Goal: Information Seeking & Learning: Learn about a topic

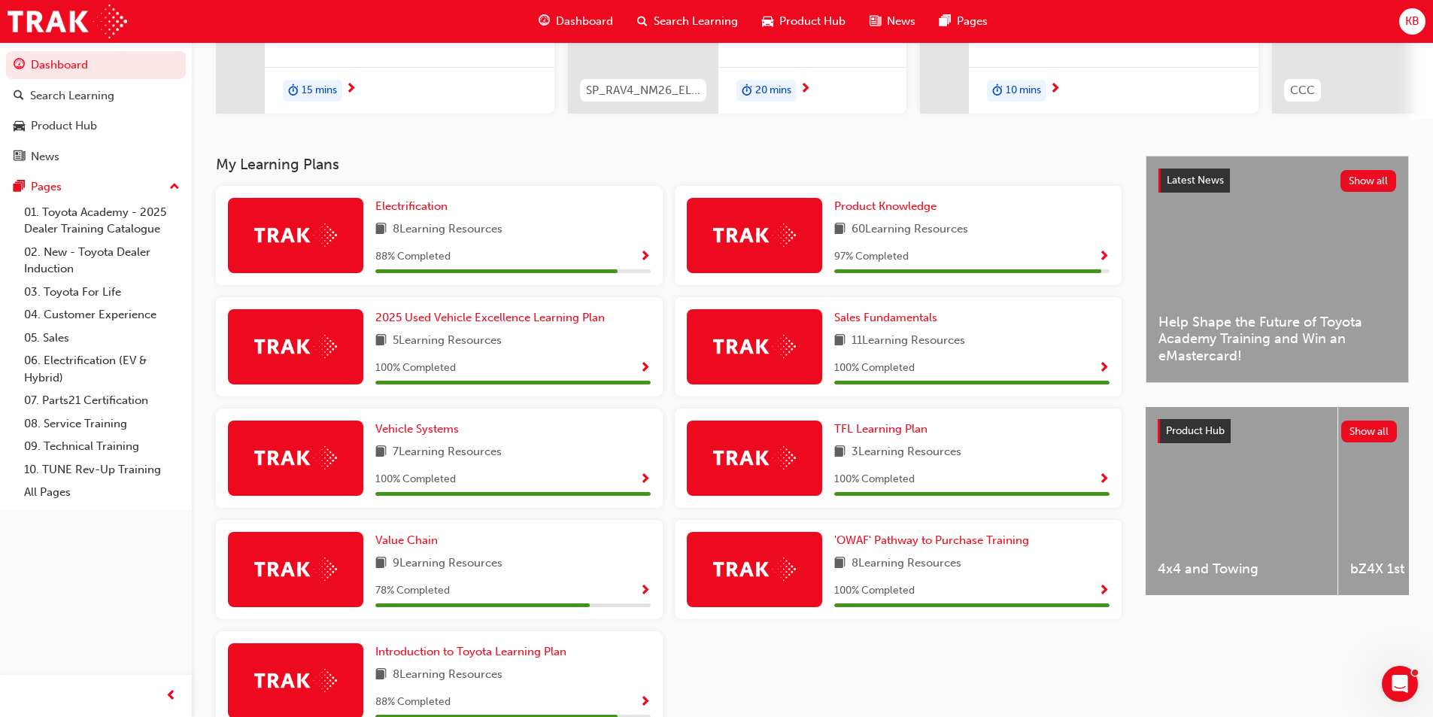
scroll to position [95, 0]
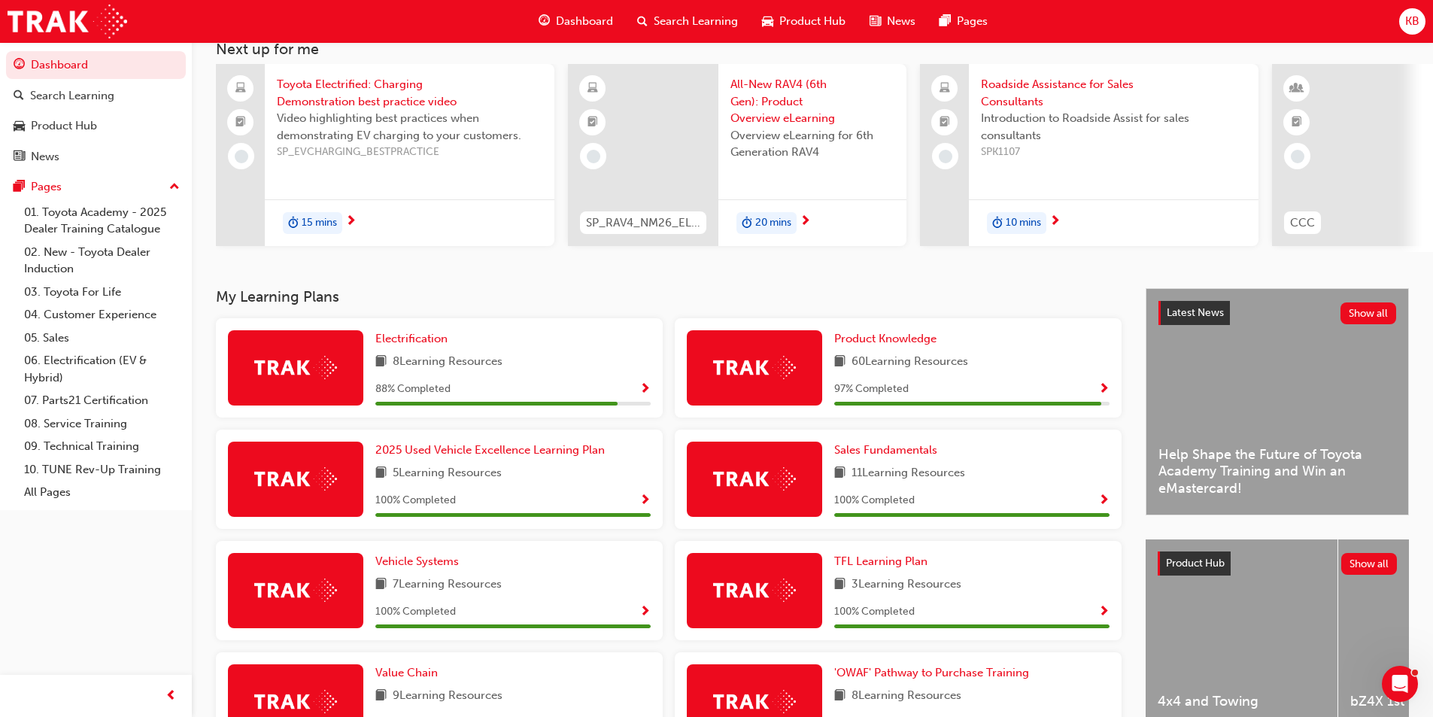
click at [418, 367] on span "8 Learning Resources" at bounding box center [448, 362] width 110 height 19
click at [646, 397] on span "Show Progress" at bounding box center [645, 390] width 11 height 14
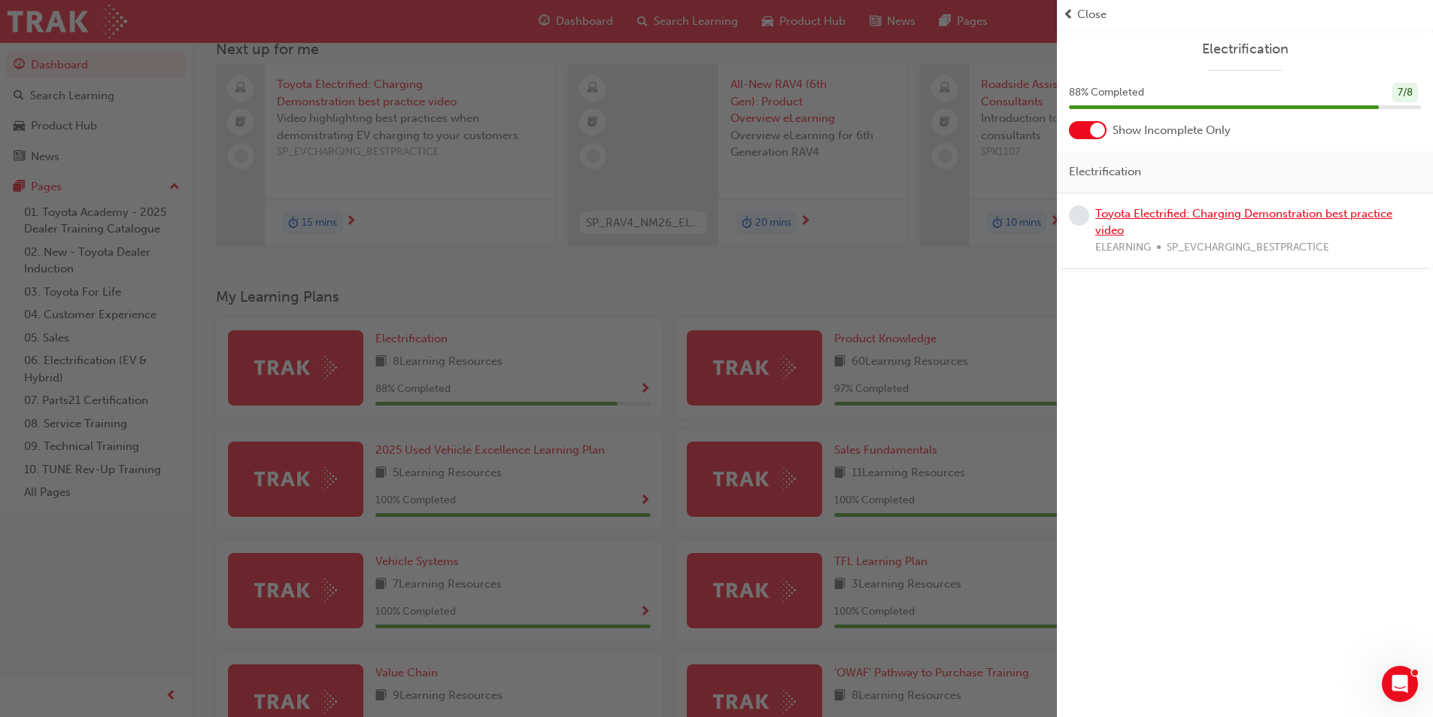
click at [1239, 213] on link "Toyota Electrified: Charging Demonstration best practice video" at bounding box center [1244, 222] width 297 height 31
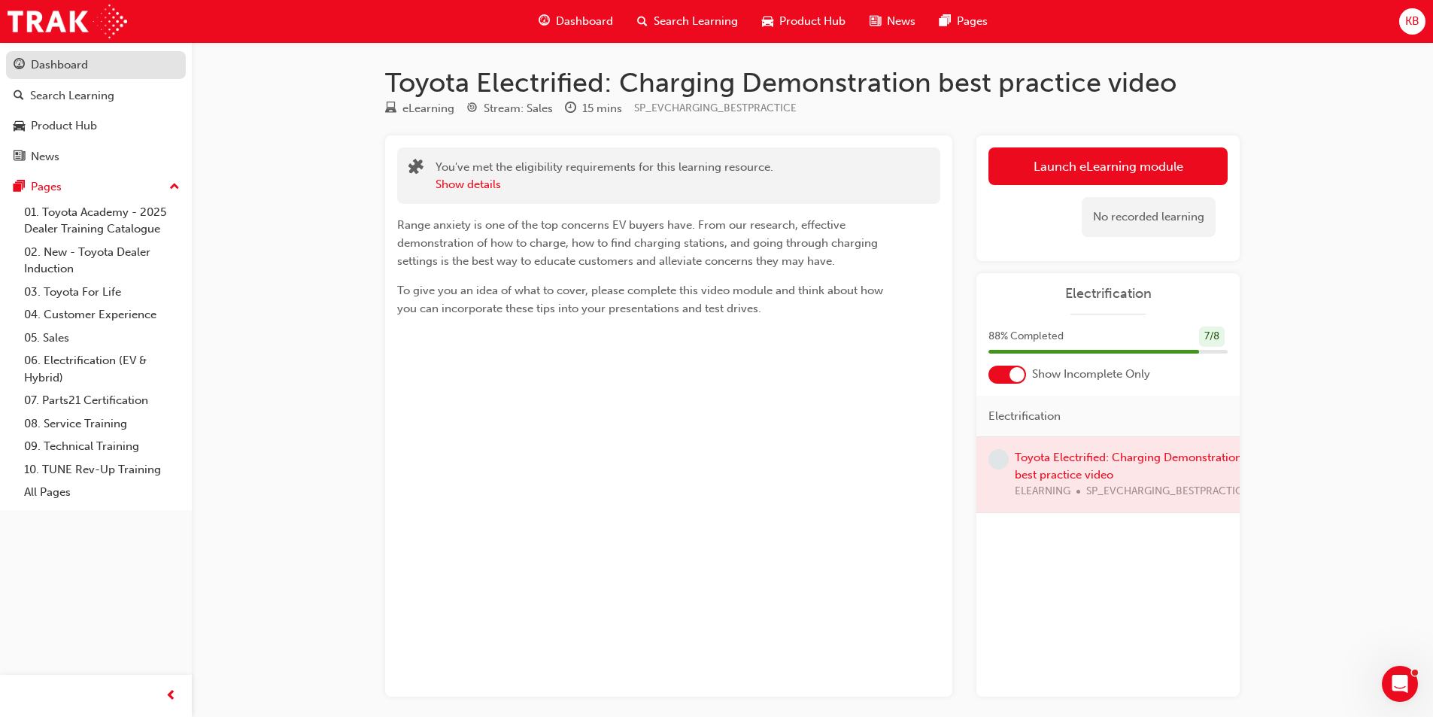
click at [49, 64] on div "Dashboard" at bounding box center [59, 64] width 57 height 17
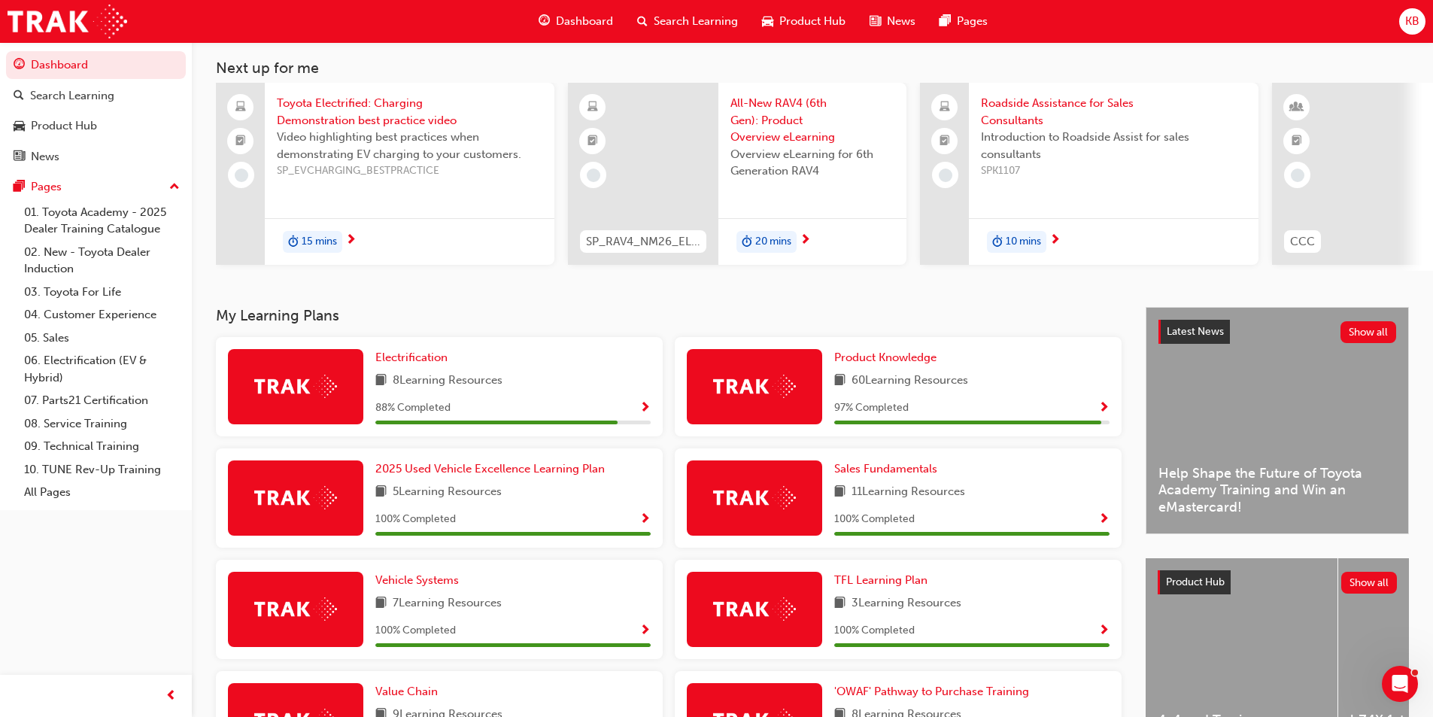
scroll to position [75, 0]
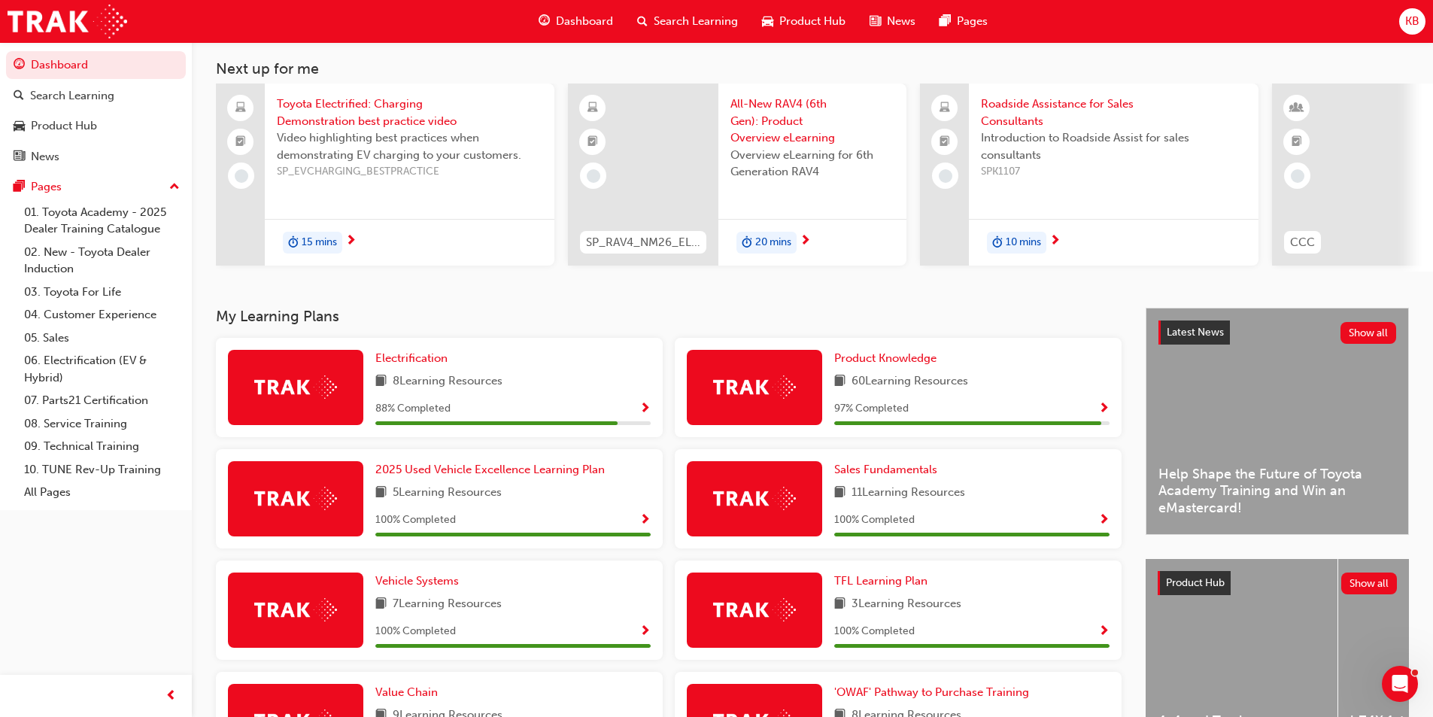
click at [649, 415] on span "Show Progress" at bounding box center [645, 410] width 11 height 14
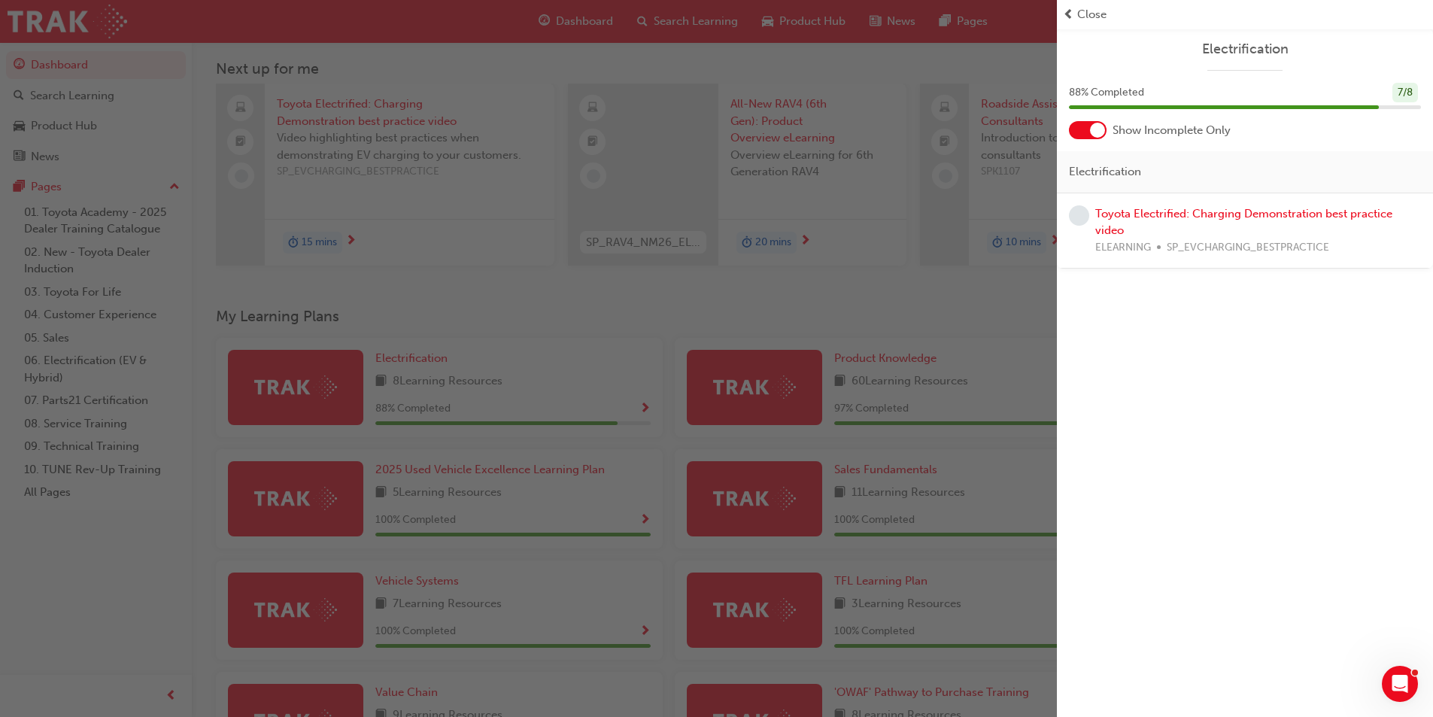
click at [1100, 14] on span "Close" at bounding box center [1092, 14] width 29 height 17
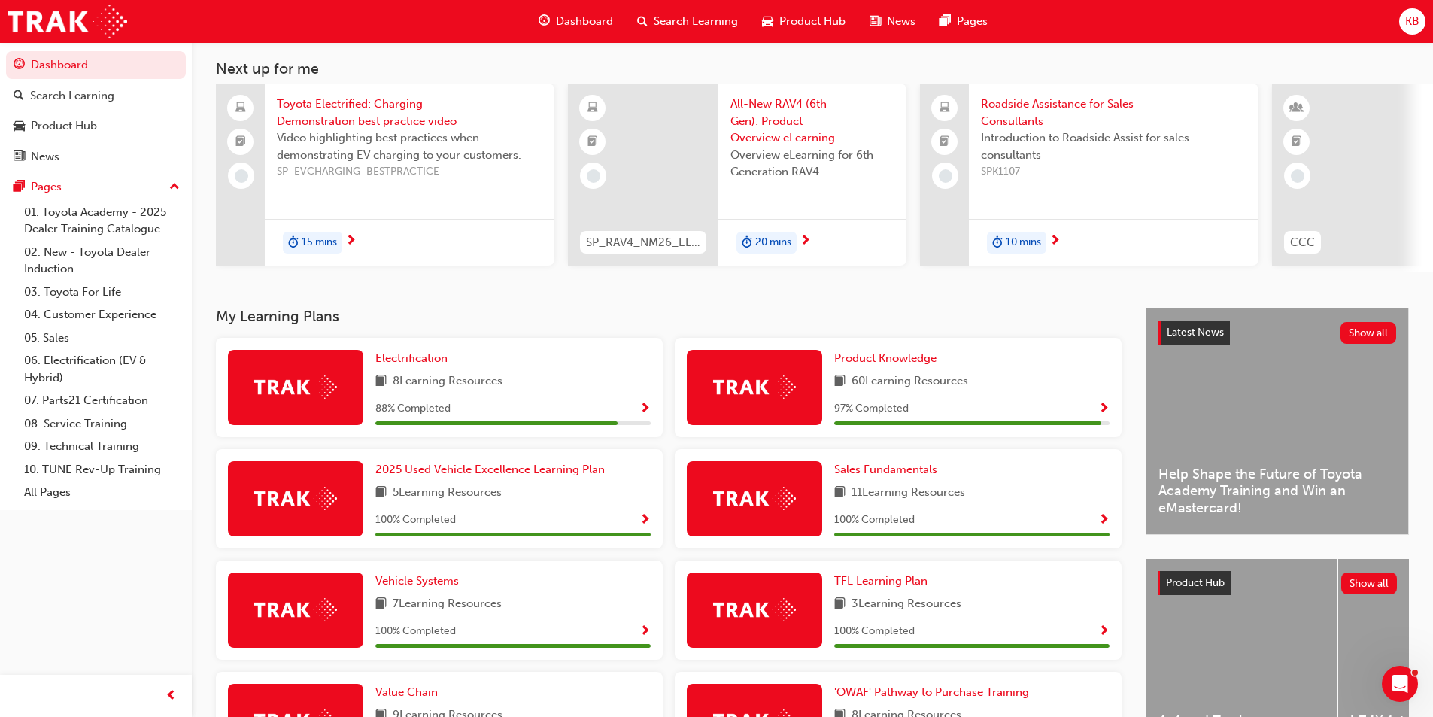
click at [1104, 415] on span "Show Progress" at bounding box center [1104, 410] width 11 height 14
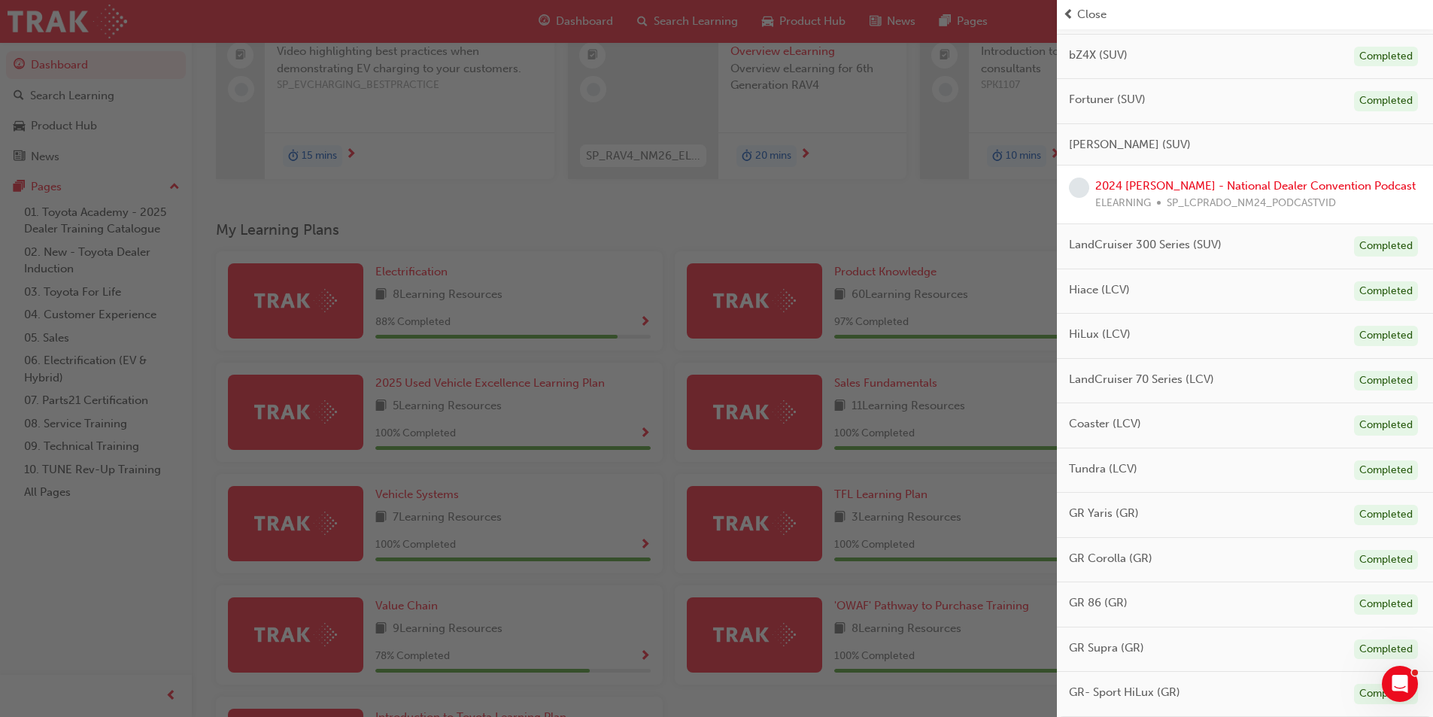
scroll to position [321, 0]
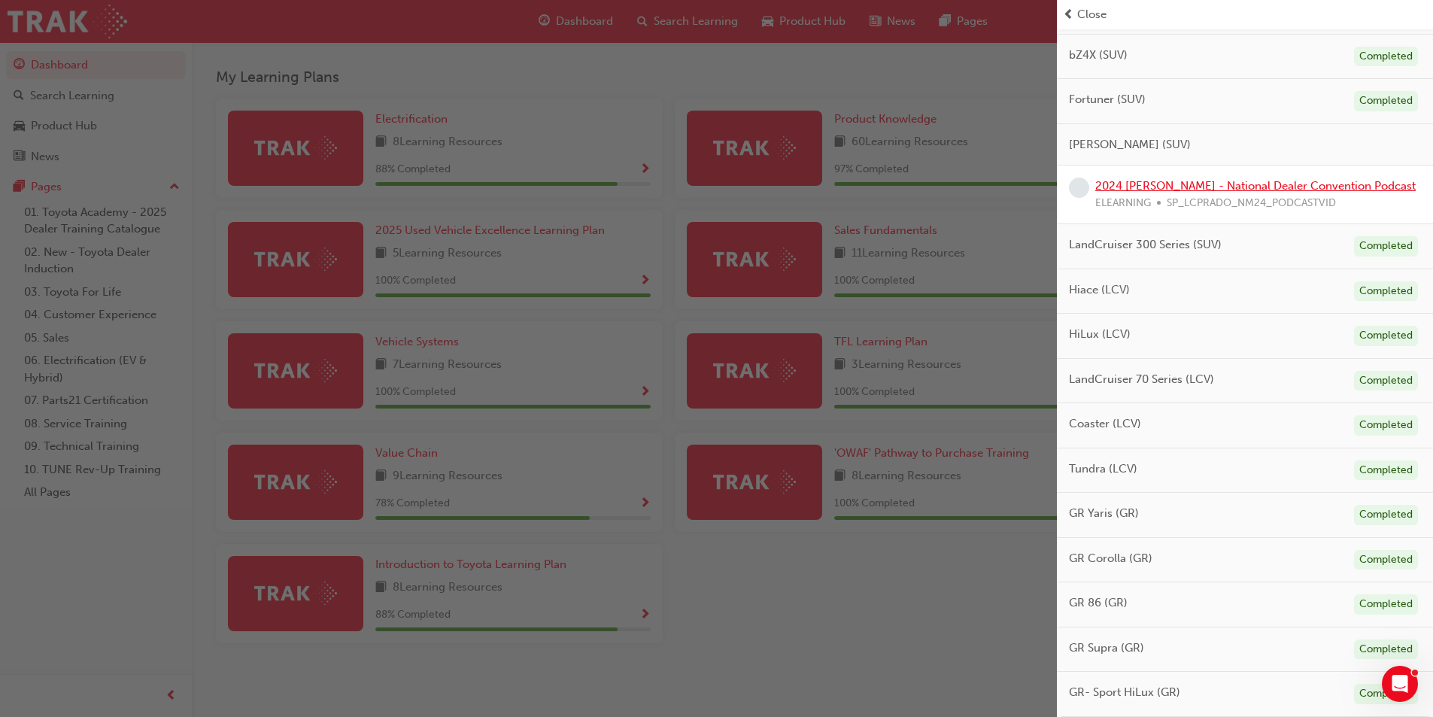
click at [1354, 184] on link "2024 [PERSON_NAME] - National Dealer Convention Podcast" at bounding box center [1256, 186] width 321 height 14
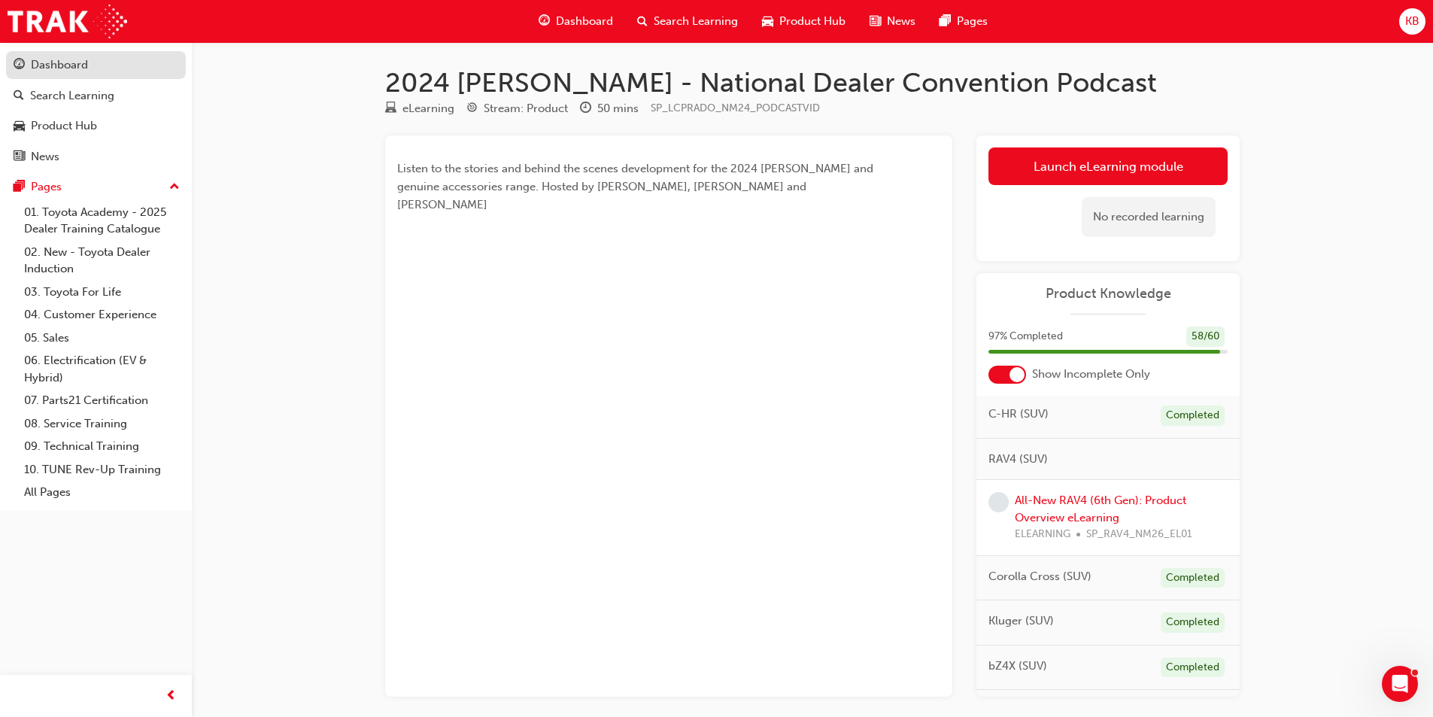
click at [75, 61] on div "Dashboard" at bounding box center [59, 64] width 57 height 17
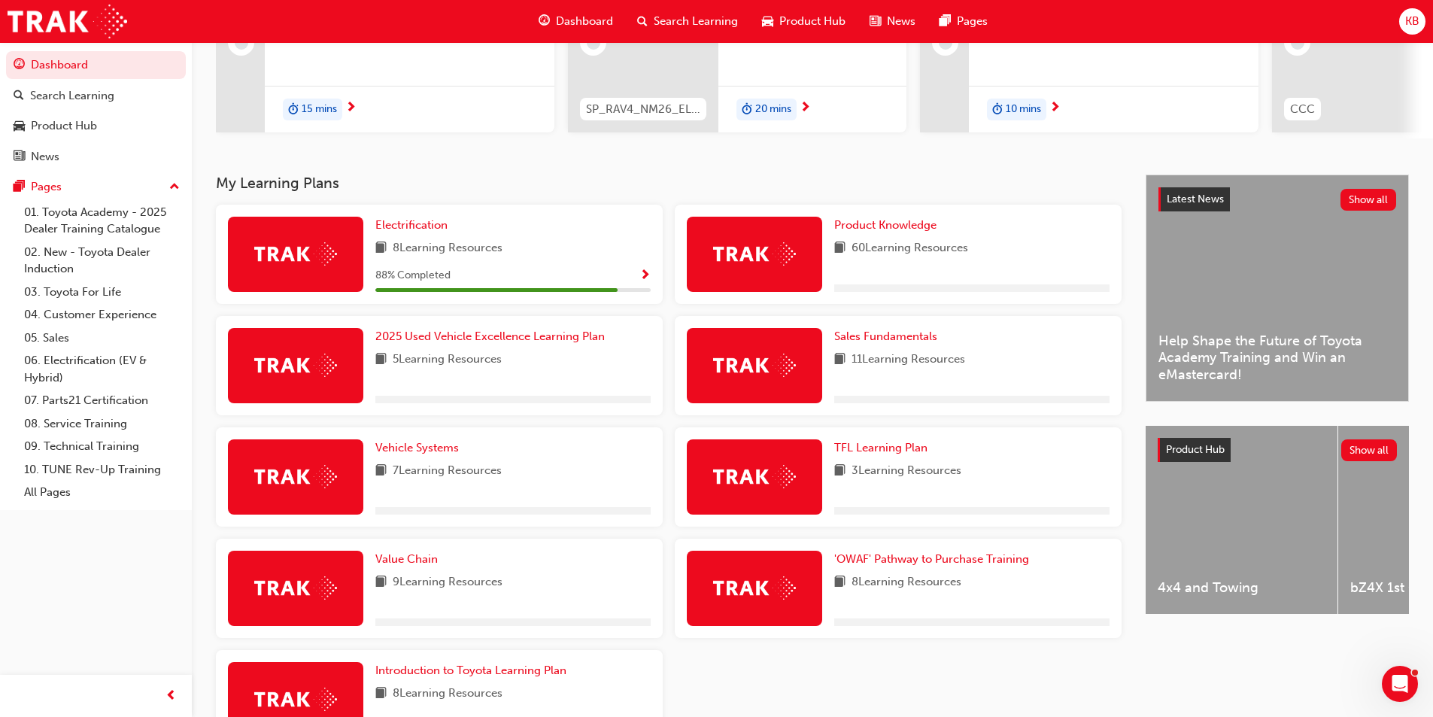
scroll to position [226, 0]
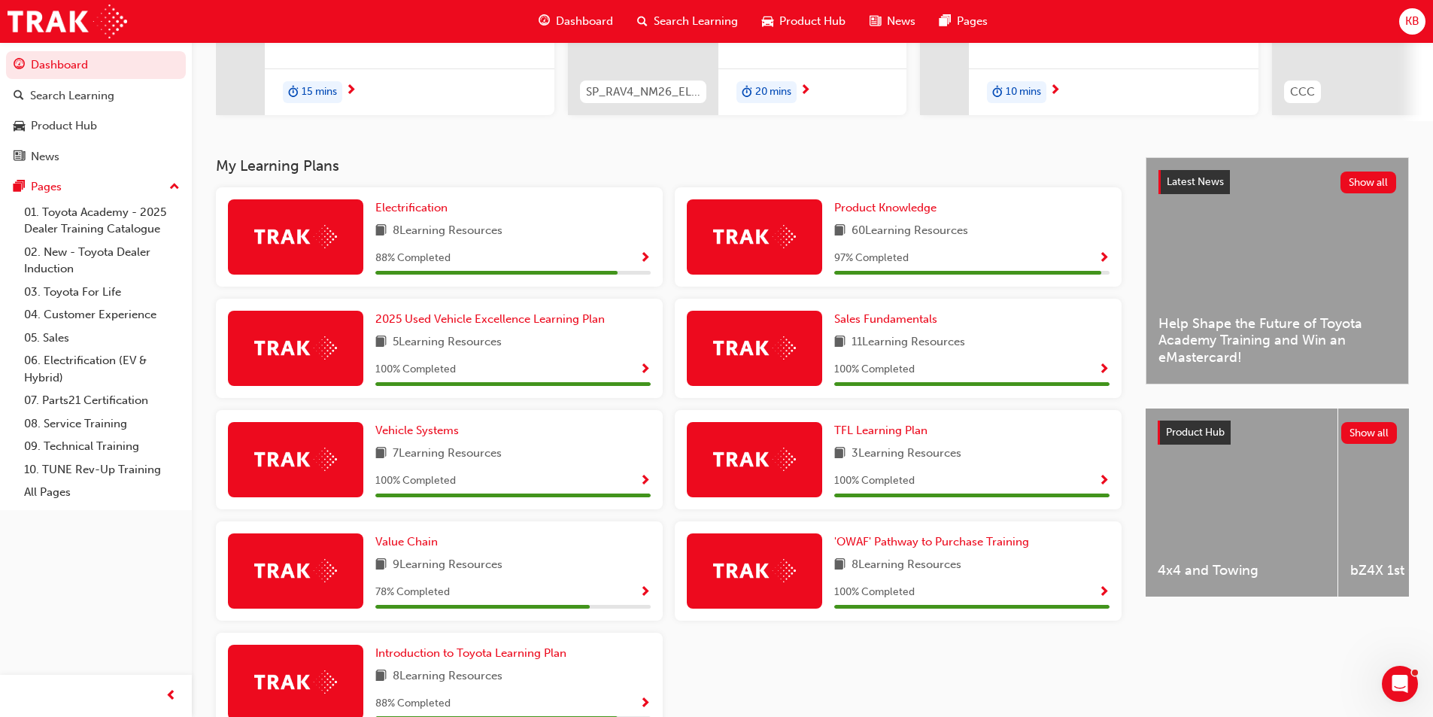
click at [1107, 261] on span "Show Progress" at bounding box center [1104, 259] width 11 height 14
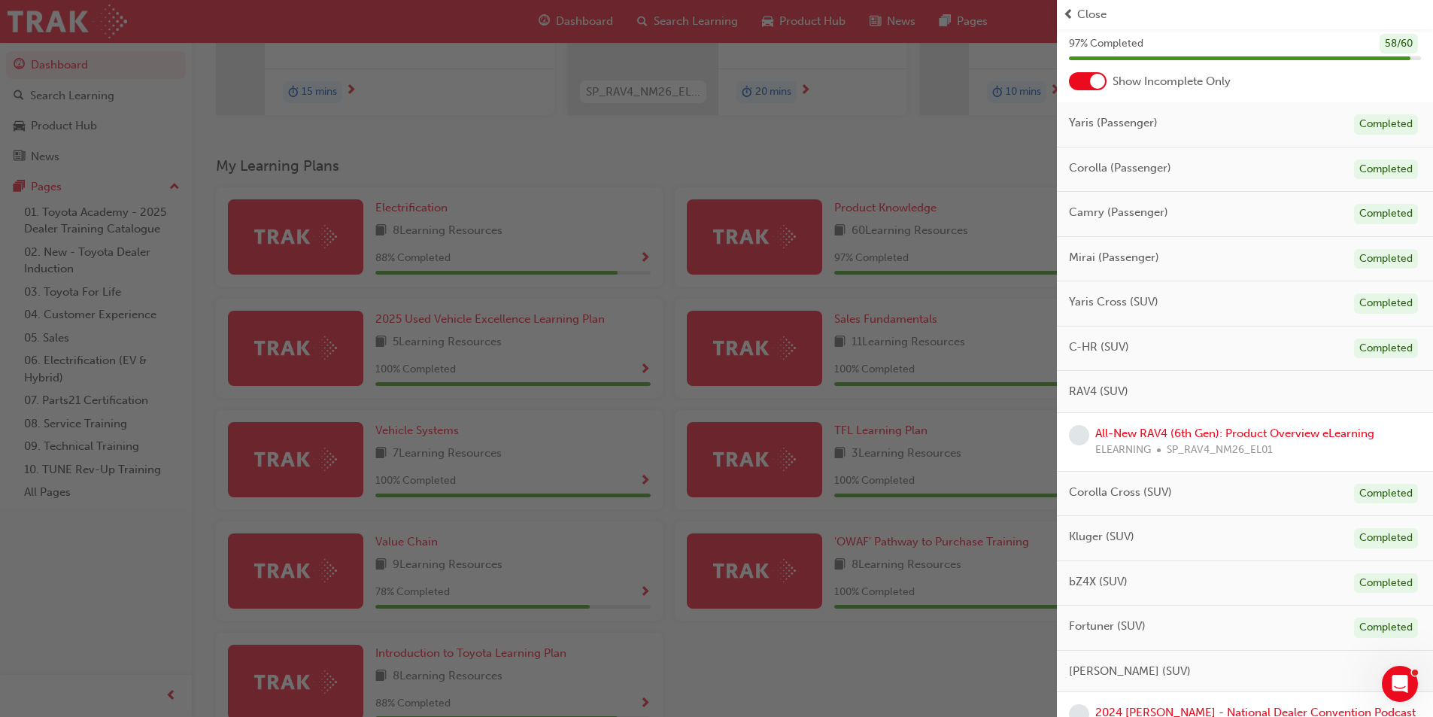
scroll to position [0, 0]
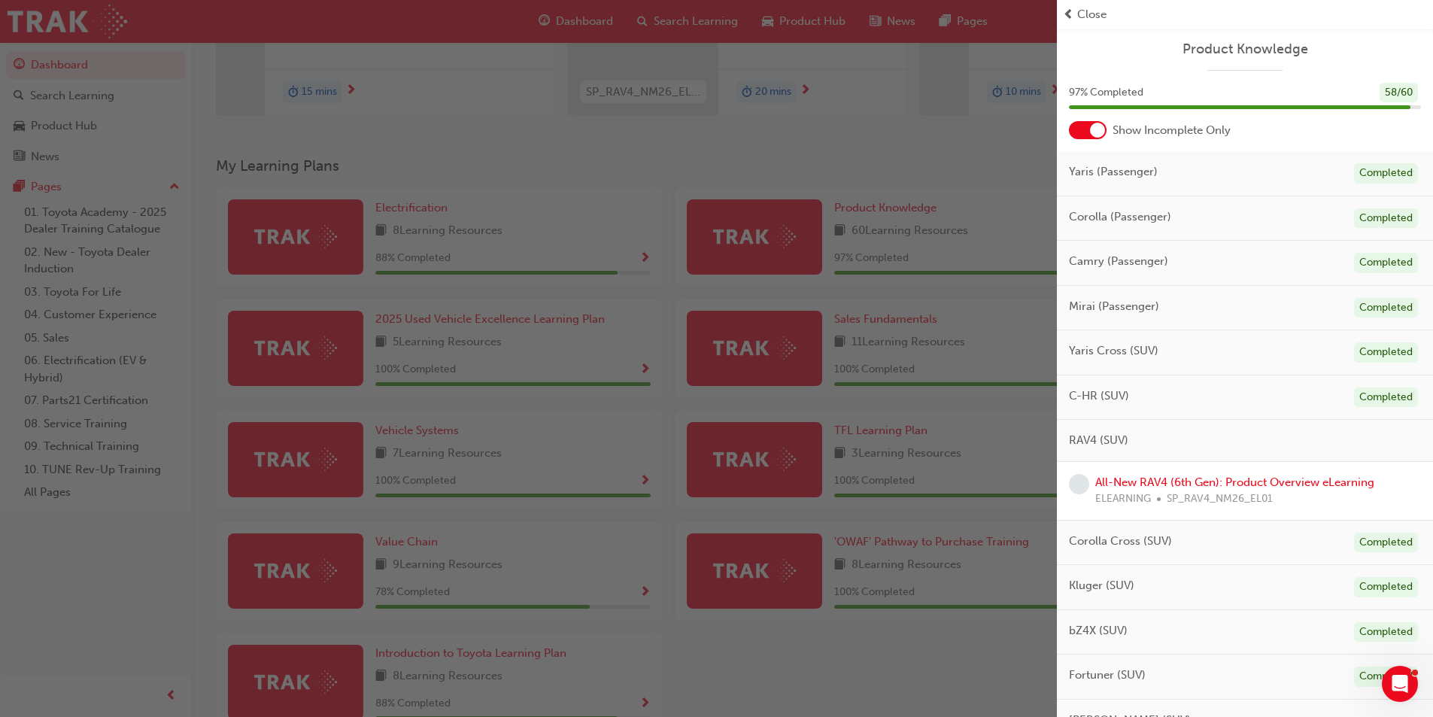
click at [1081, 11] on span "Close" at bounding box center [1092, 14] width 29 height 17
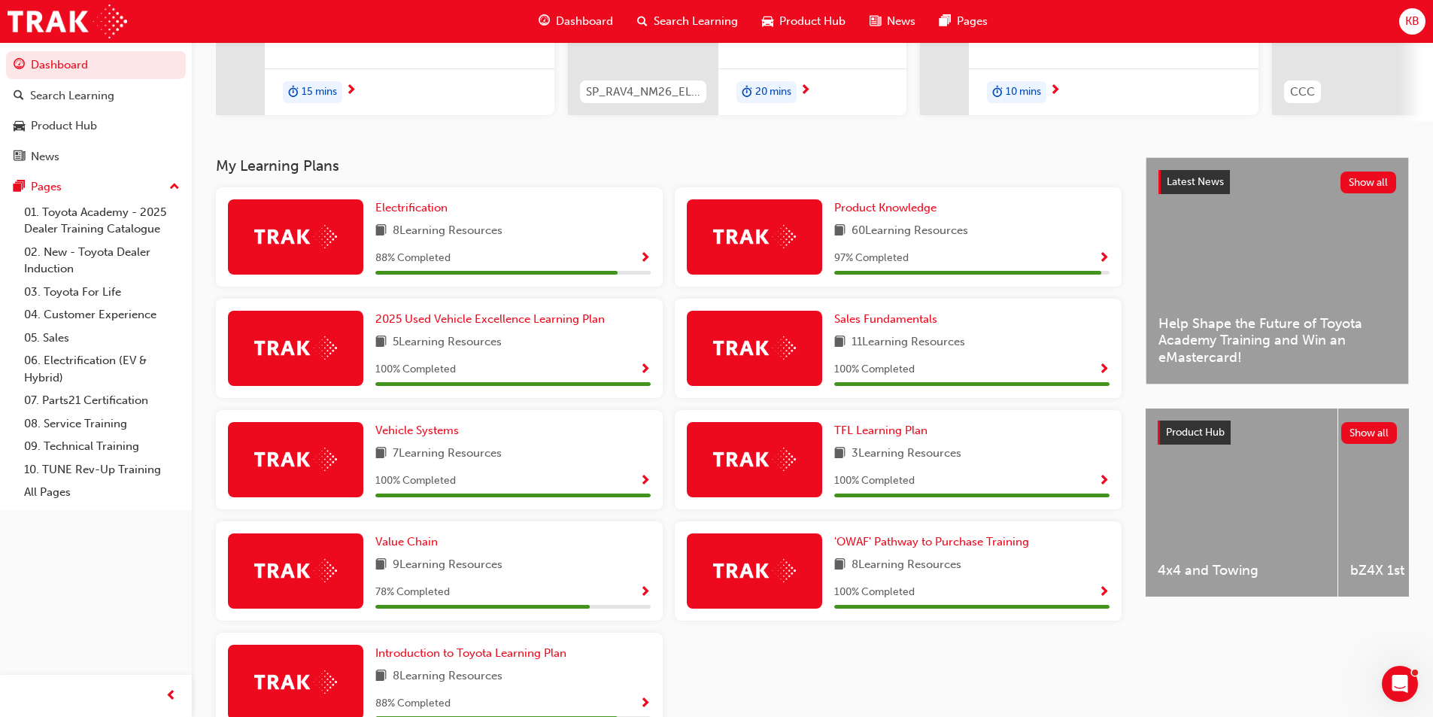
click at [645, 266] on span "Show Progress" at bounding box center [645, 259] width 11 height 14
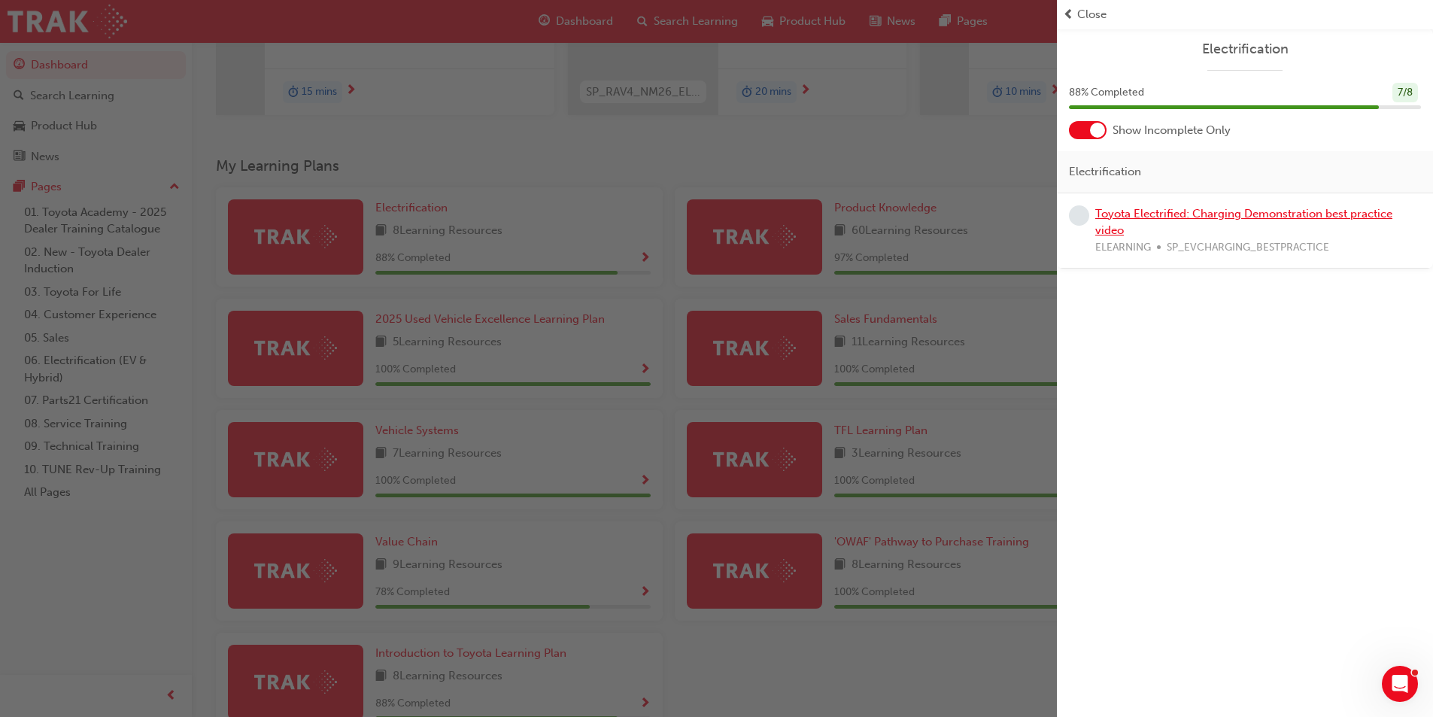
click at [1303, 212] on link "Toyota Electrified: Charging Demonstration best practice video" at bounding box center [1244, 222] width 297 height 31
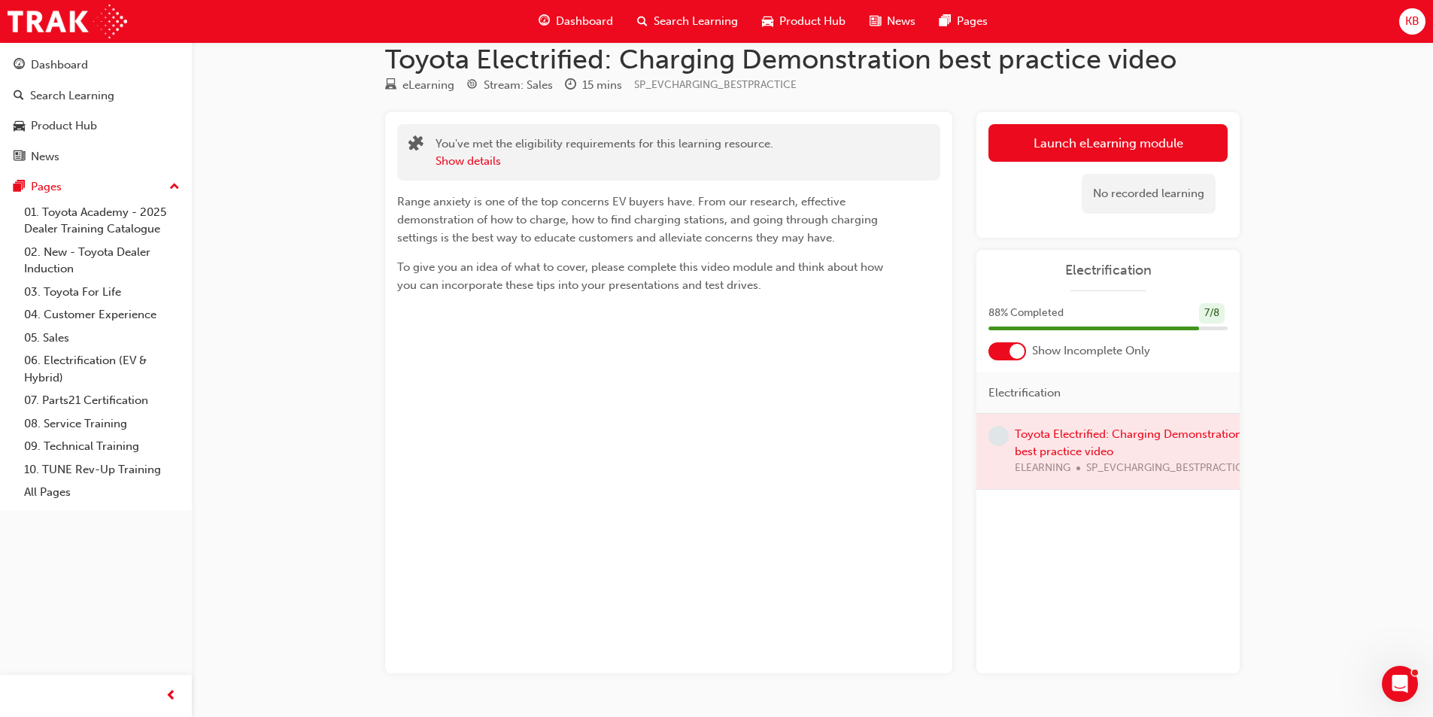
scroll to position [65, 0]
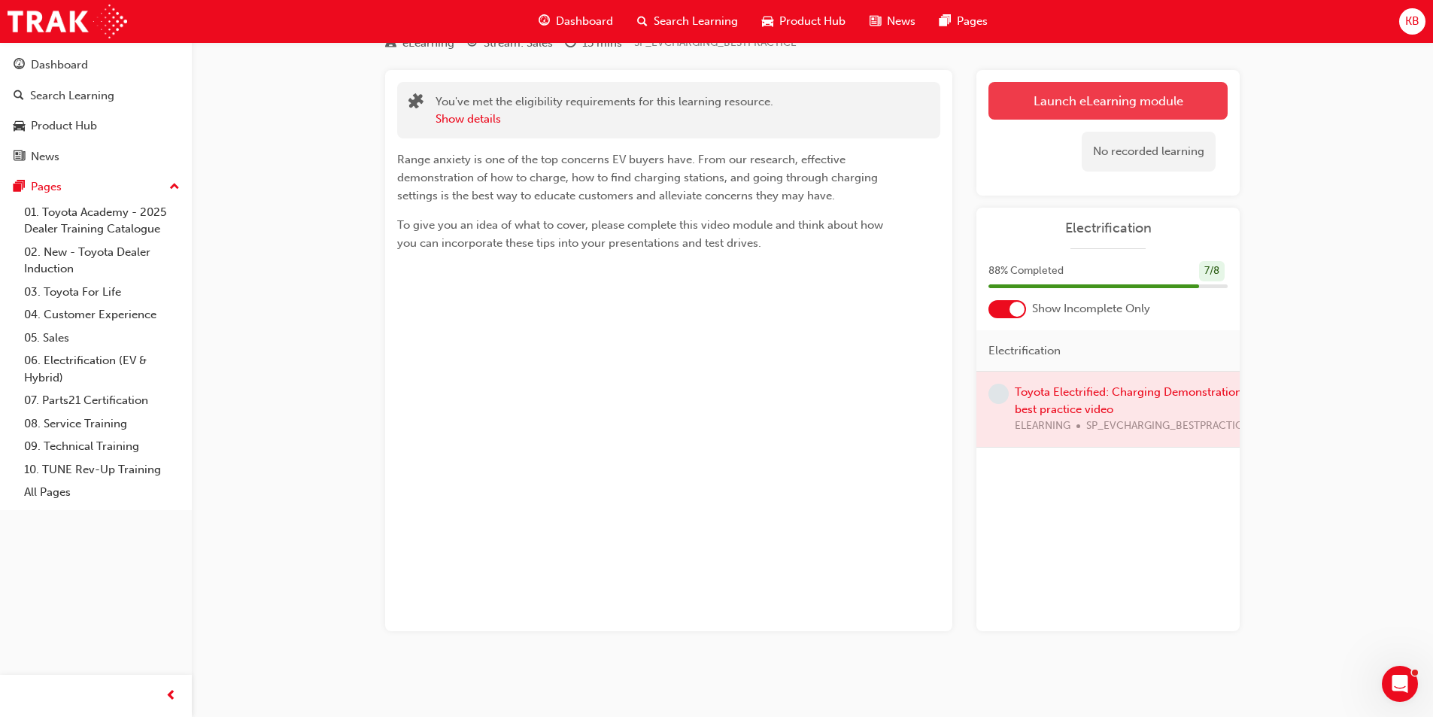
click at [1184, 108] on link "Launch eLearning module" at bounding box center [1108, 101] width 239 height 38
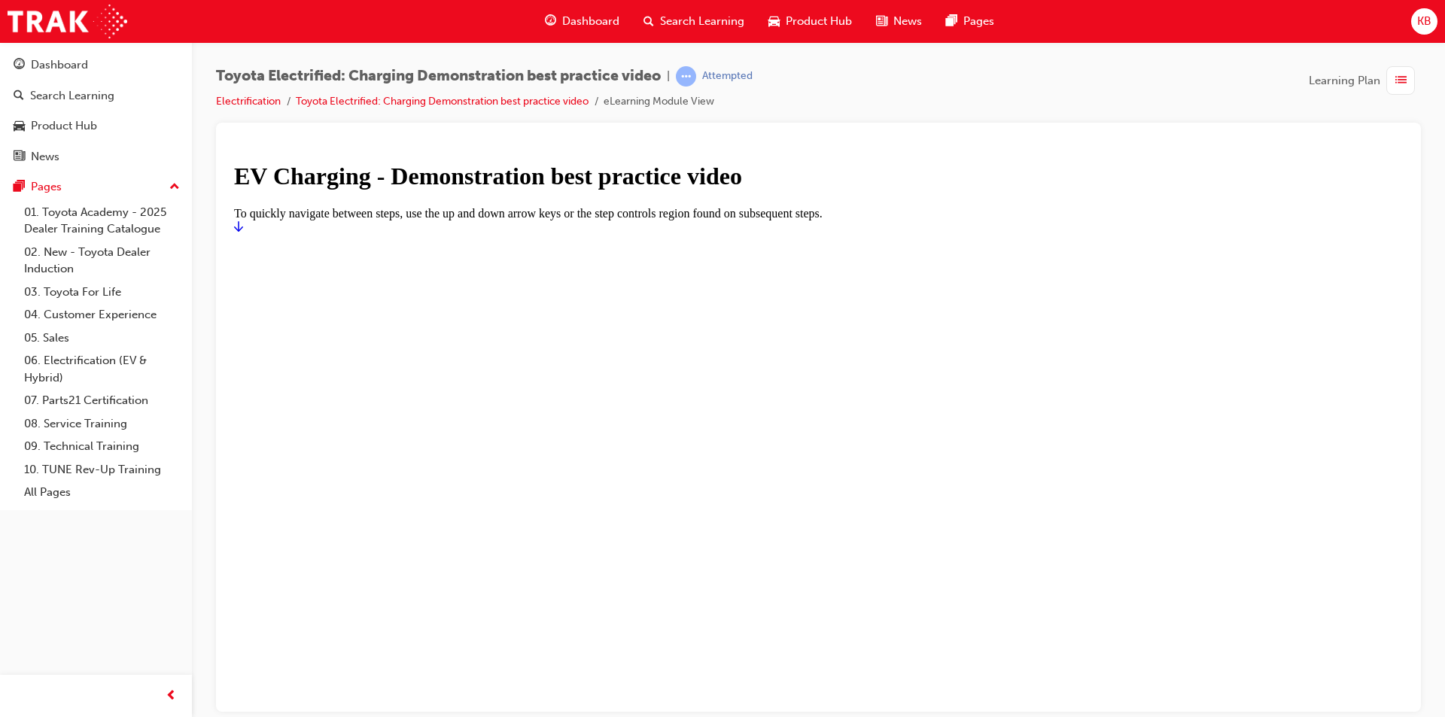
click at [243, 232] on icon "Start" at bounding box center [238, 226] width 9 height 12
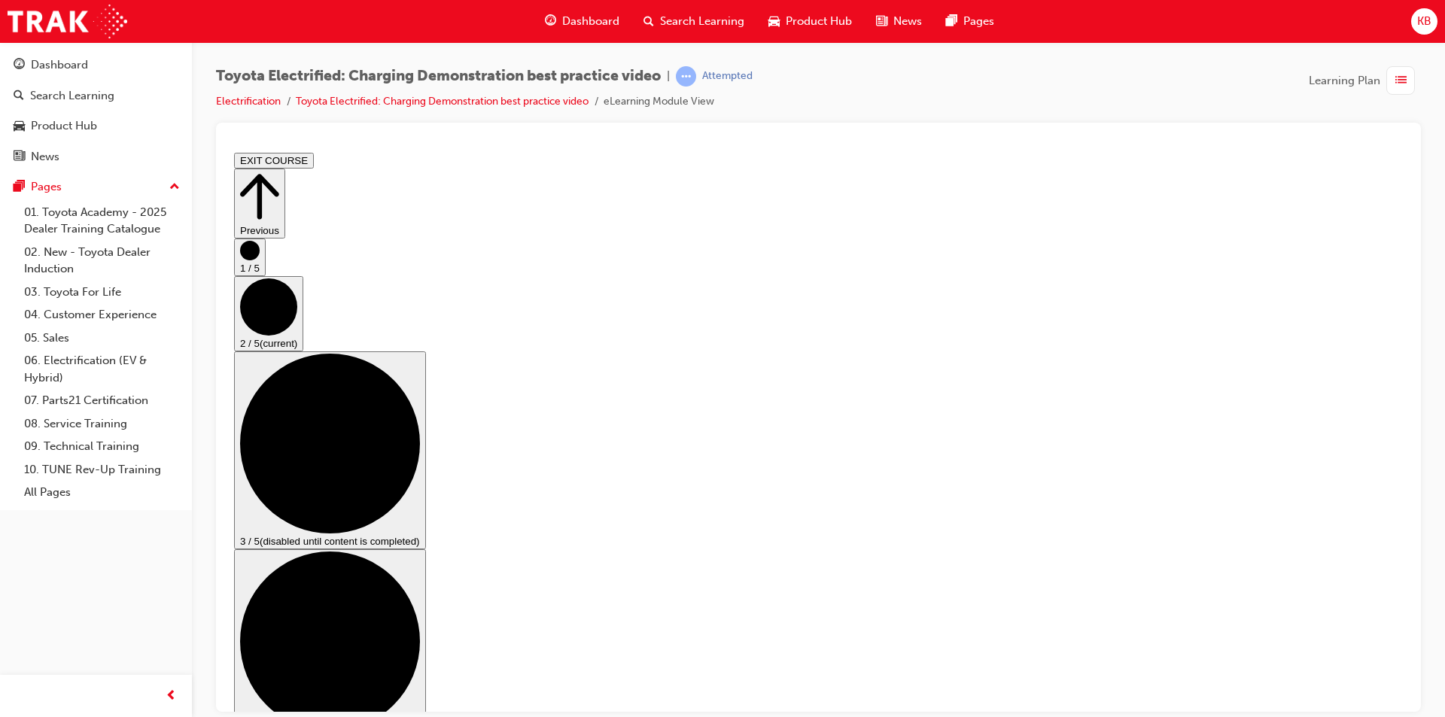
scroll to position [0, 0]
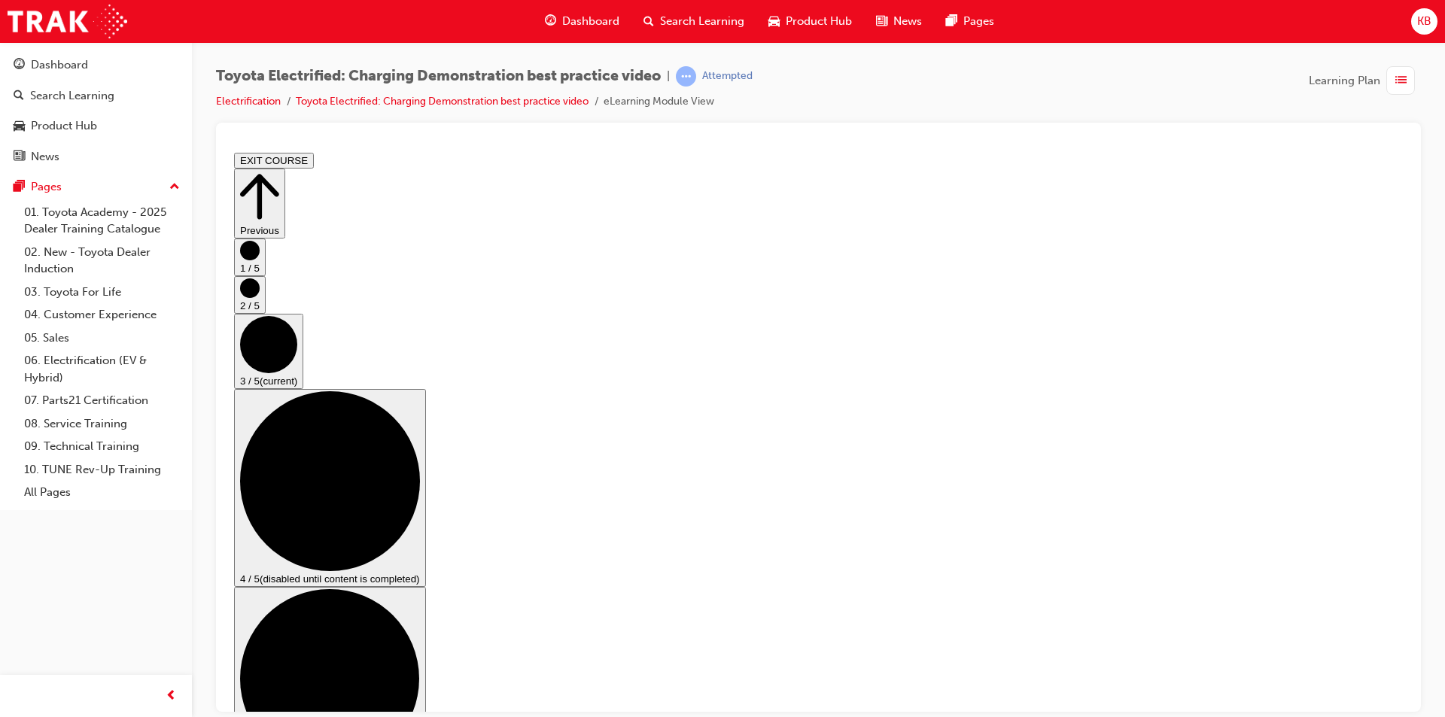
checkbox input "true"
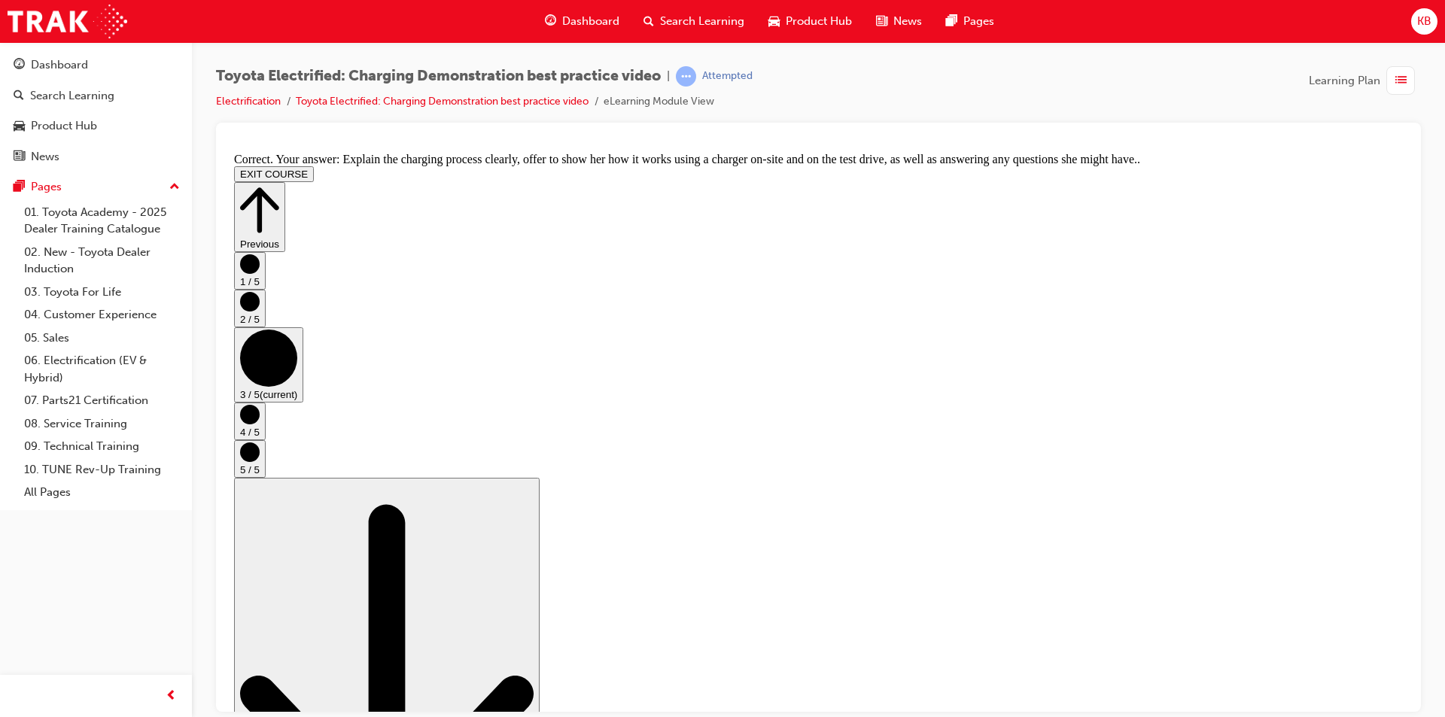
scroll to position [0, 0]
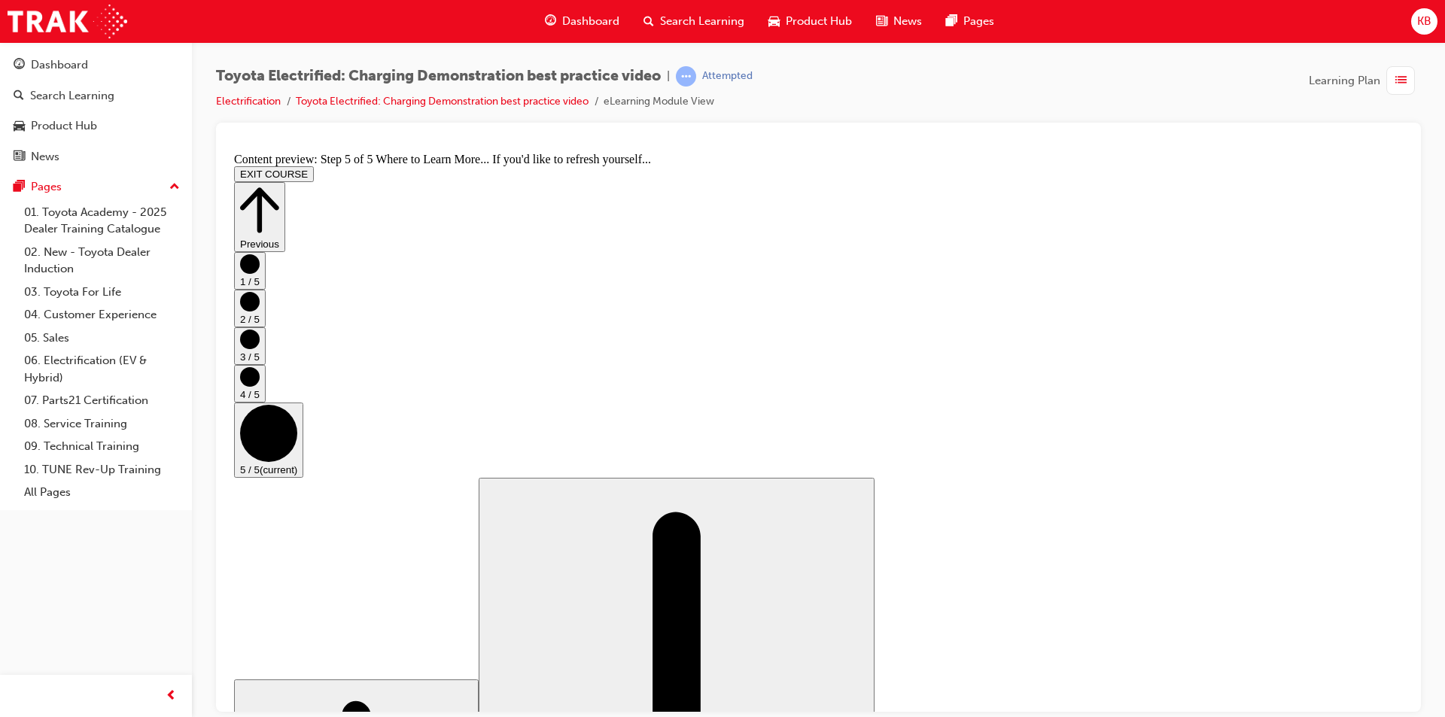
scroll to position [127, 0]
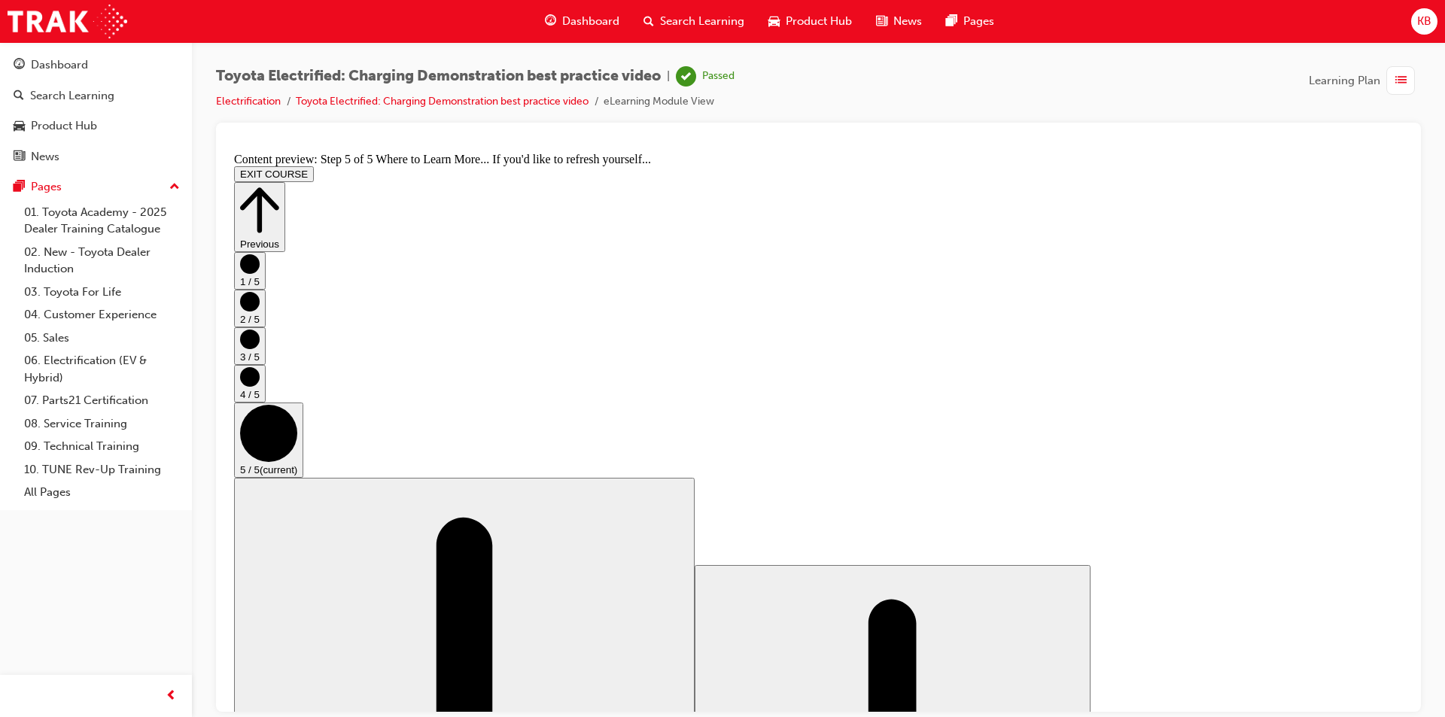
click at [314, 166] on button "EXIT COURSE" at bounding box center [274, 174] width 80 height 16
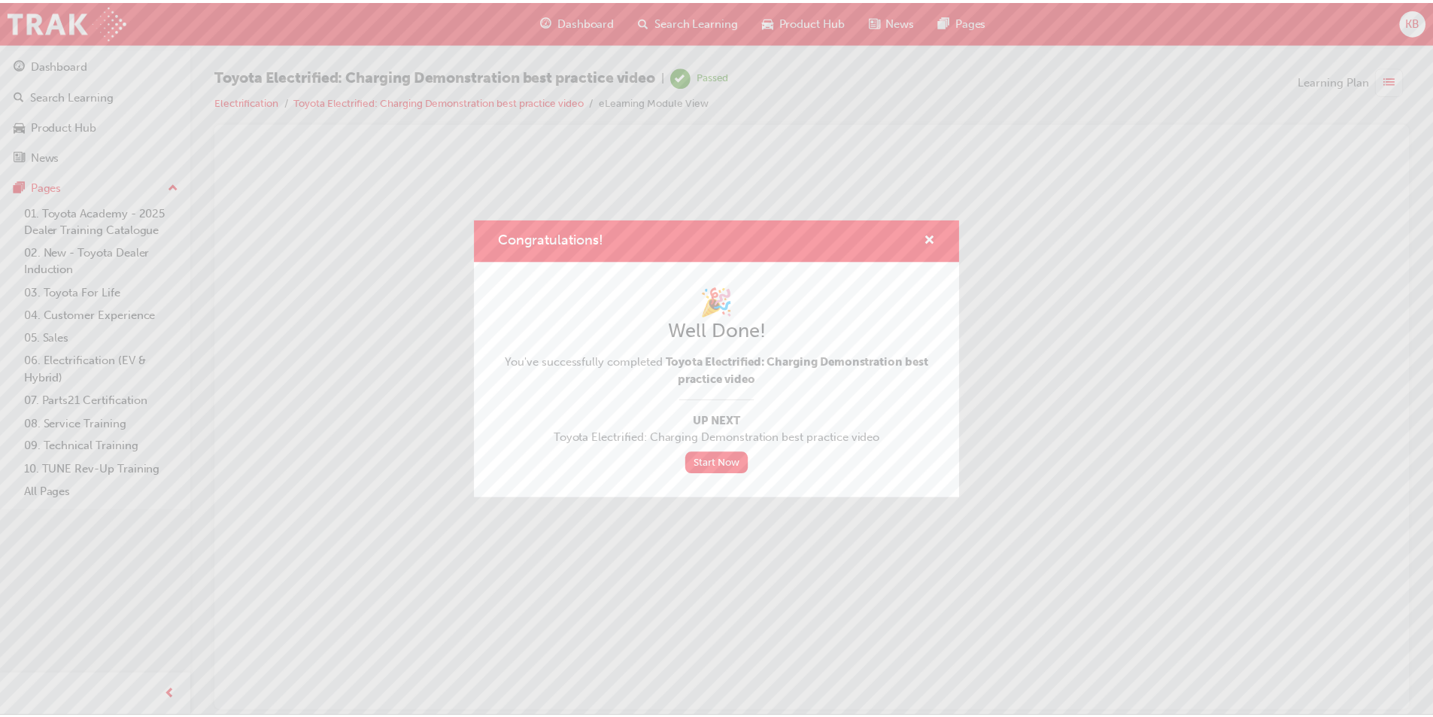
scroll to position [0, 0]
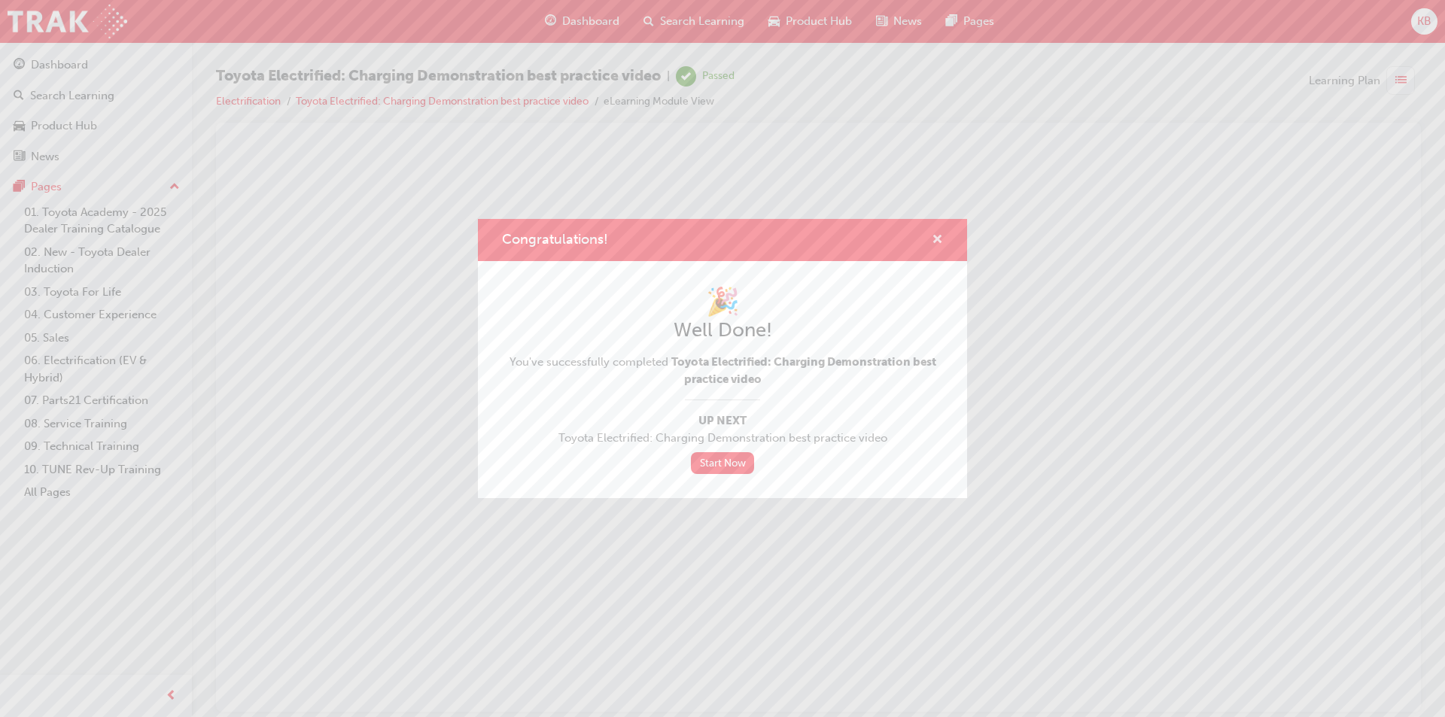
click at [938, 237] on span "cross-icon" at bounding box center [937, 241] width 11 height 14
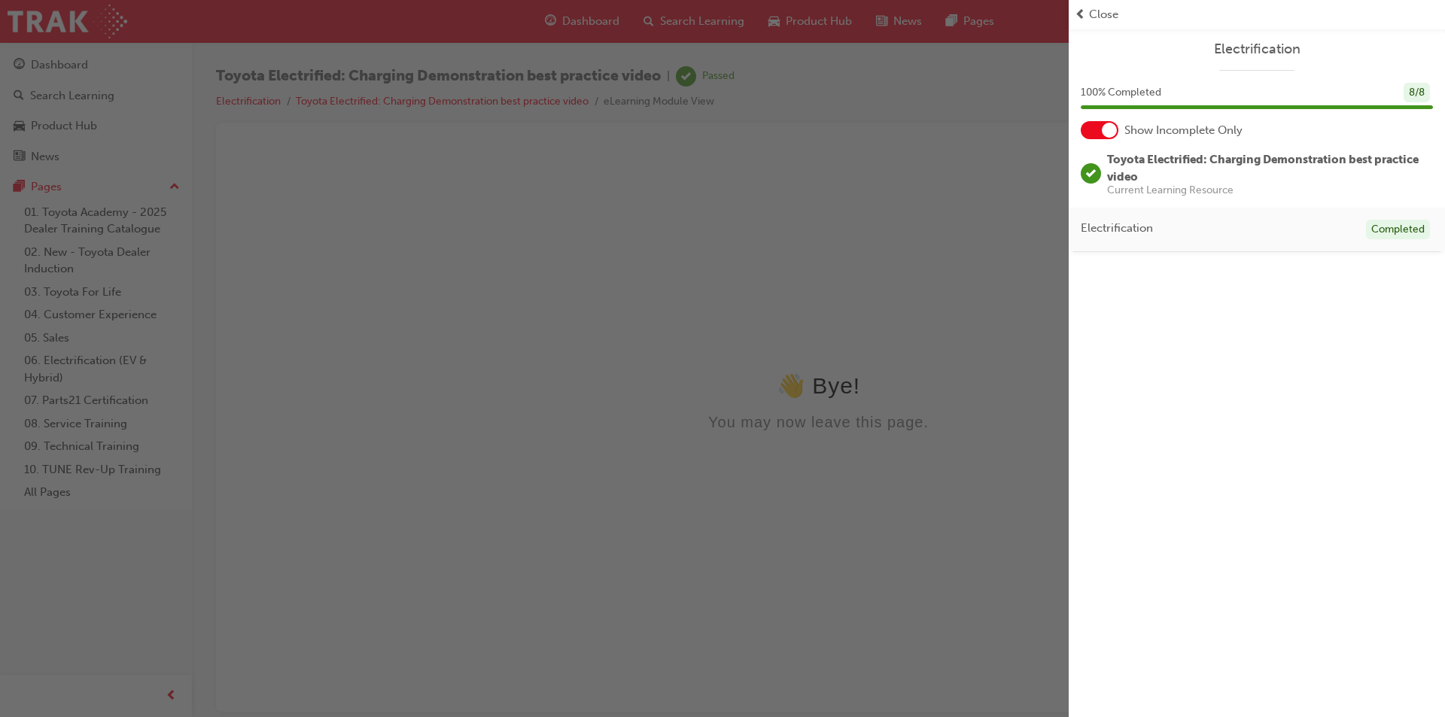
click at [1099, 8] on span "Close" at bounding box center [1103, 14] width 29 height 17
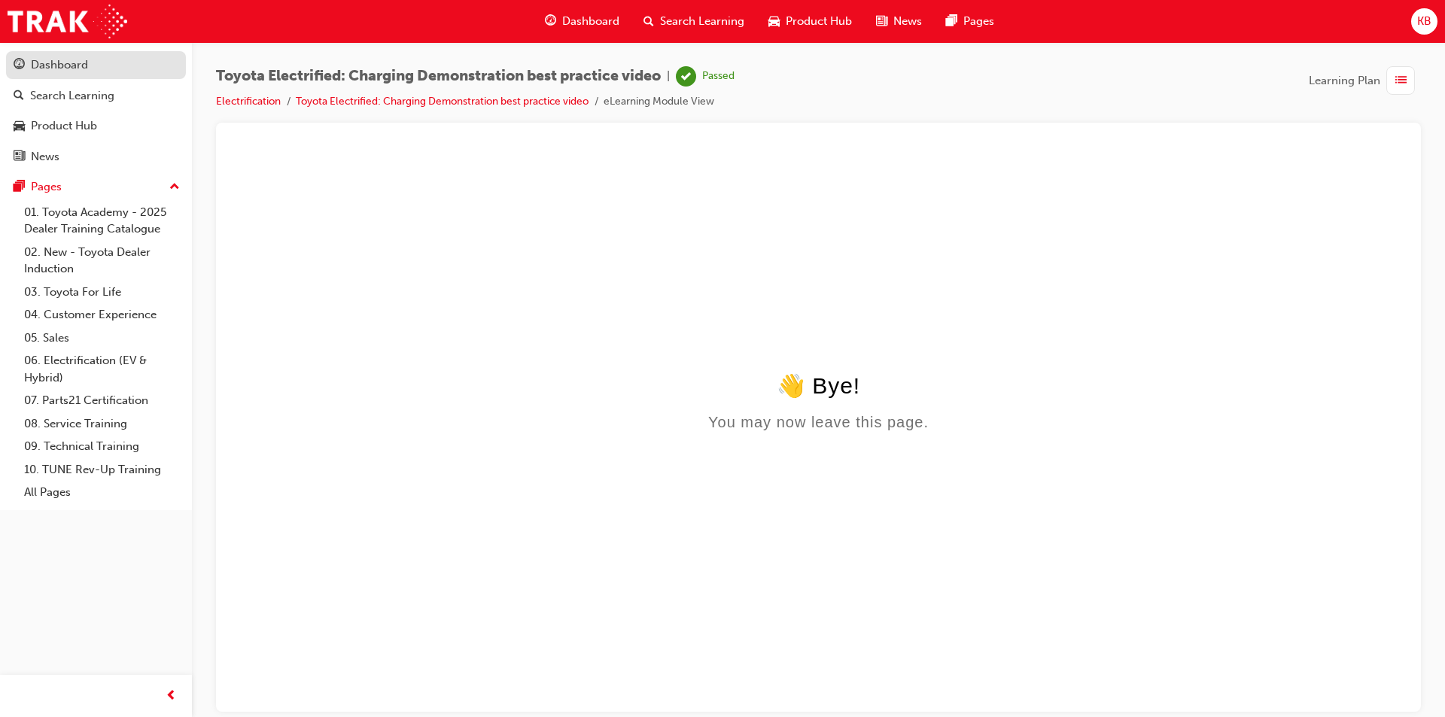
click at [56, 70] on div "Dashboard" at bounding box center [59, 64] width 57 height 17
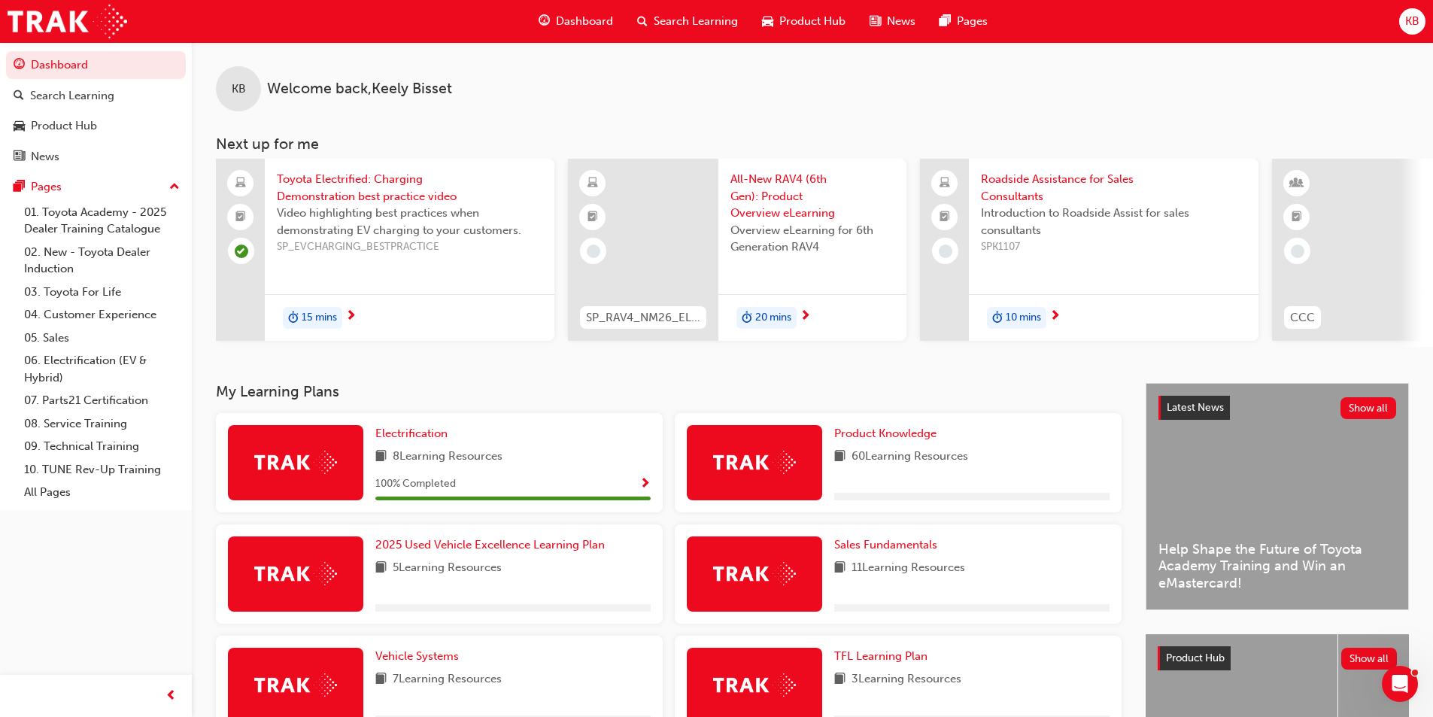
click at [643, 487] on span "Show Progress" at bounding box center [645, 485] width 11 height 14
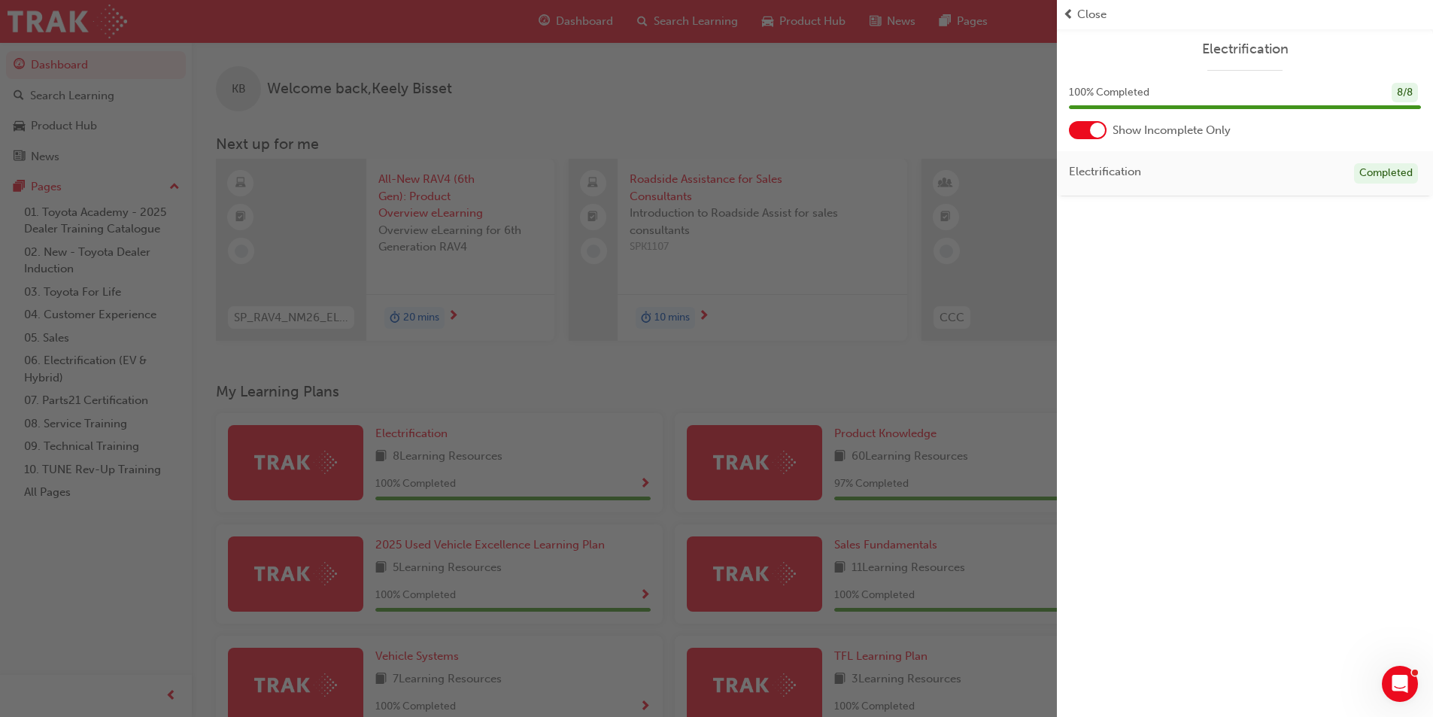
click at [1096, 13] on span "Close" at bounding box center [1092, 14] width 29 height 17
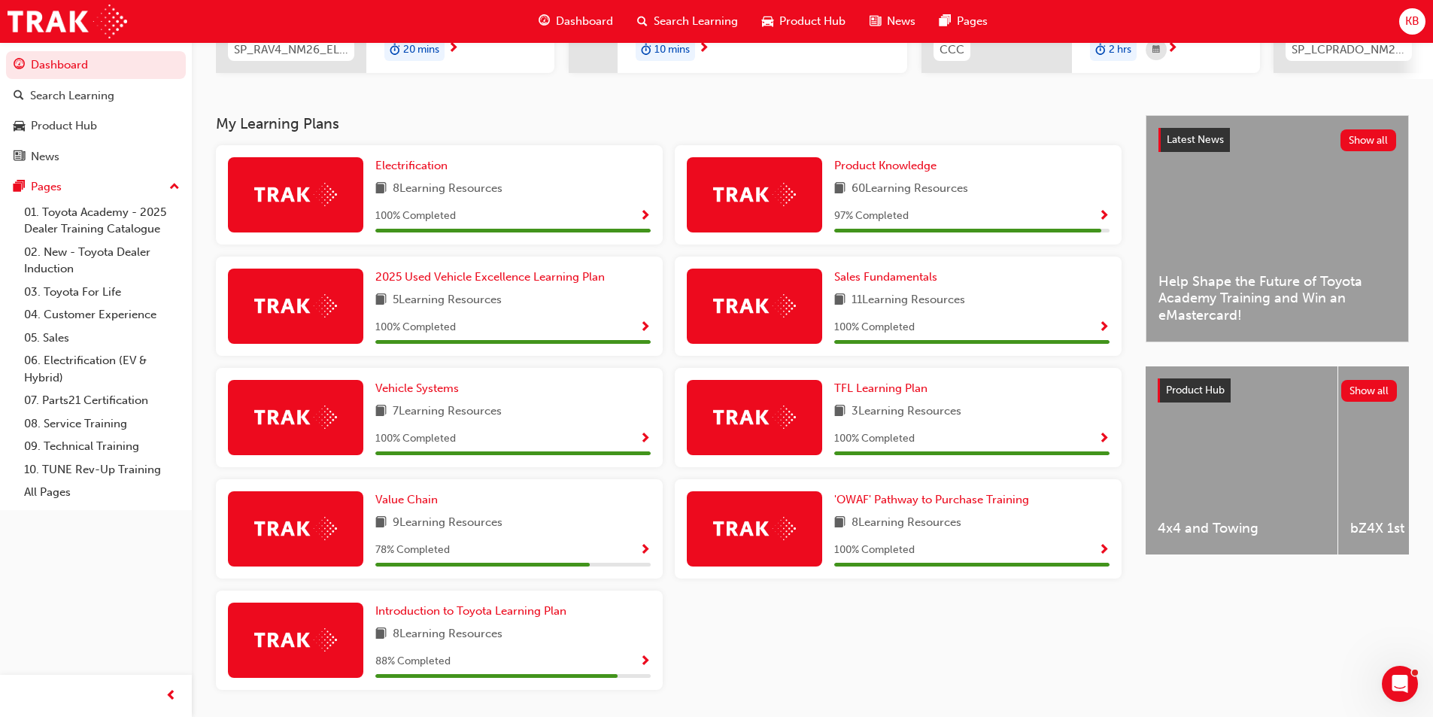
scroll to position [301, 0]
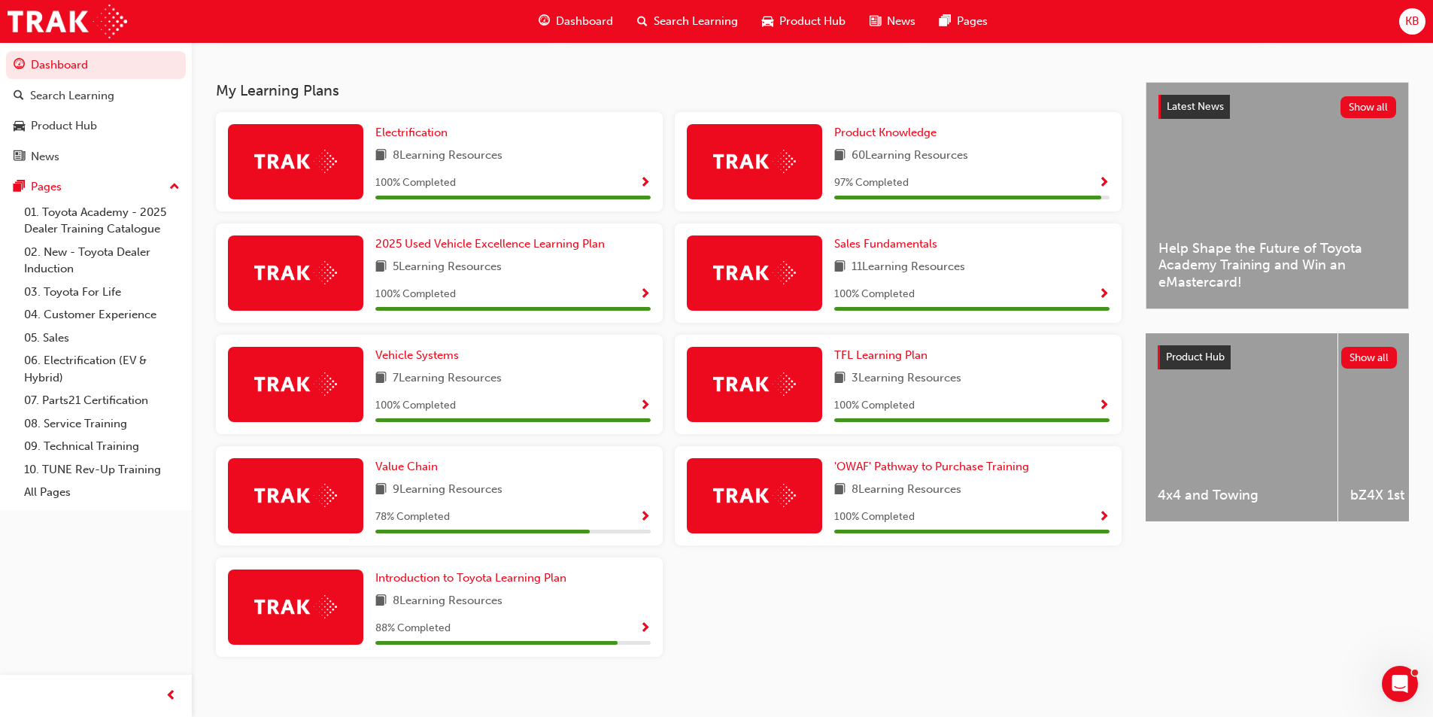
click at [646, 518] on span "Show Progress" at bounding box center [645, 518] width 11 height 14
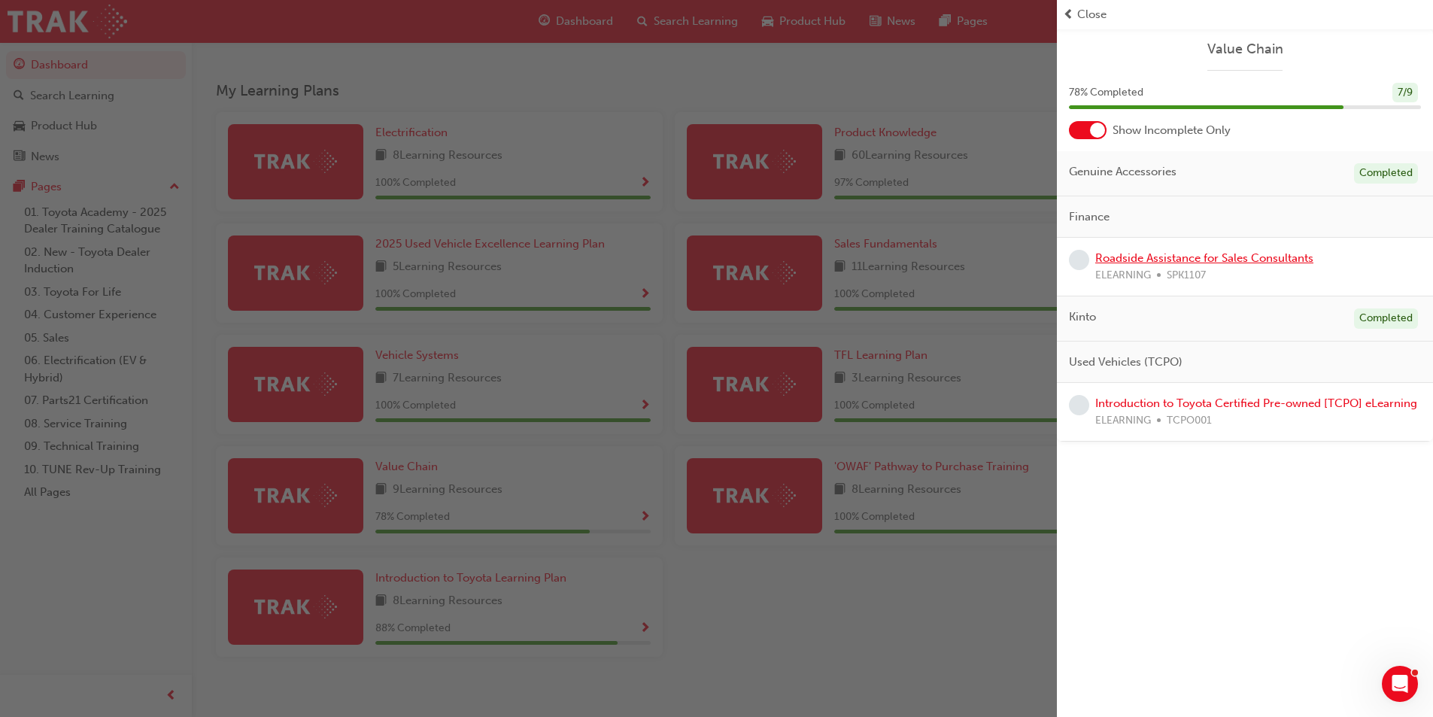
click at [1206, 260] on link "Roadside Assistance for Sales Consultants" at bounding box center [1205, 258] width 218 height 14
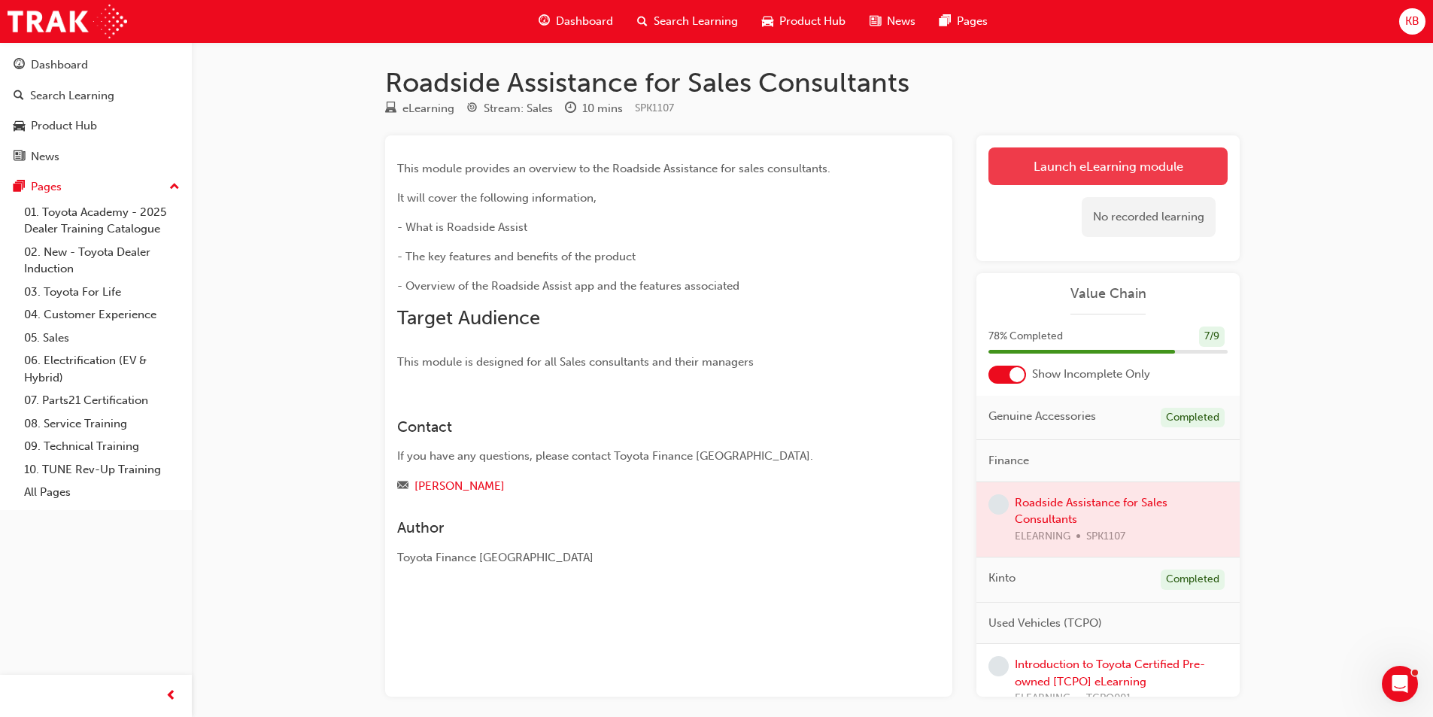
click at [1141, 169] on link "Launch eLearning module" at bounding box center [1108, 166] width 239 height 38
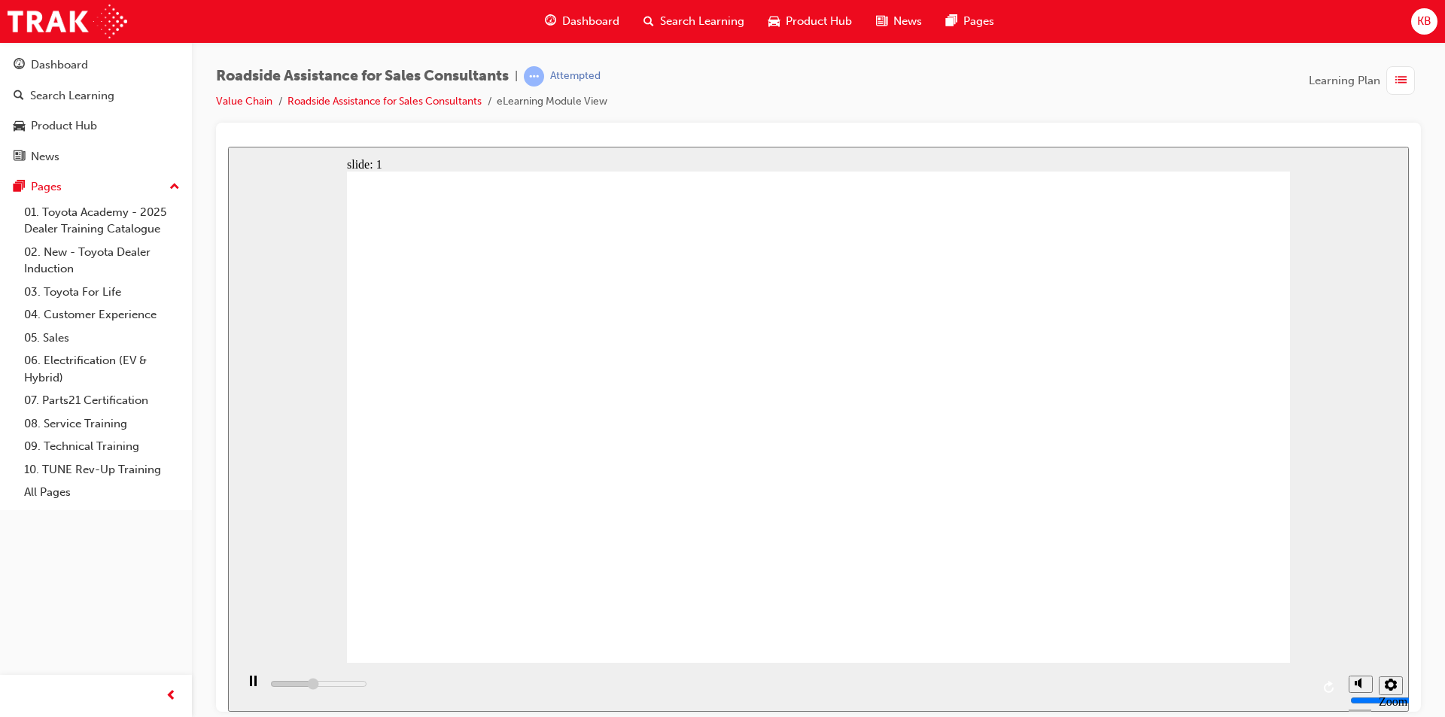
drag, startPoint x: 1250, startPoint y: 428, endPoint x: 1242, endPoint y: 427, distance: 8.4
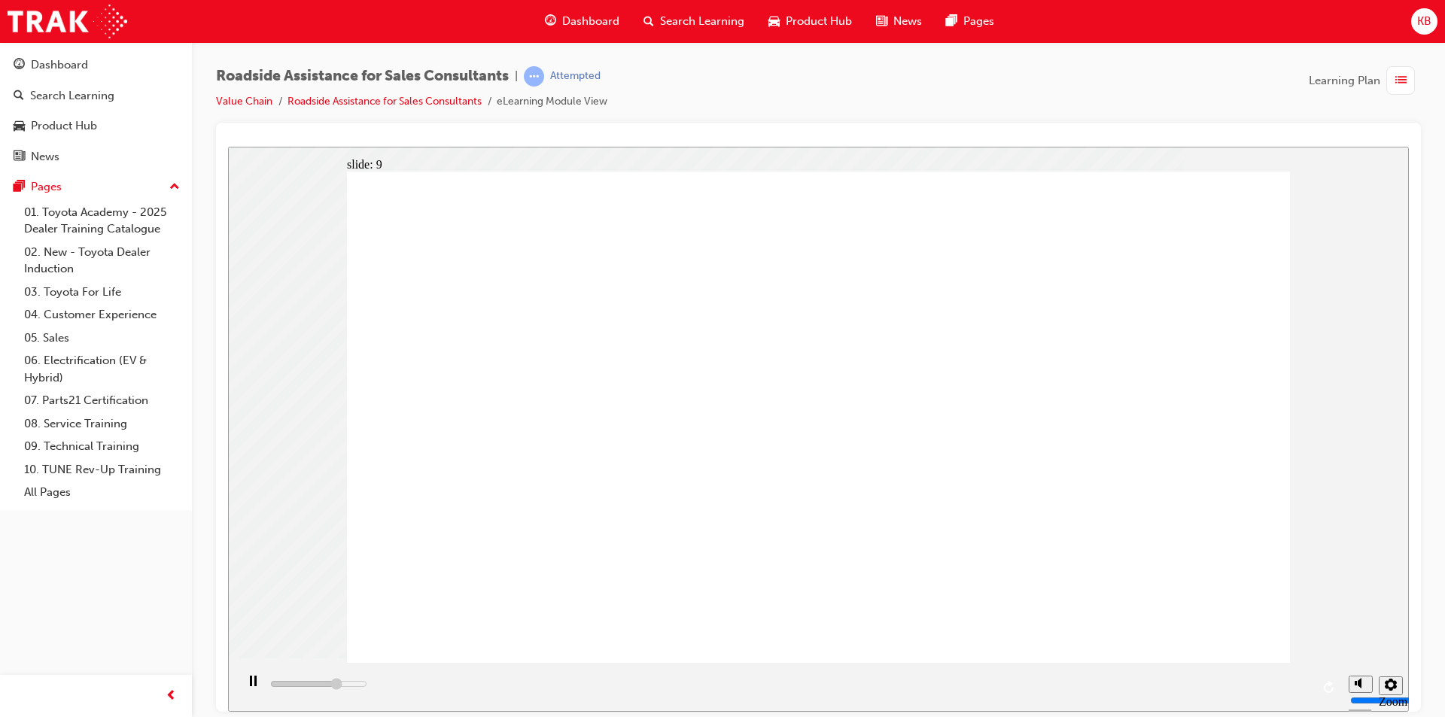
type input "23000"
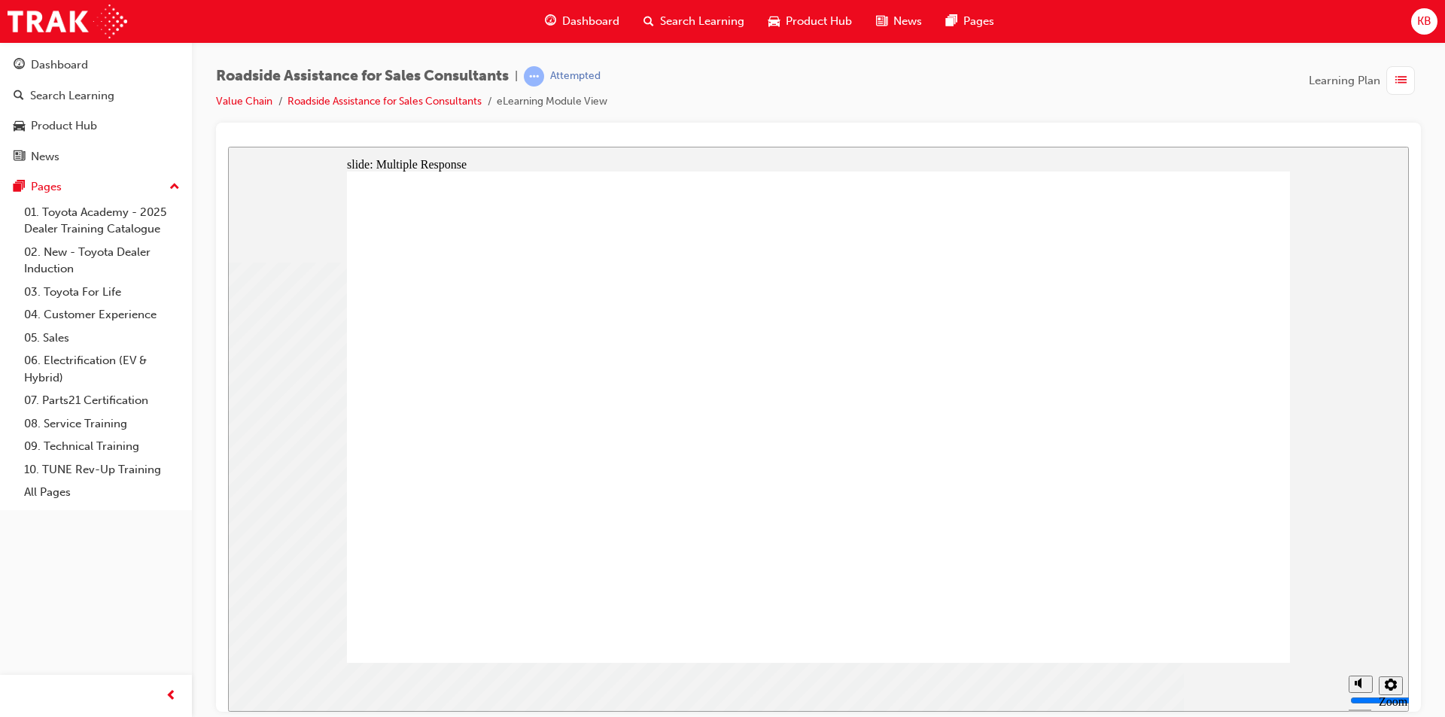
checkbox input "true"
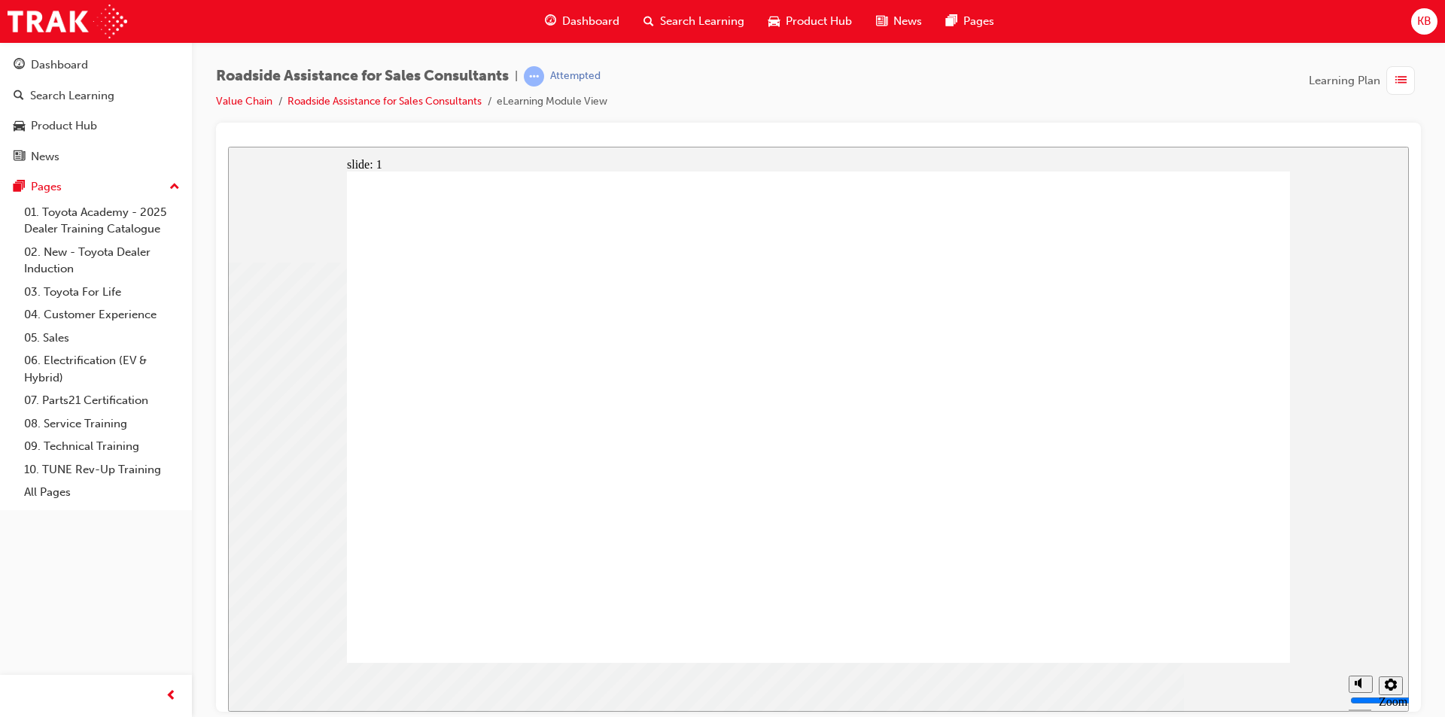
drag, startPoint x: 977, startPoint y: 547, endPoint x: 969, endPoint y: 510, distance: 37.8
checkbox input "true"
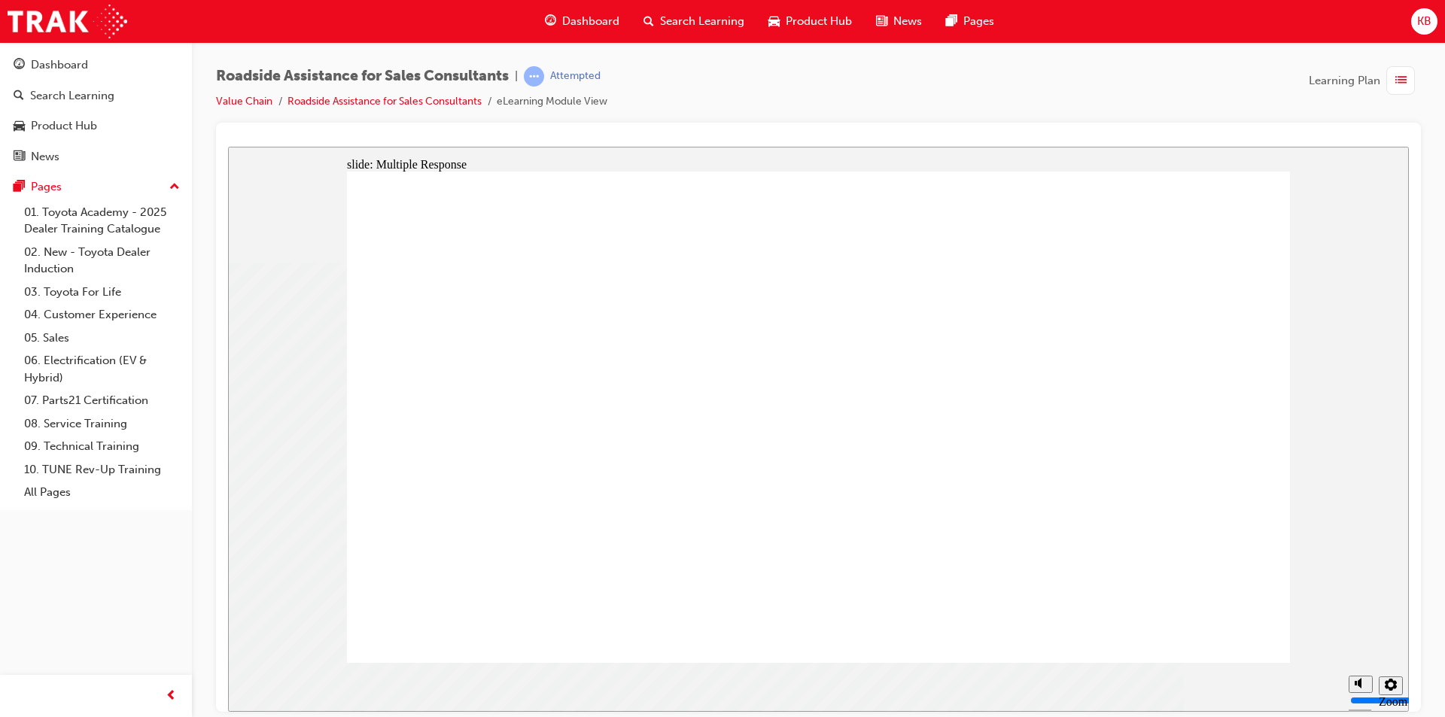
checkbox input "true"
drag, startPoint x: 497, startPoint y: 430, endPoint x: 1196, endPoint y: 569, distance: 712.6
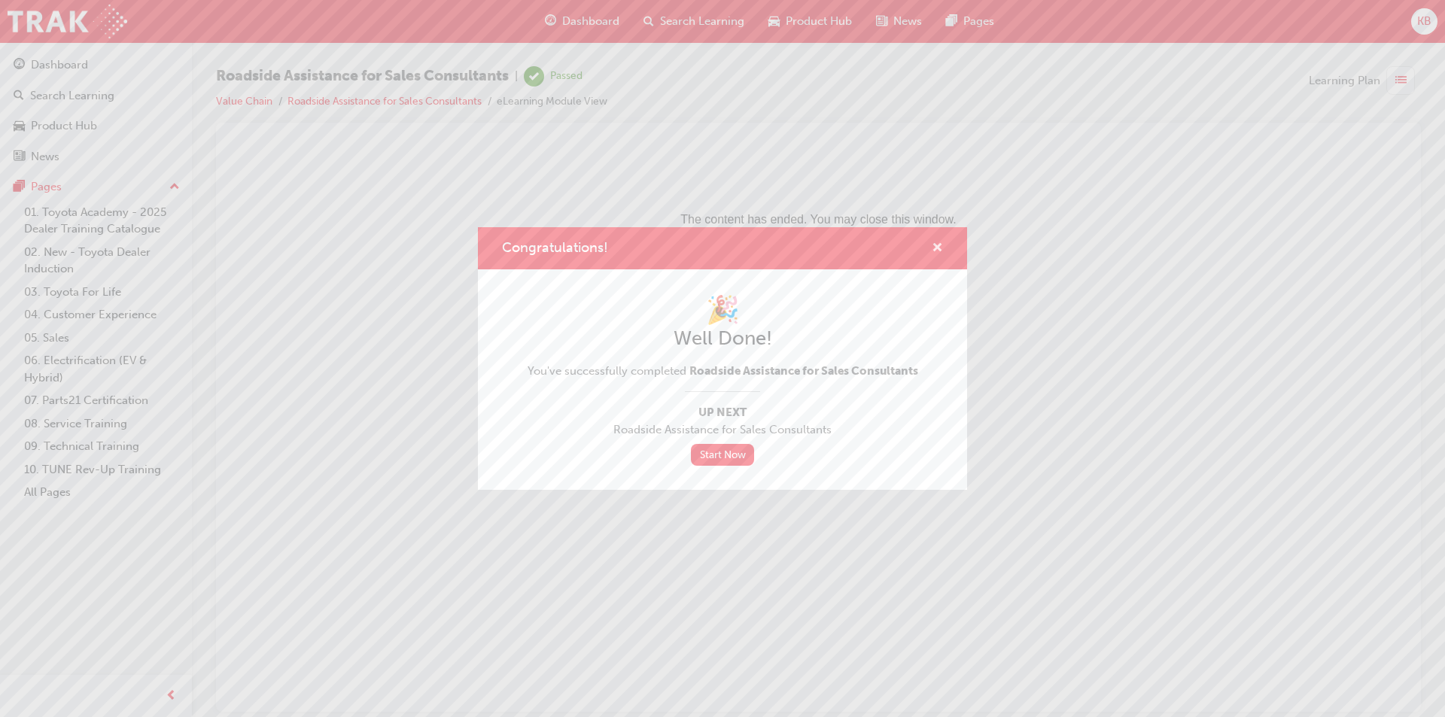
click at [938, 243] on span "cross-icon" at bounding box center [937, 249] width 11 height 14
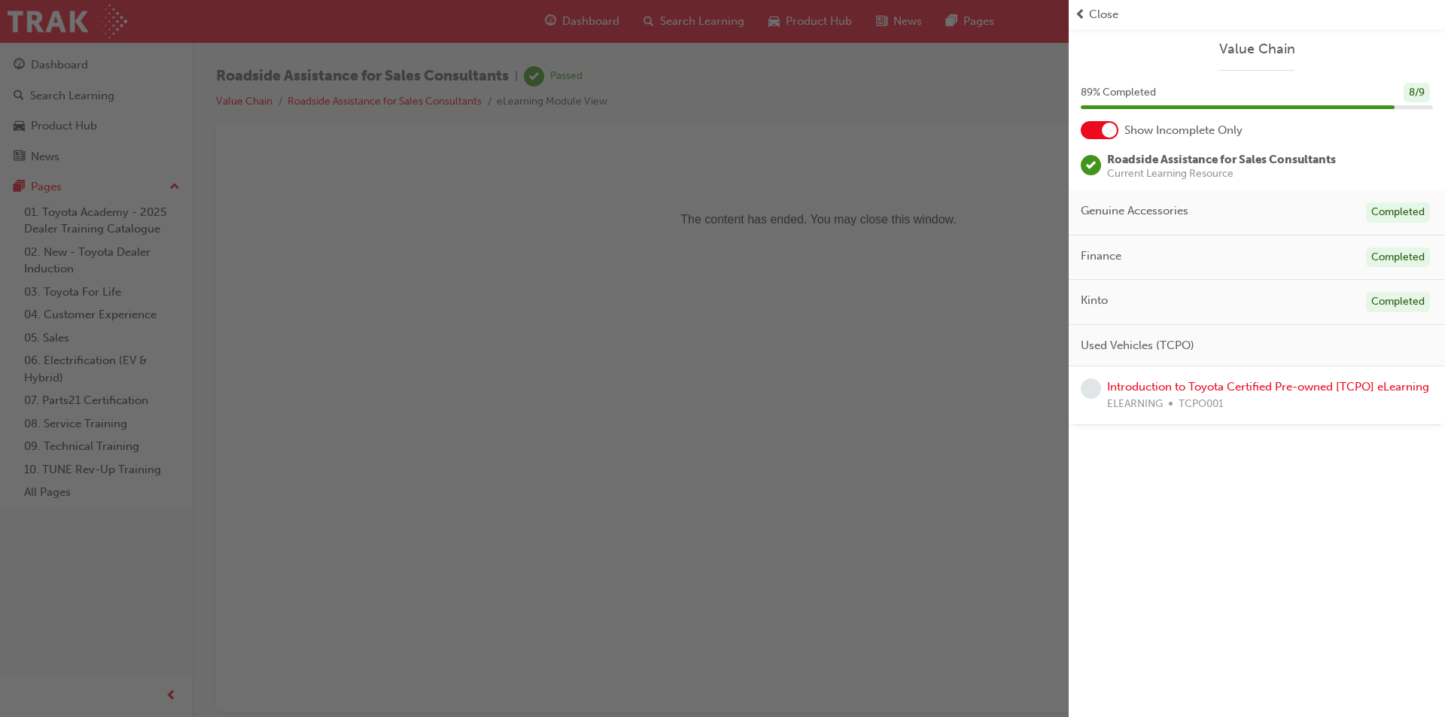
click at [1105, 17] on span "Close" at bounding box center [1103, 14] width 29 height 17
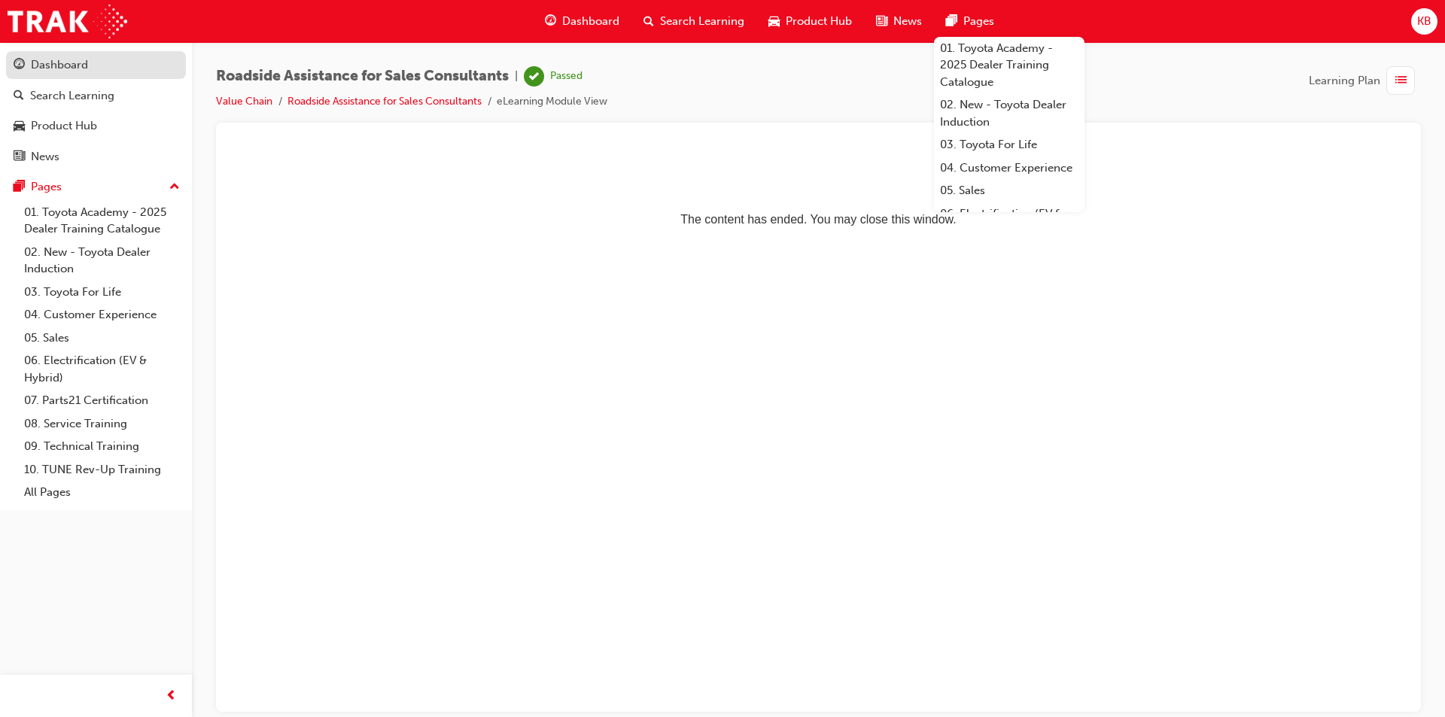
click at [87, 59] on div "Dashboard" at bounding box center [59, 64] width 57 height 17
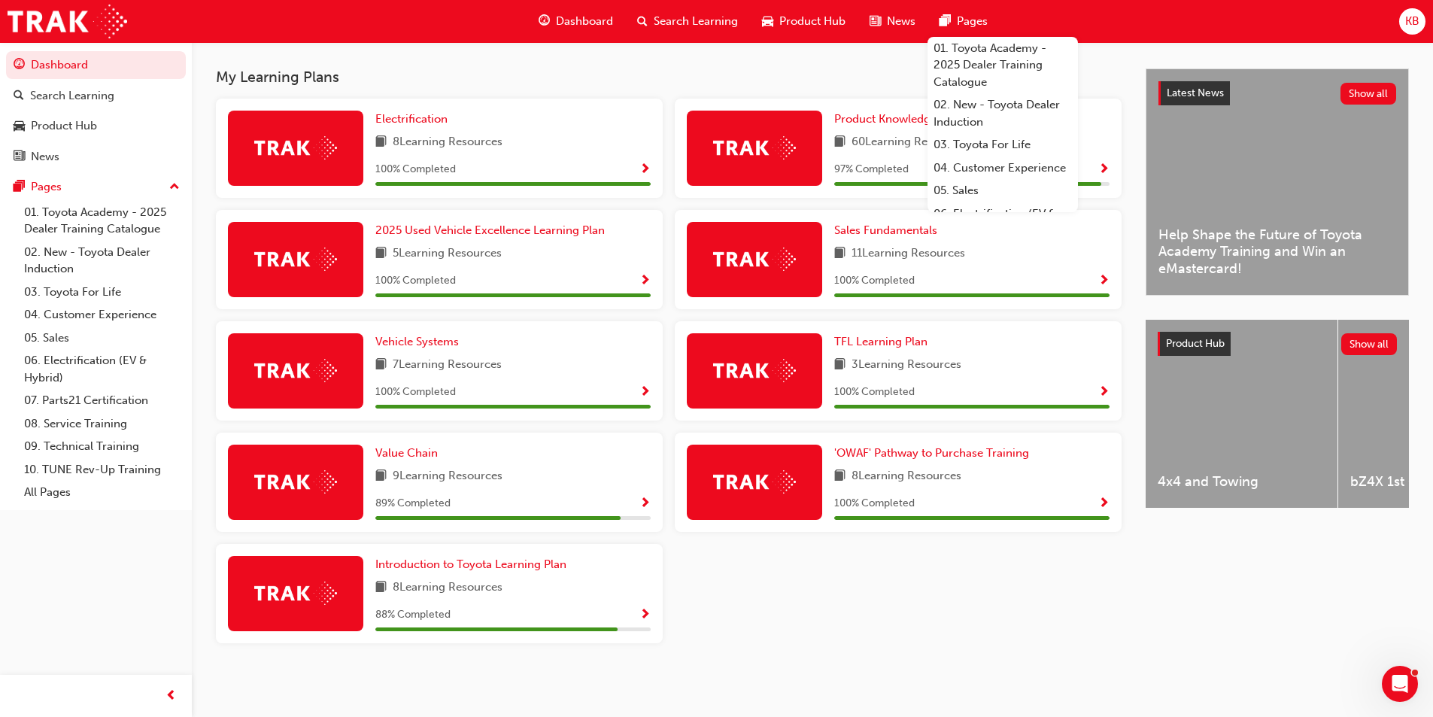
scroll to position [321, 0]
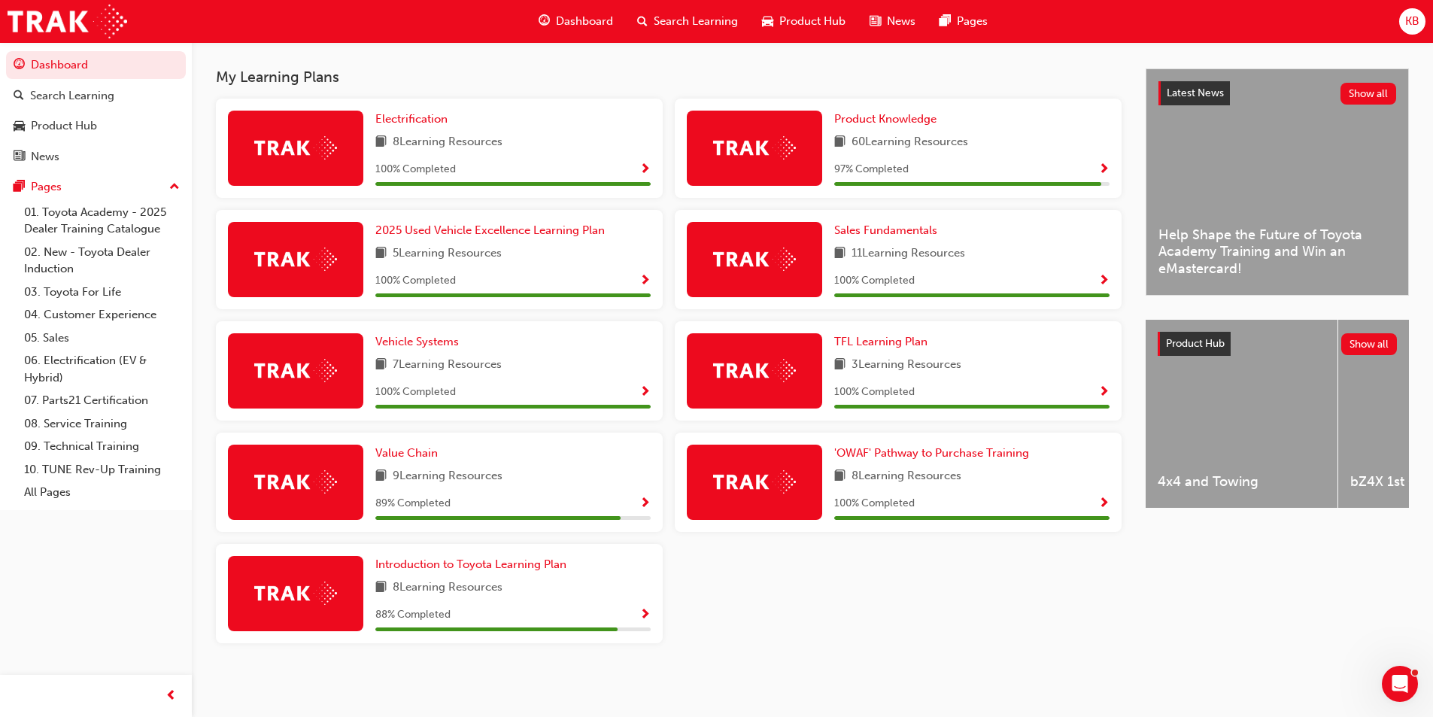
click at [1104, 171] on span "Show Progress" at bounding box center [1104, 170] width 11 height 14
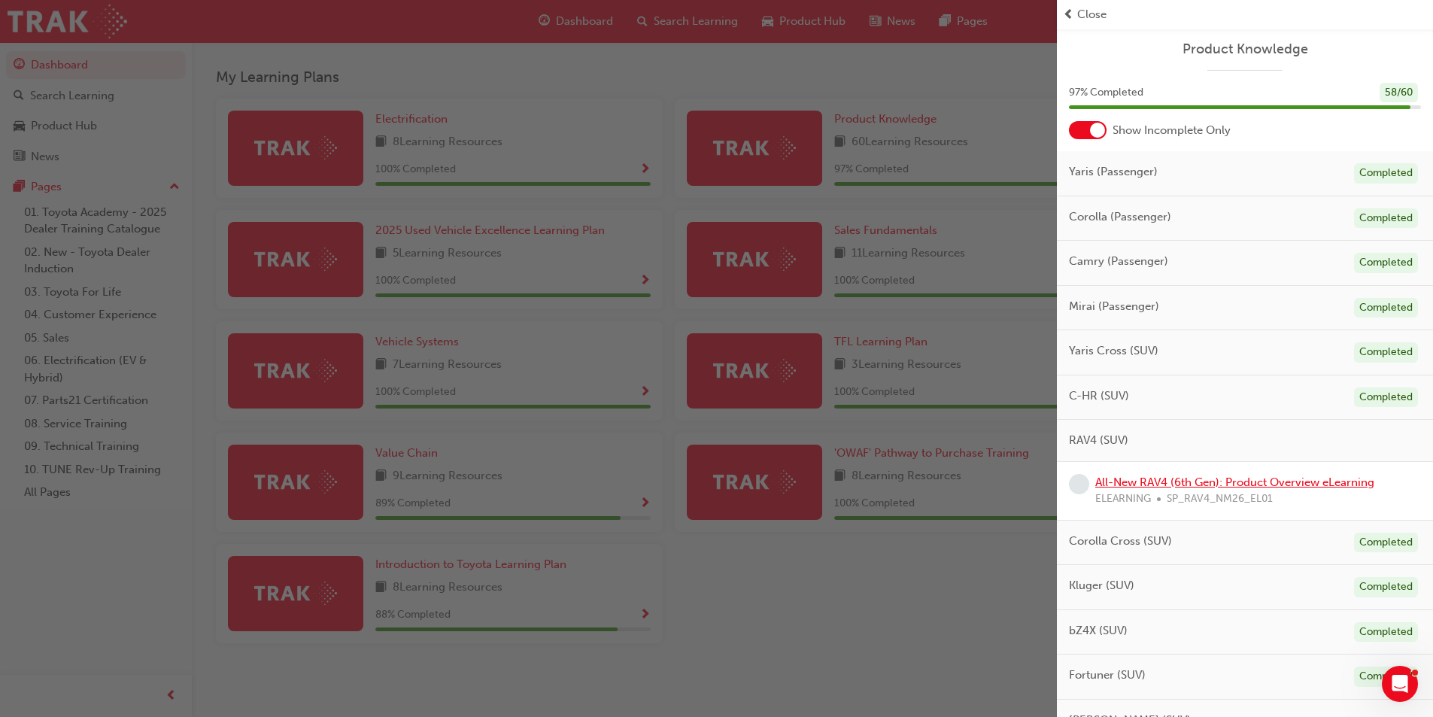
click at [1284, 478] on link "All-New RAV4 (6th Gen): Product Overview eLearning" at bounding box center [1235, 483] width 279 height 14
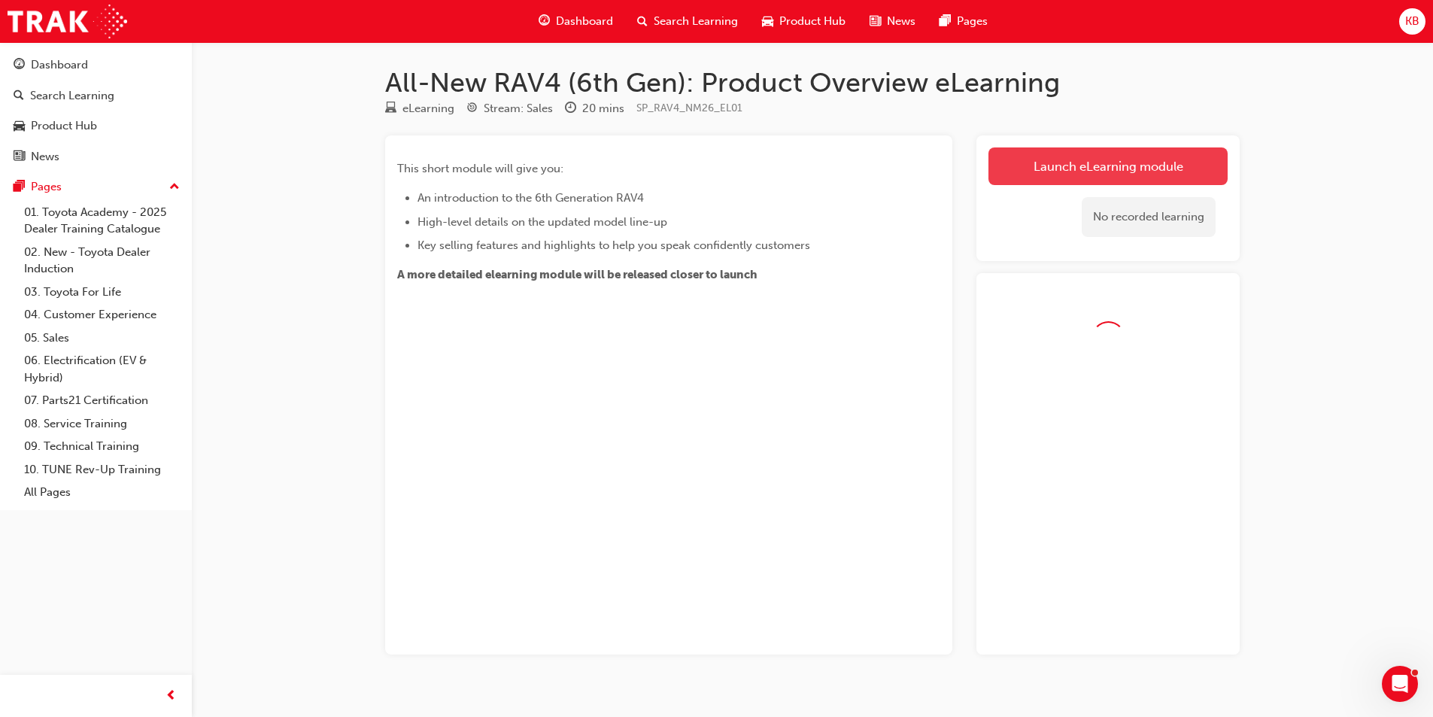
click at [1087, 169] on link "Launch eLearning module" at bounding box center [1108, 166] width 239 height 38
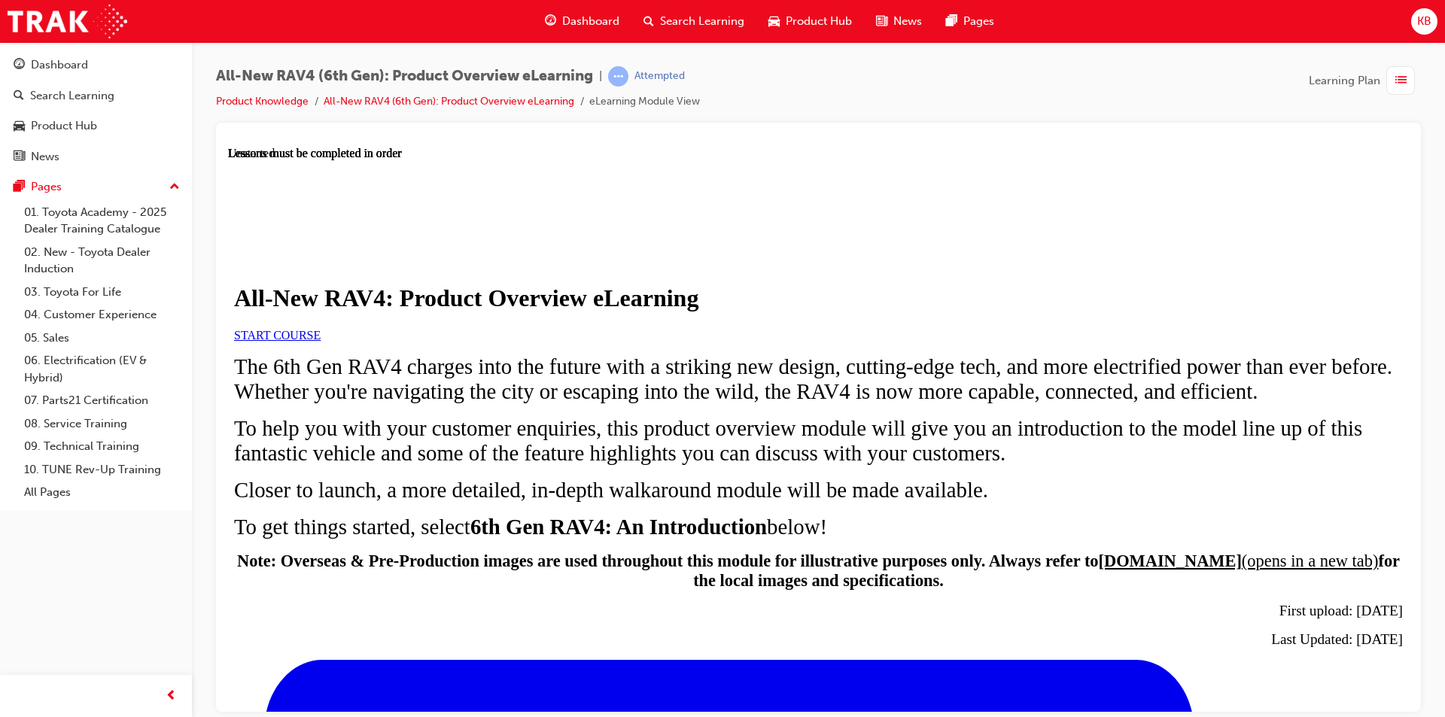
click at [321, 341] on span "START COURSE" at bounding box center [277, 334] width 87 height 13
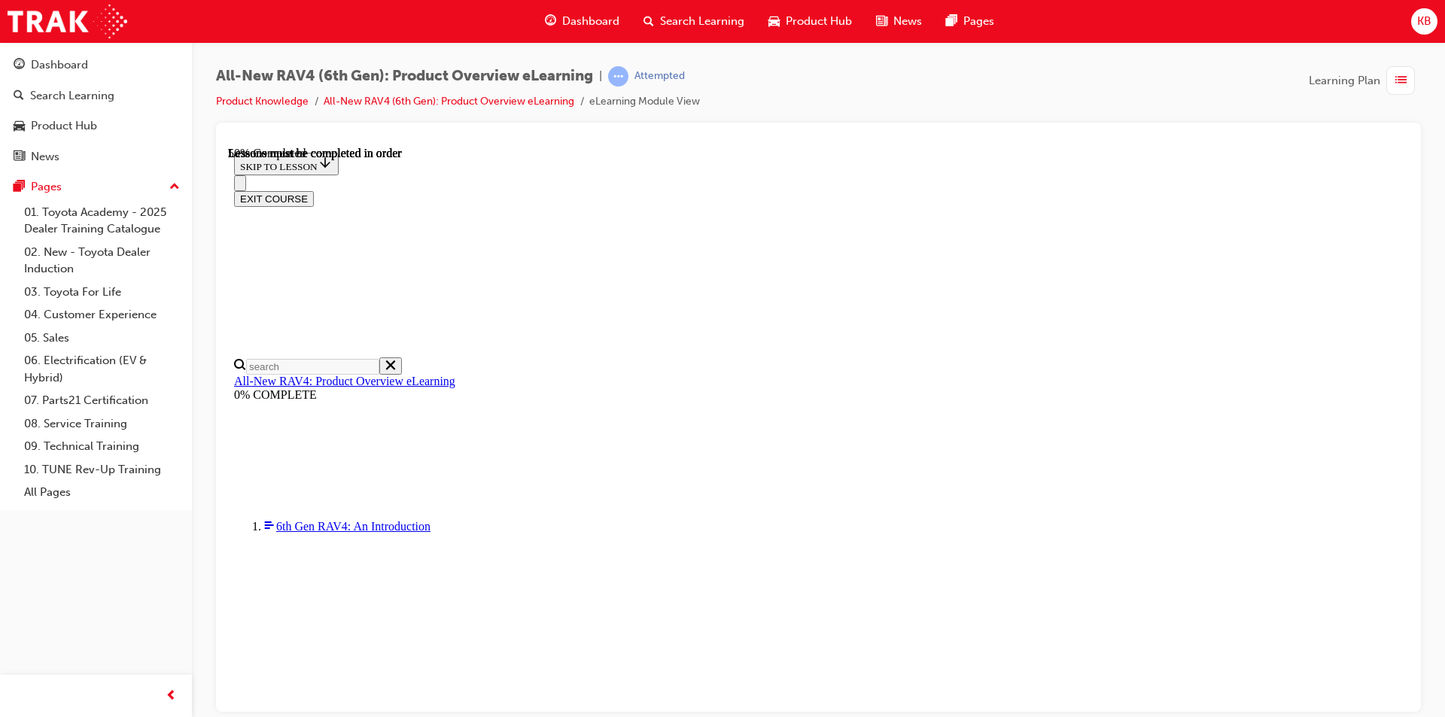
scroll to position [1407, 0]
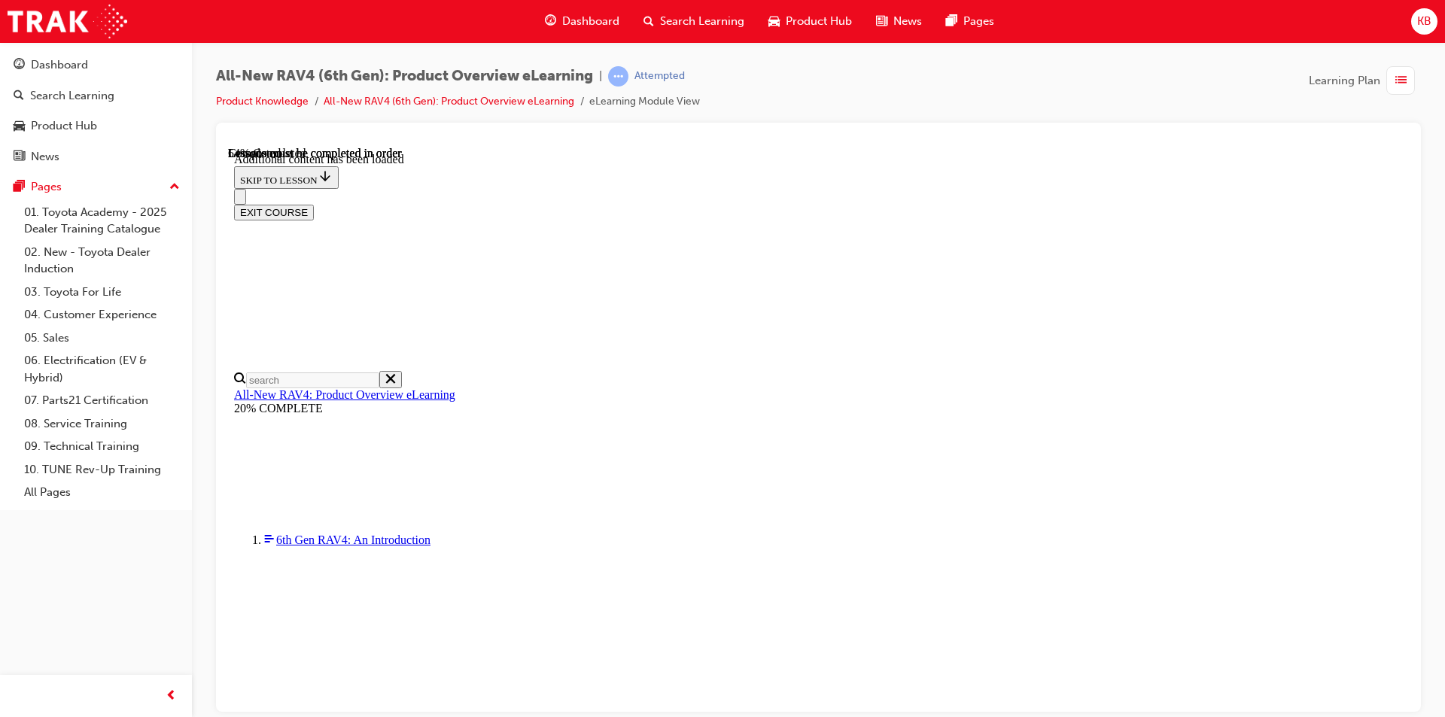
scroll to position [1507, 0]
drag, startPoint x: 1328, startPoint y: 397, endPoint x: 1326, endPoint y: 382, distance: 14.5
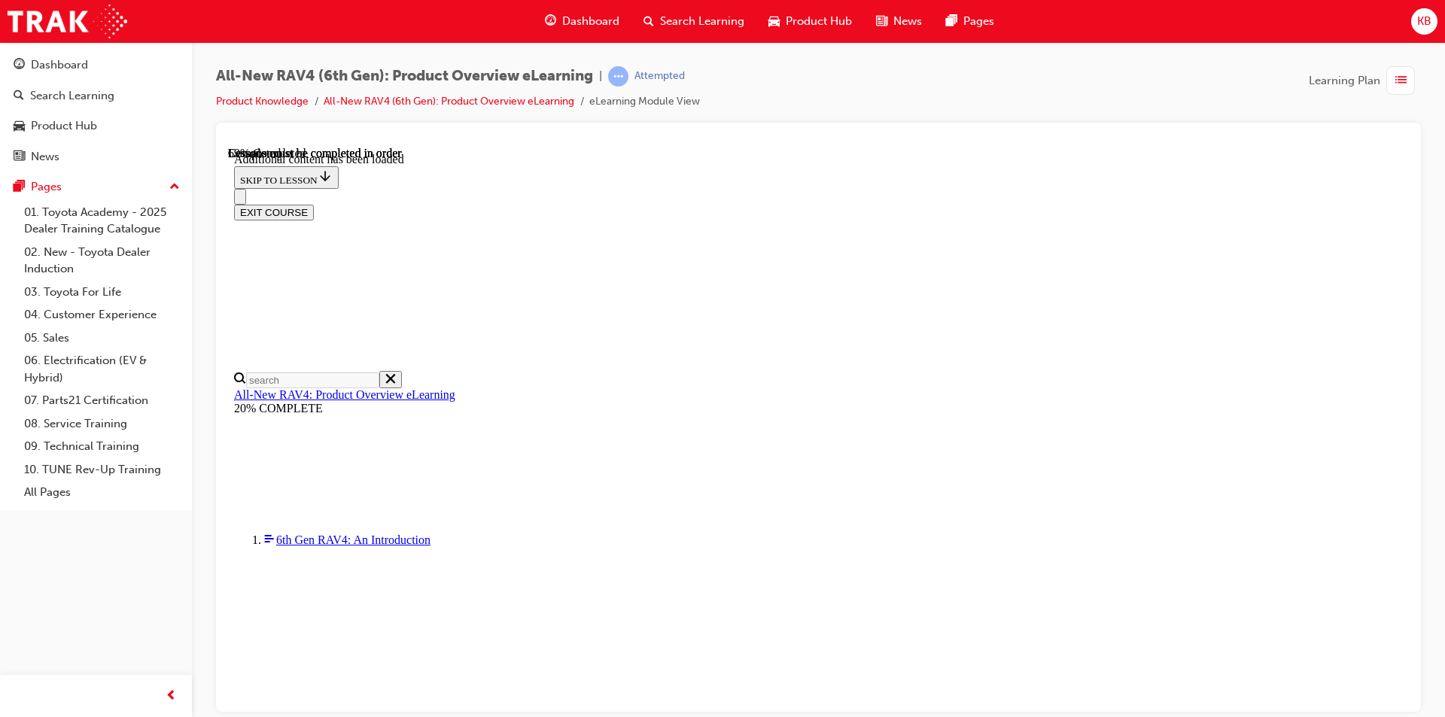
scroll to position [2034, 0]
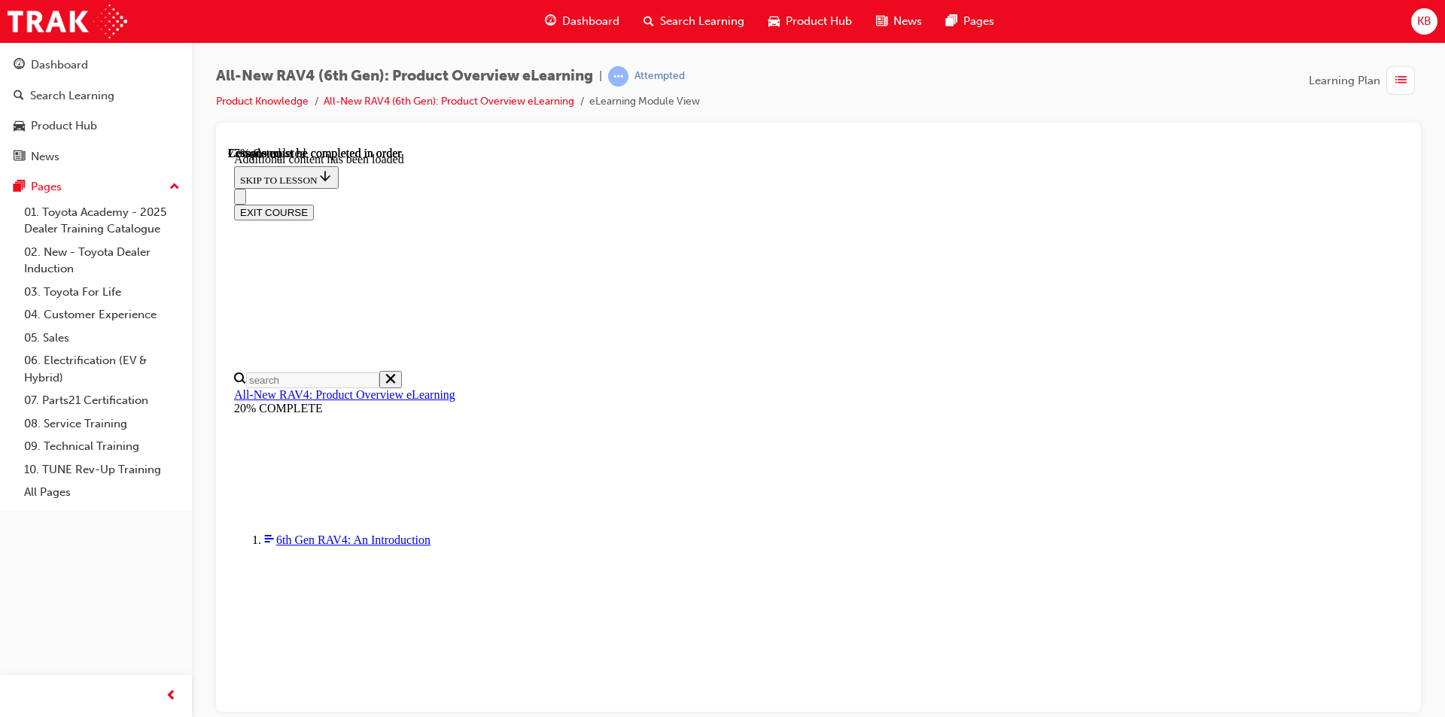
scroll to position [2109, 0]
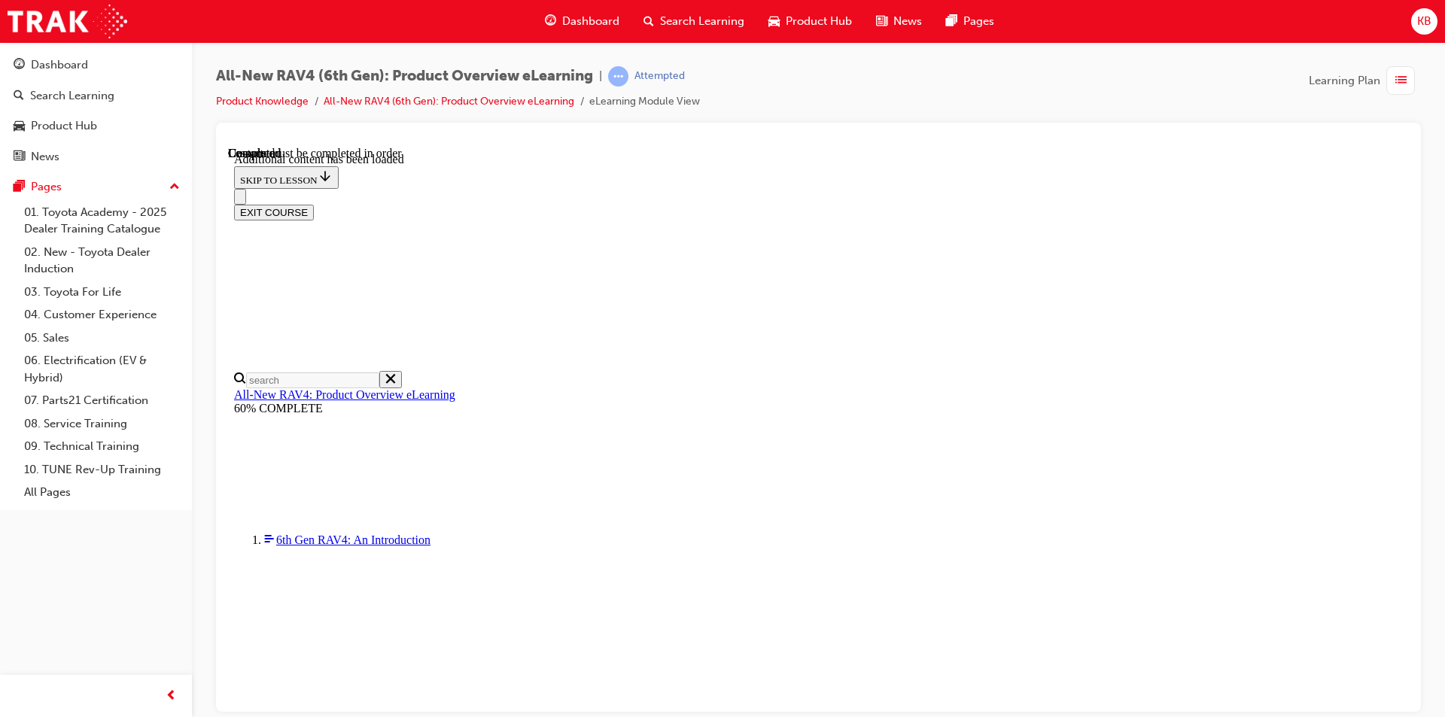
scroll to position [1052, 0]
drag, startPoint x: 909, startPoint y: 688, endPoint x: 924, endPoint y: 671, distance: 22.4
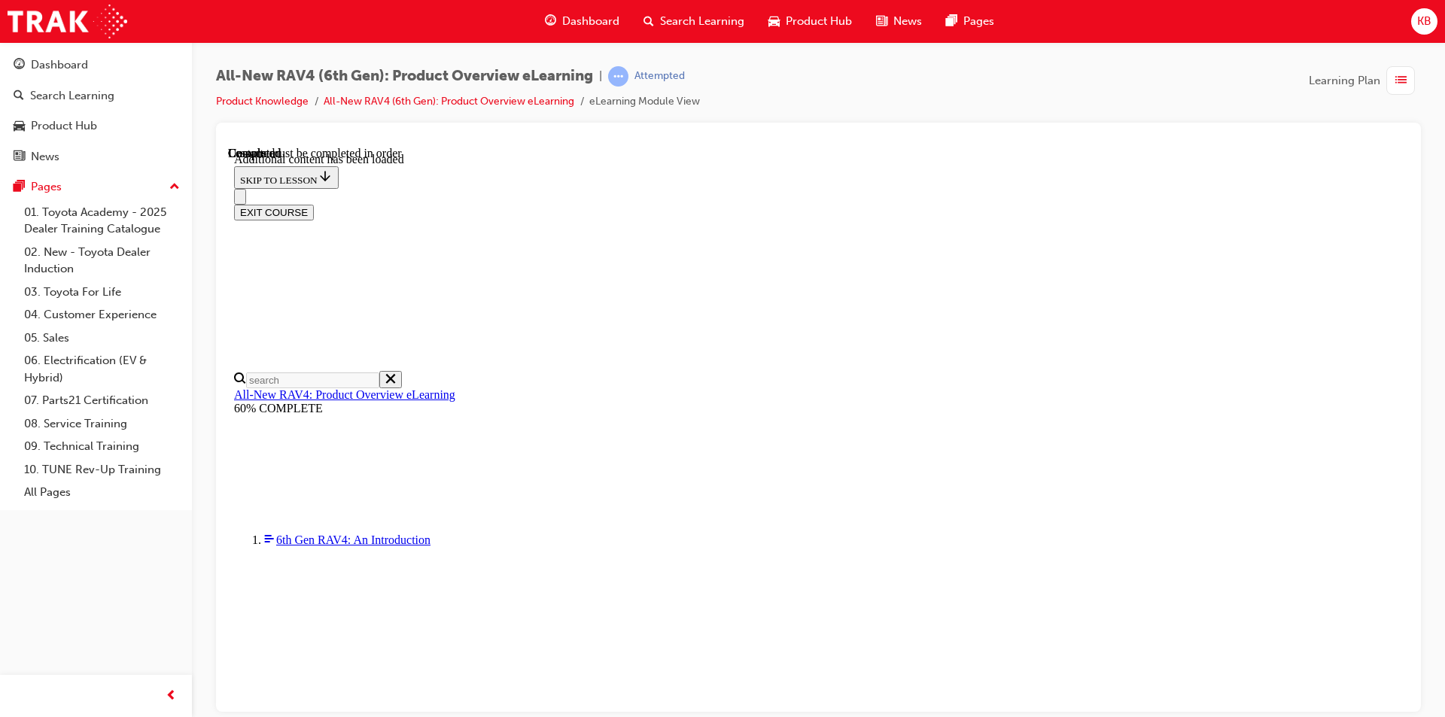
scroll to position [278, 0]
radio input "true"
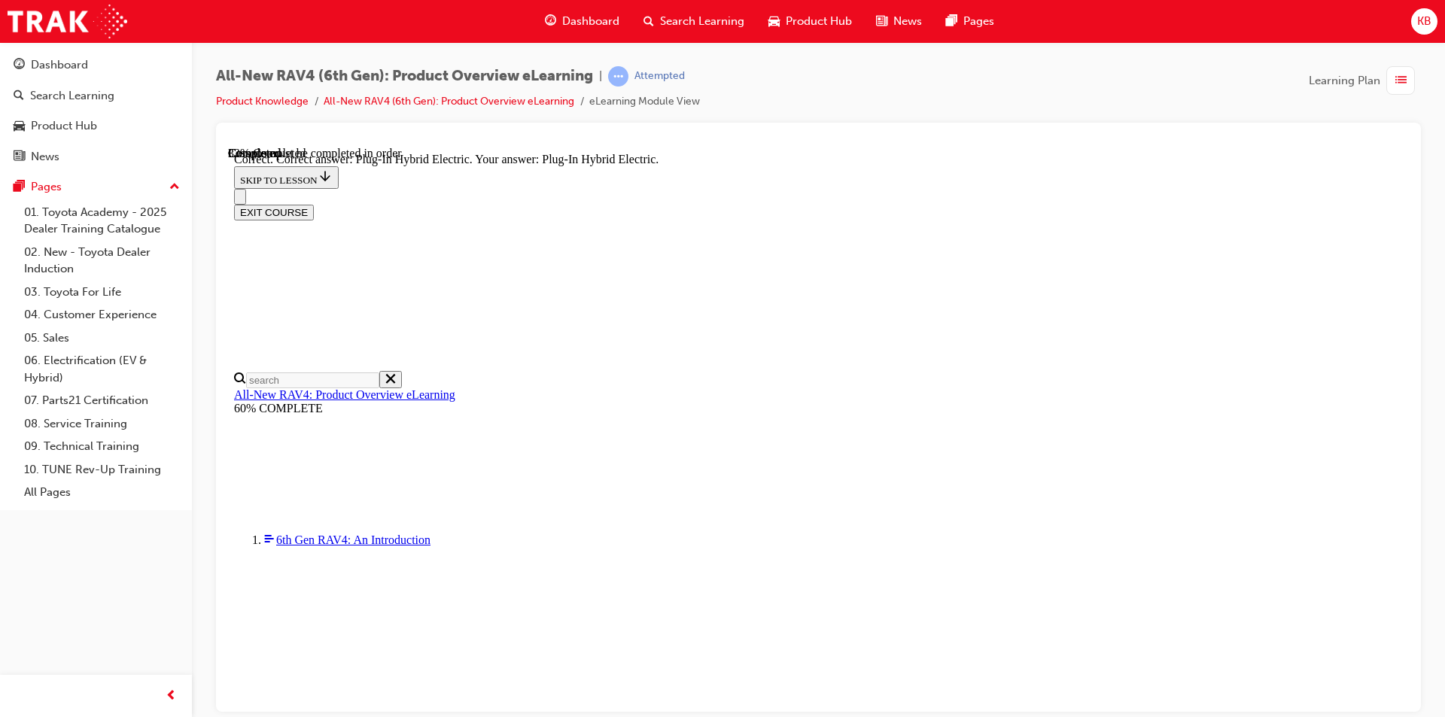
scroll to position [446, 0]
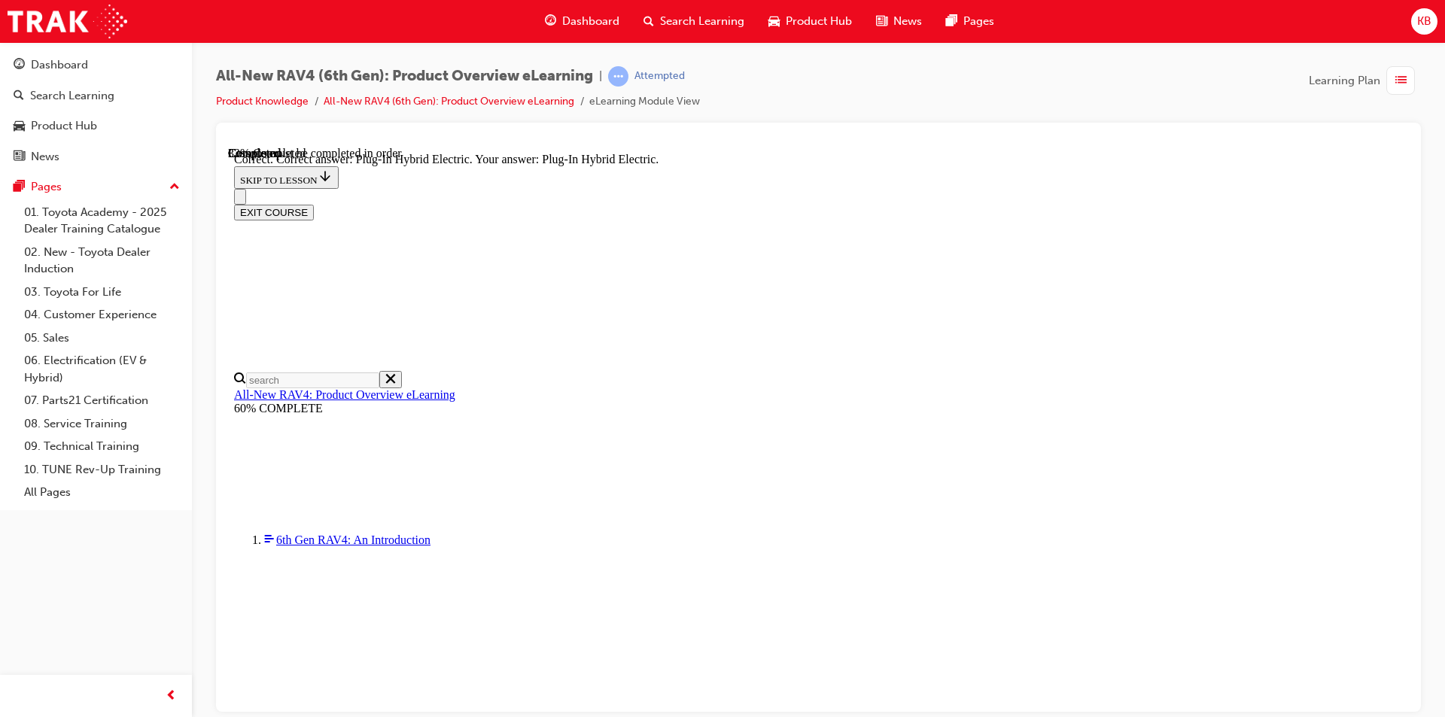
radio input "true"
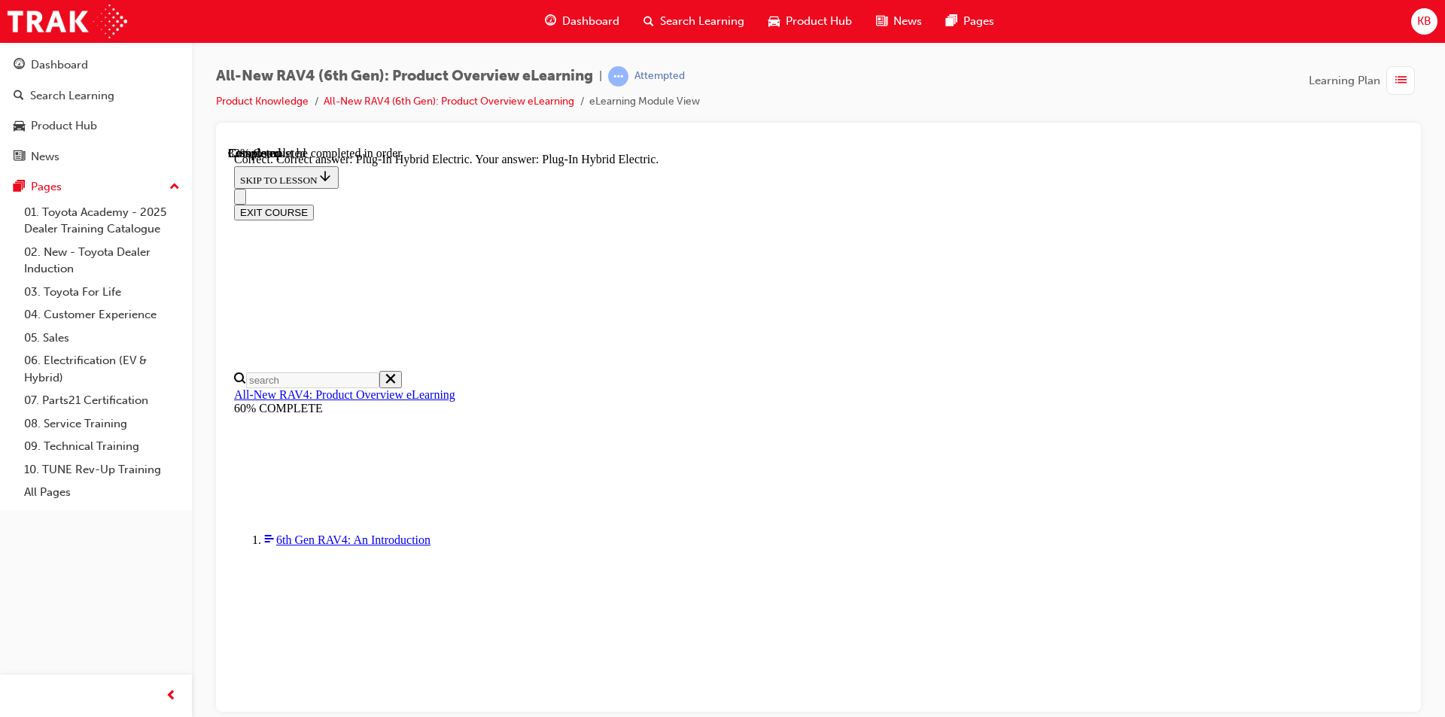
radio input "true"
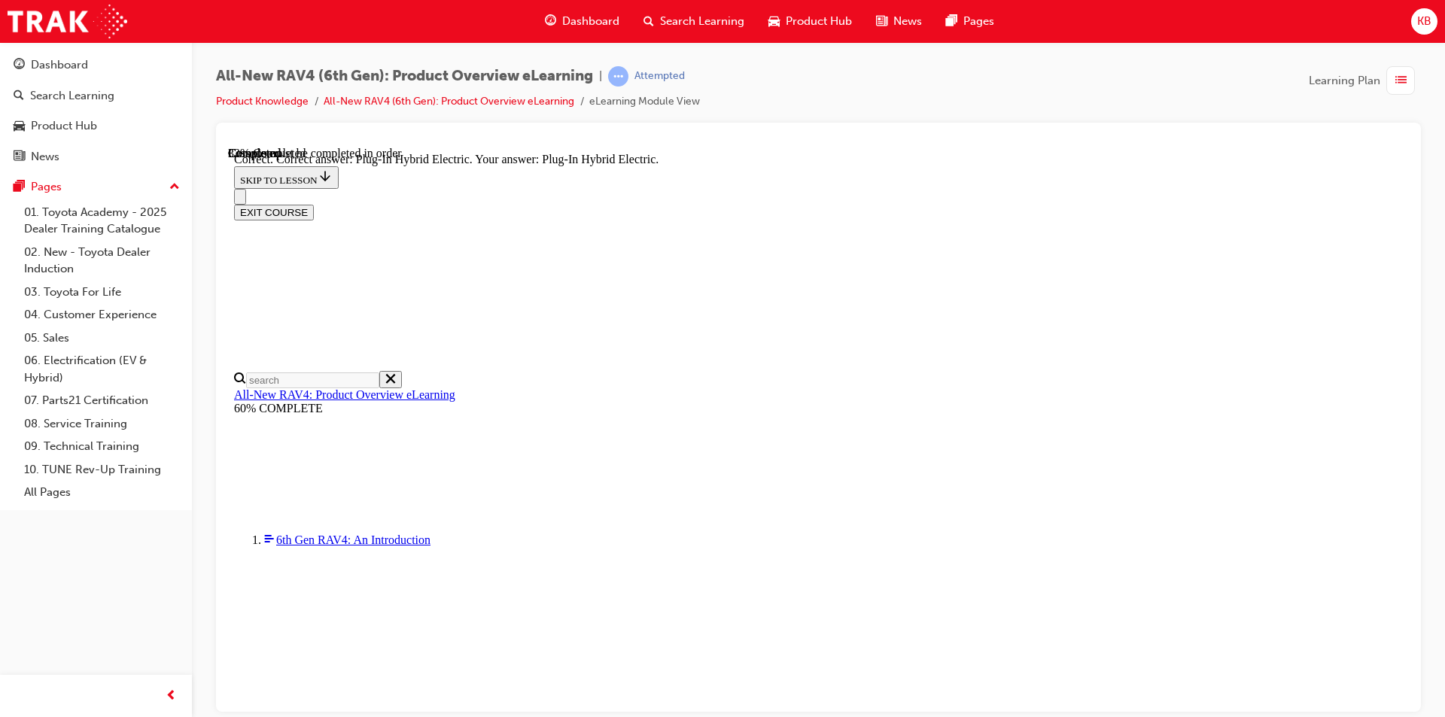
radio input "true"
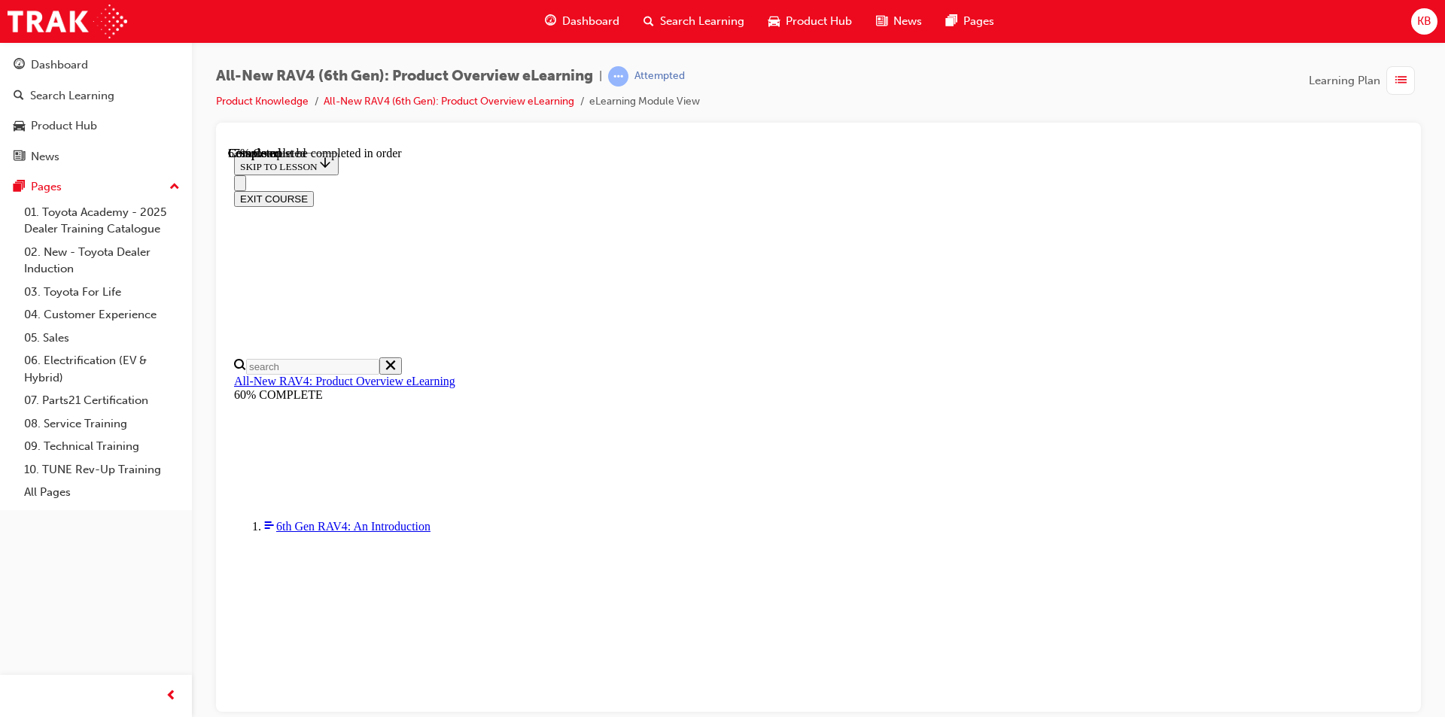
scroll to position [451, 0]
checkbox input "true"
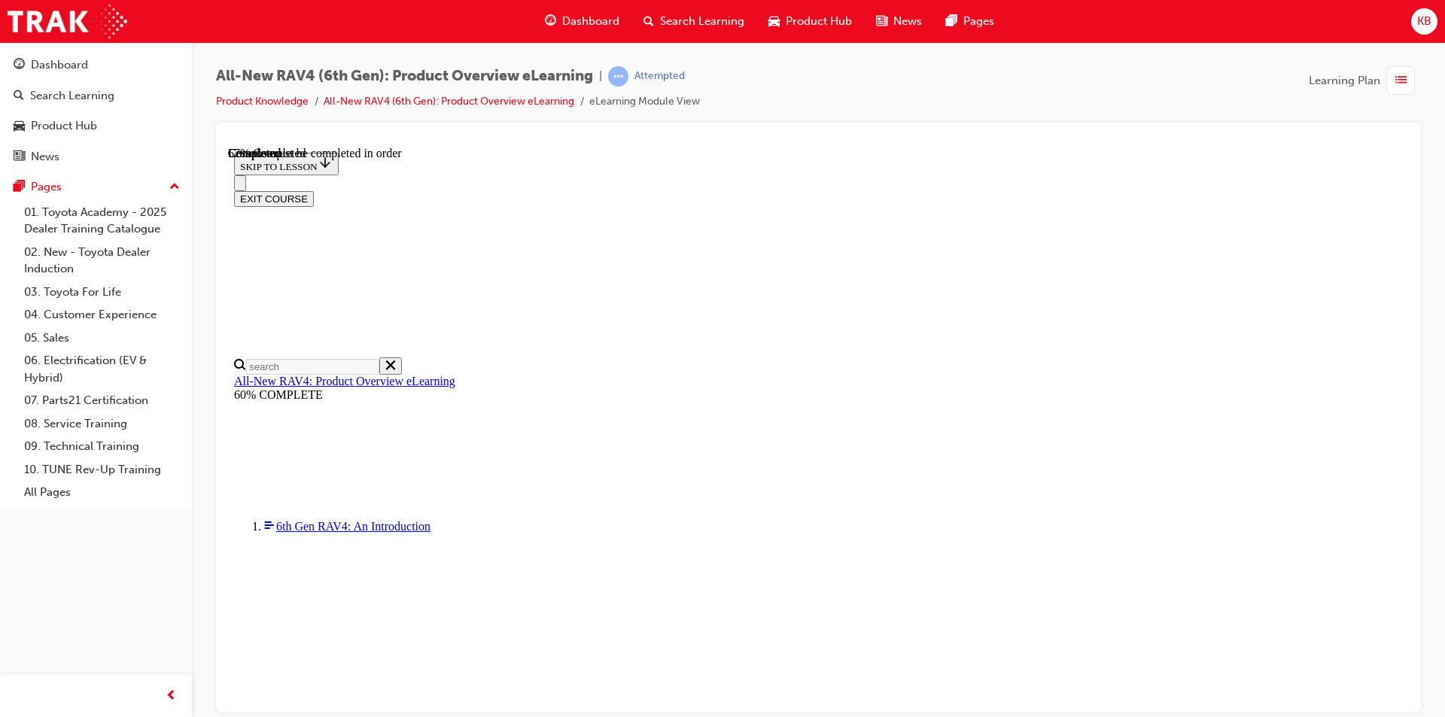
checkbox input "true"
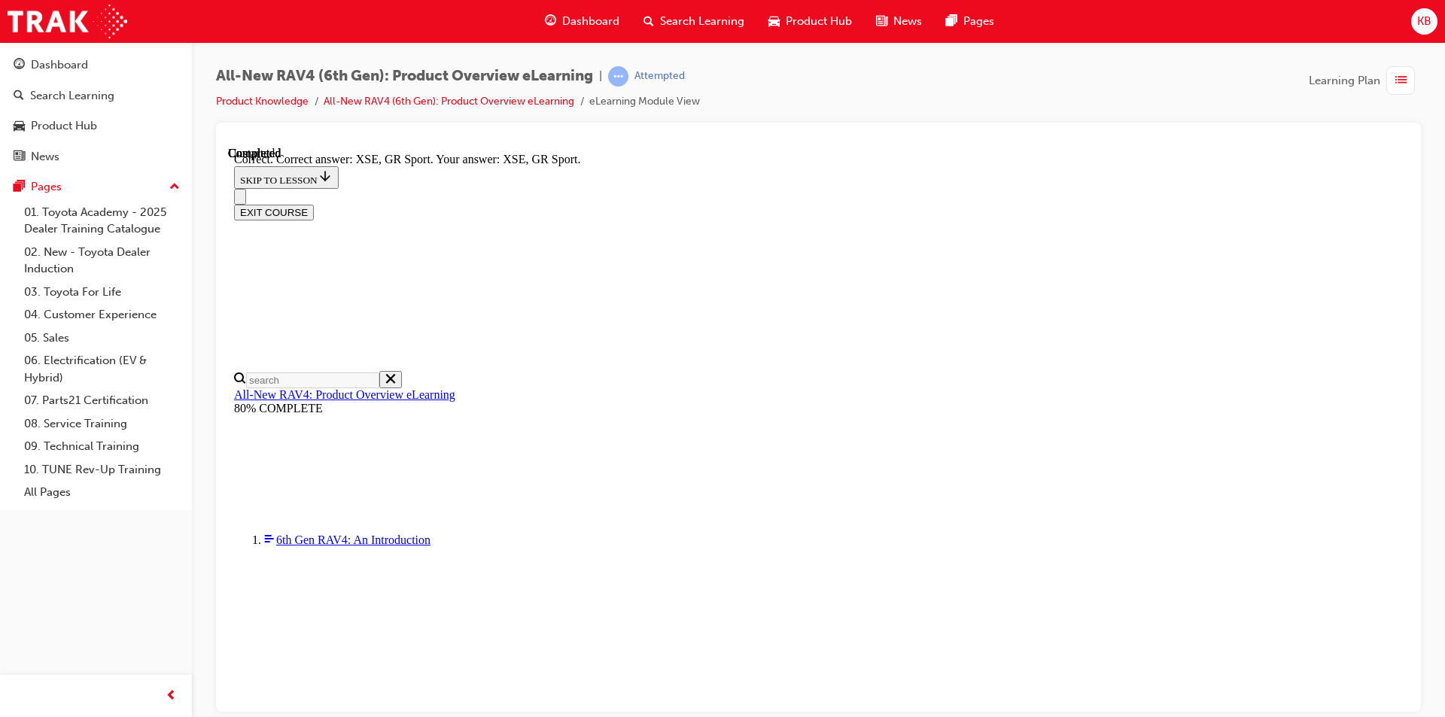
scroll to position [558, 0]
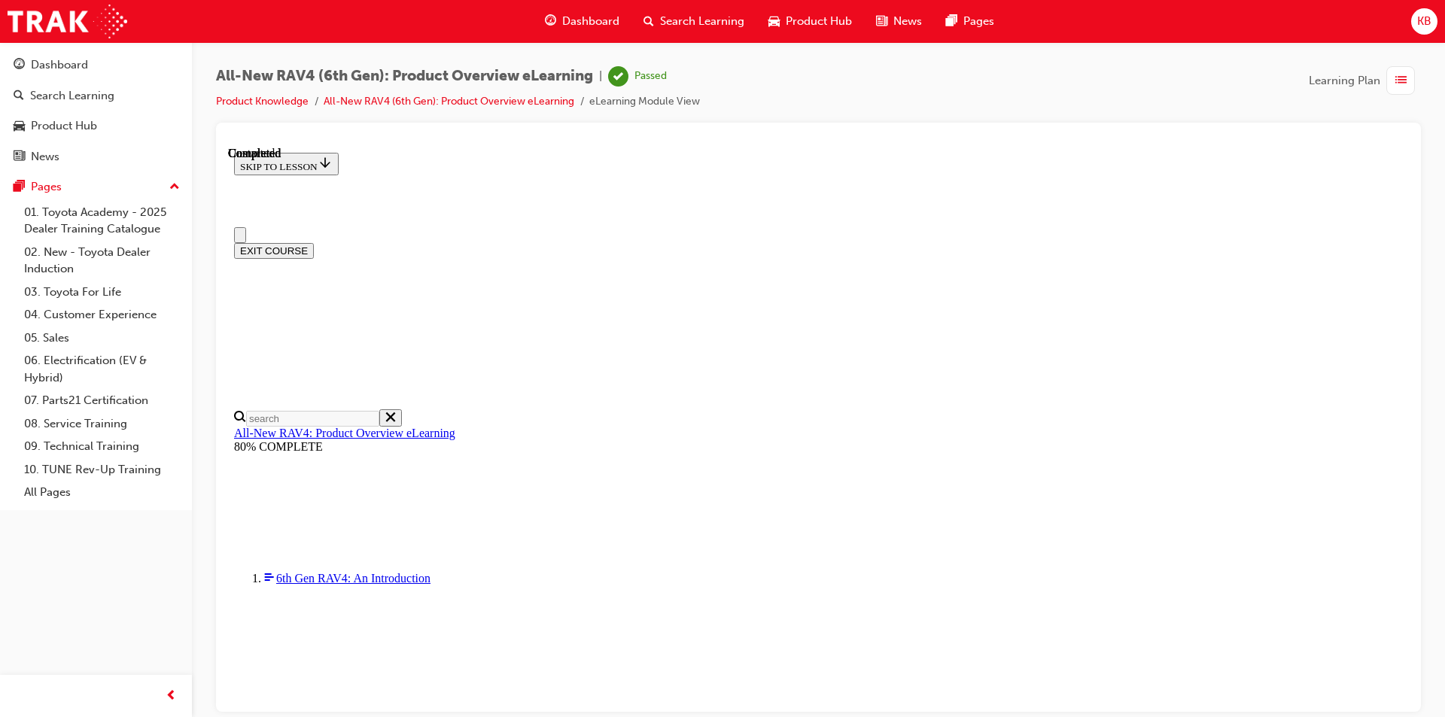
scroll to position [263, 0]
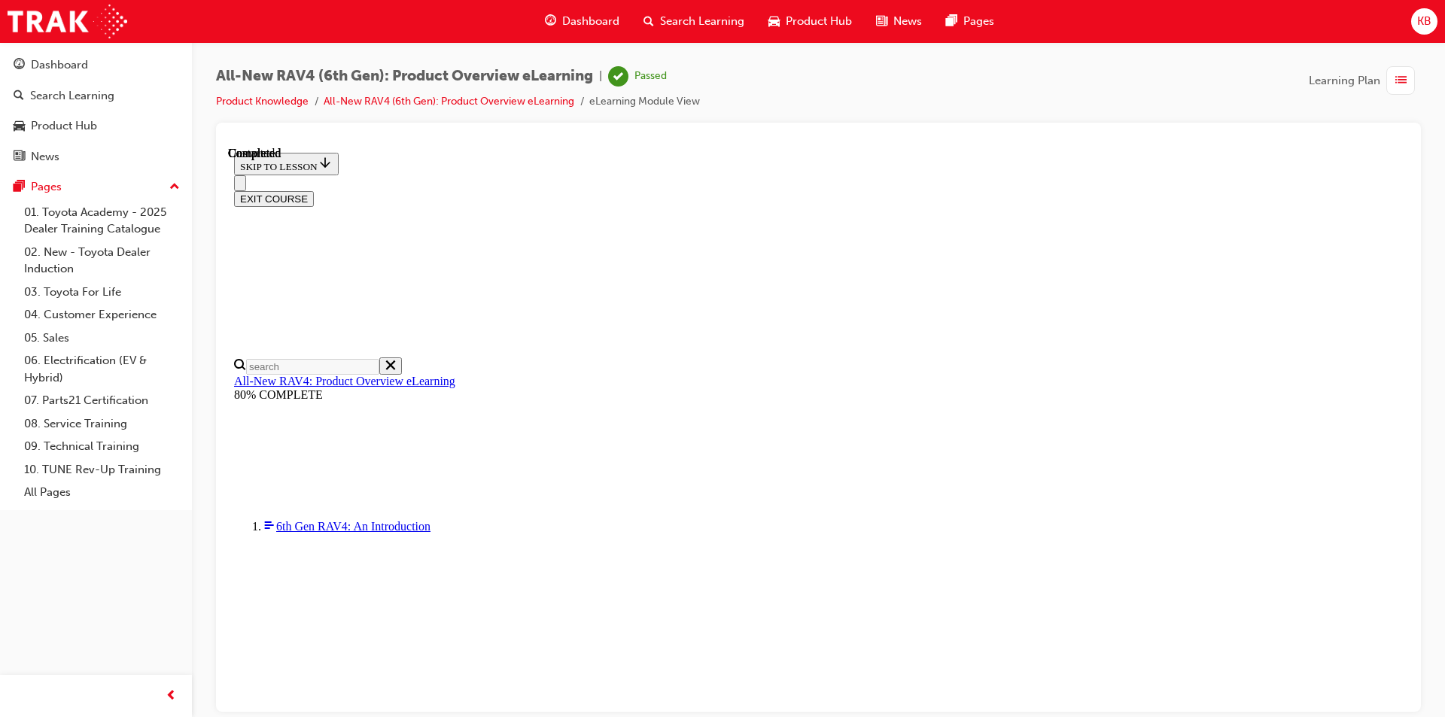
click at [314, 190] on button "EXIT COURSE" at bounding box center [274, 198] width 80 height 16
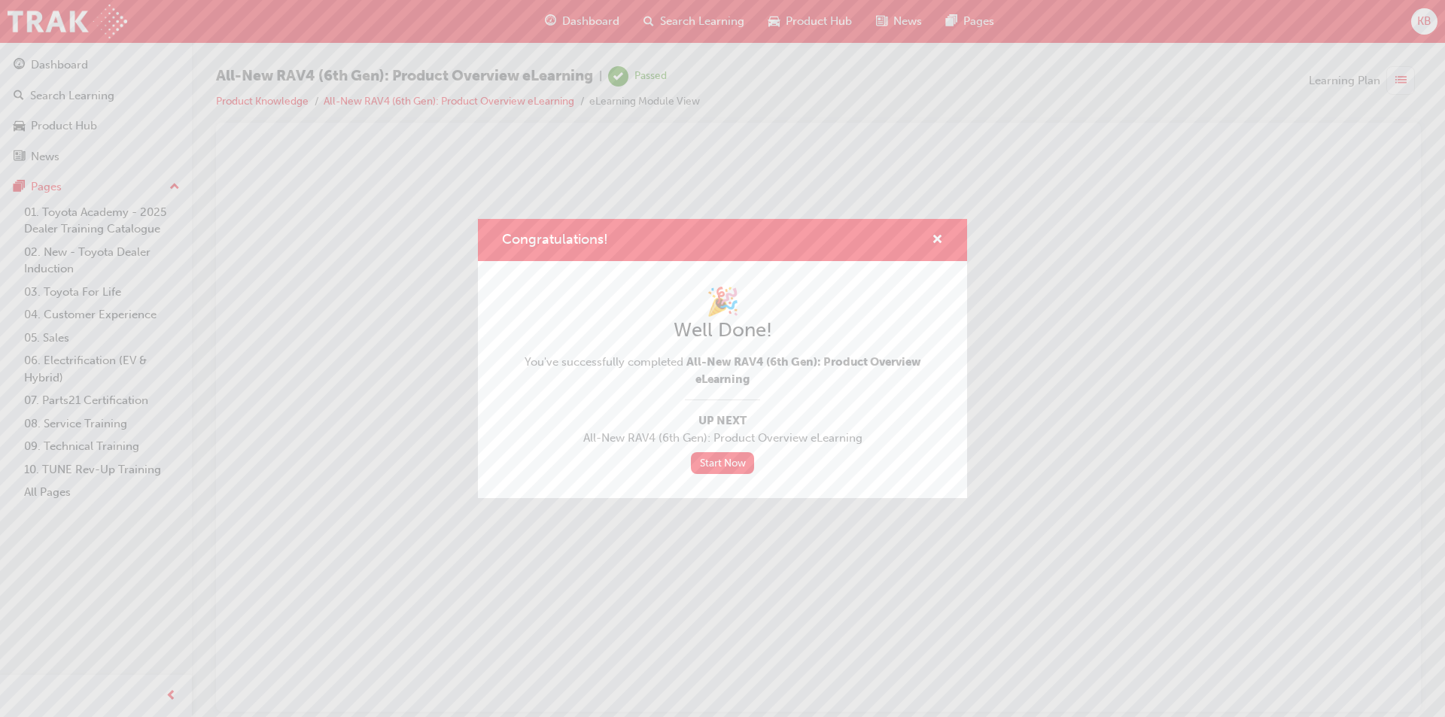
scroll to position [0, 0]
click at [942, 238] on span "cross-icon" at bounding box center [937, 241] width 11 height 14
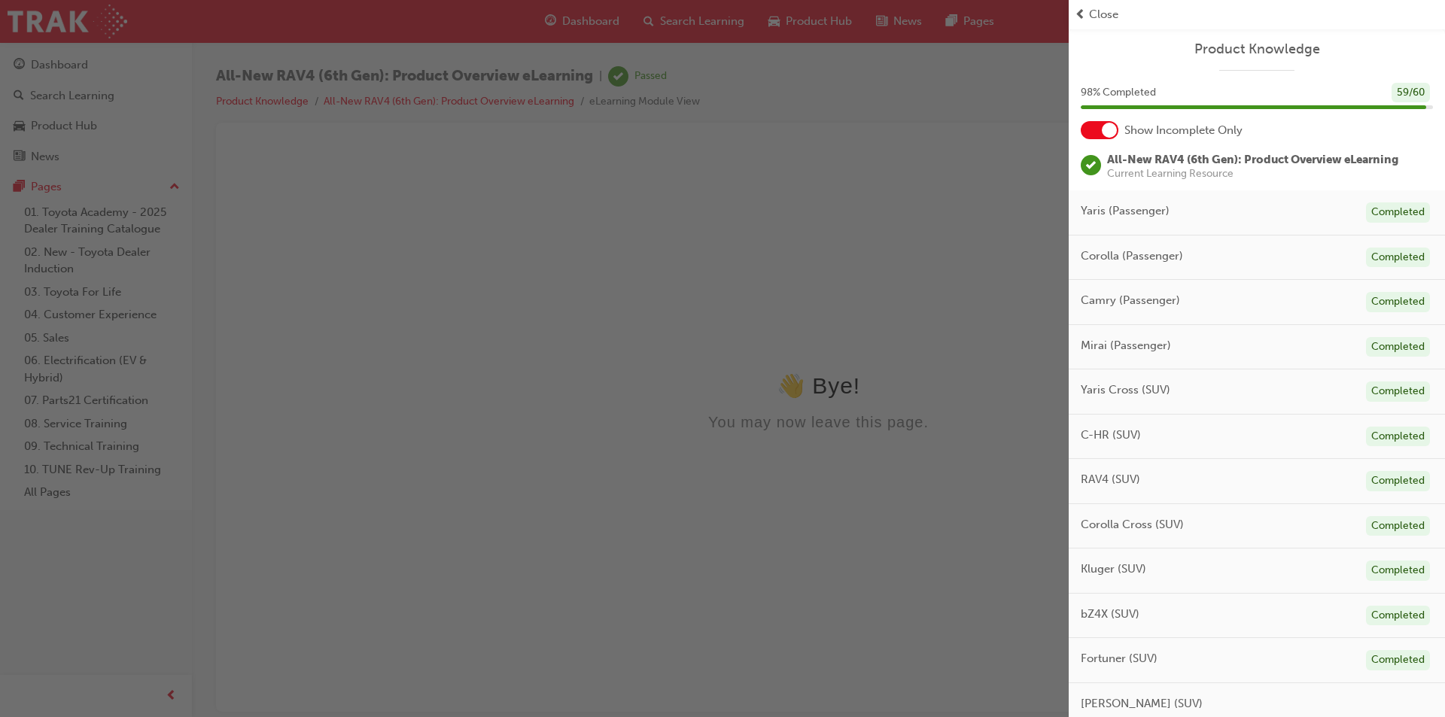
click at [1093, 19] on span "Close" at bounding box center [1103, 14] width 29 height 17
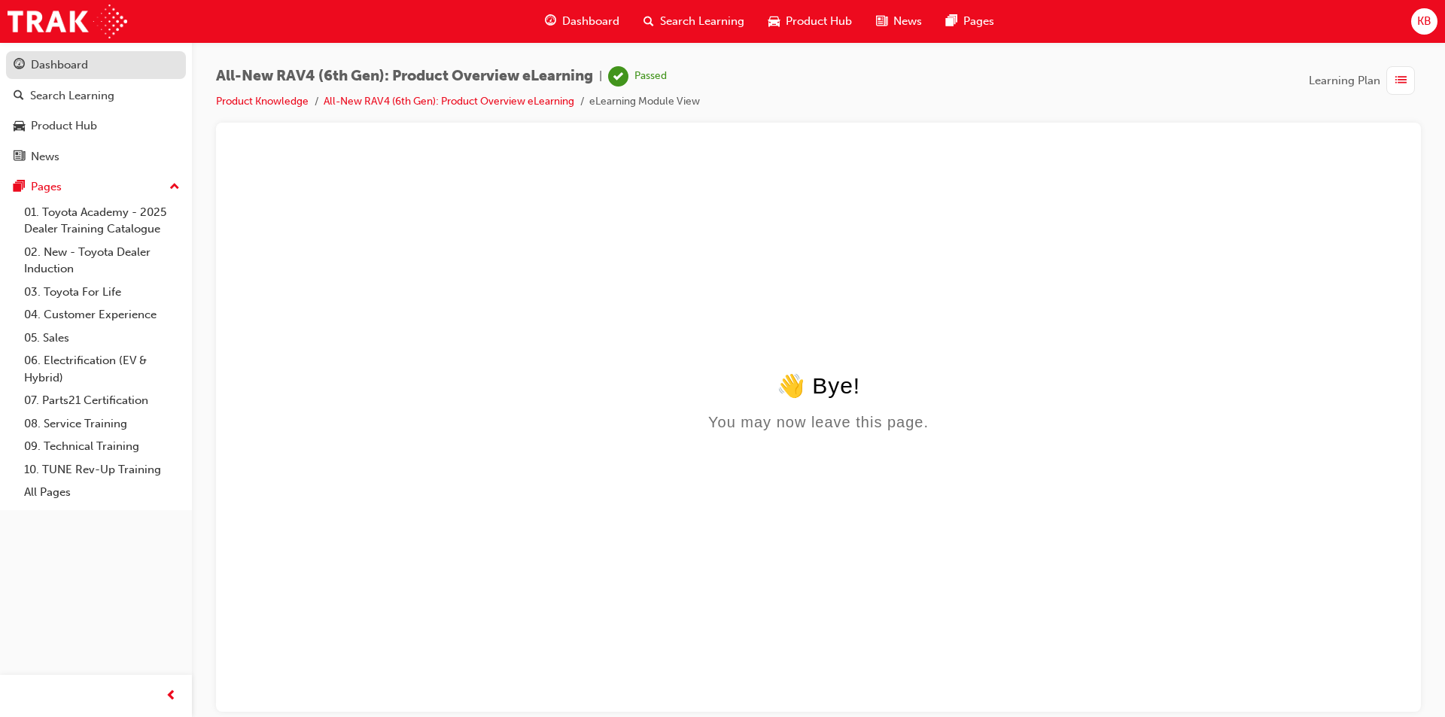
click at [51, 65] on div "Dashboard" at bounding box center [59, 64] width 57 height 17
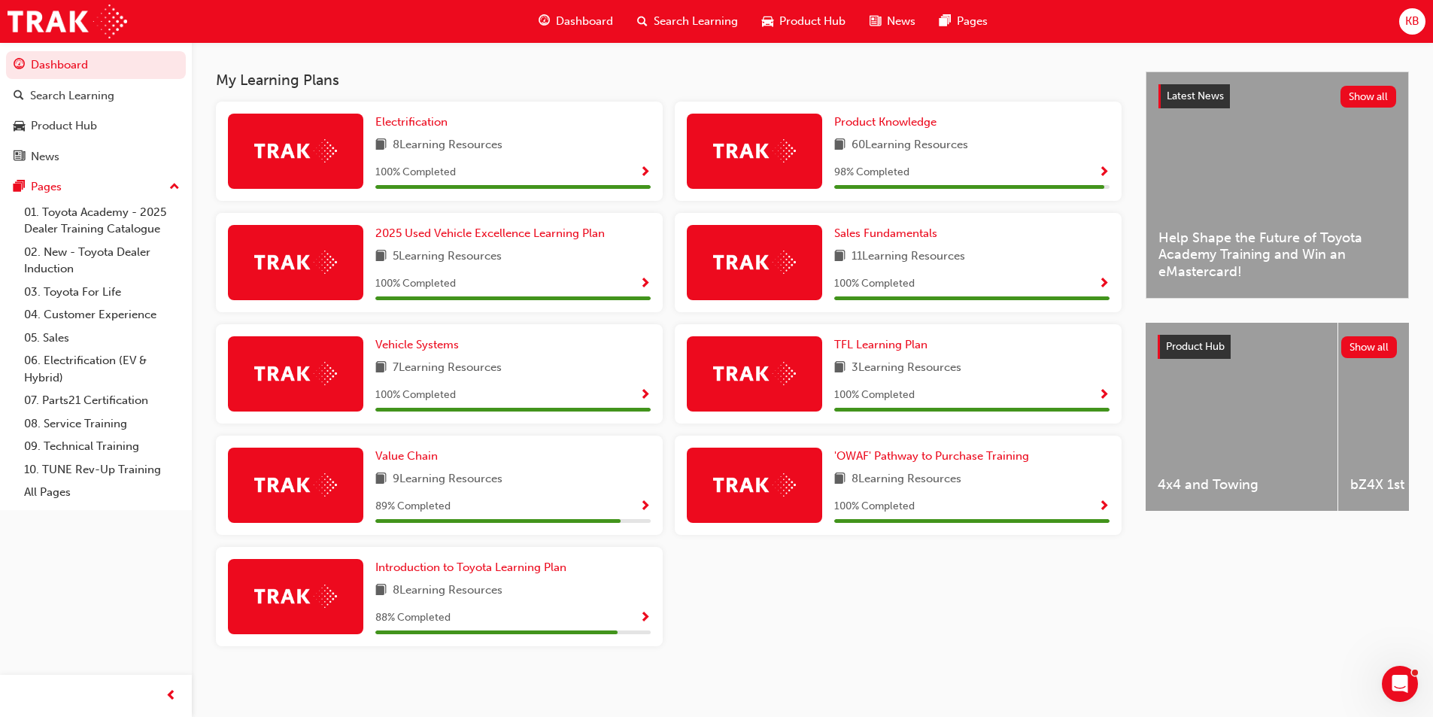
scroll to position [315, 0]
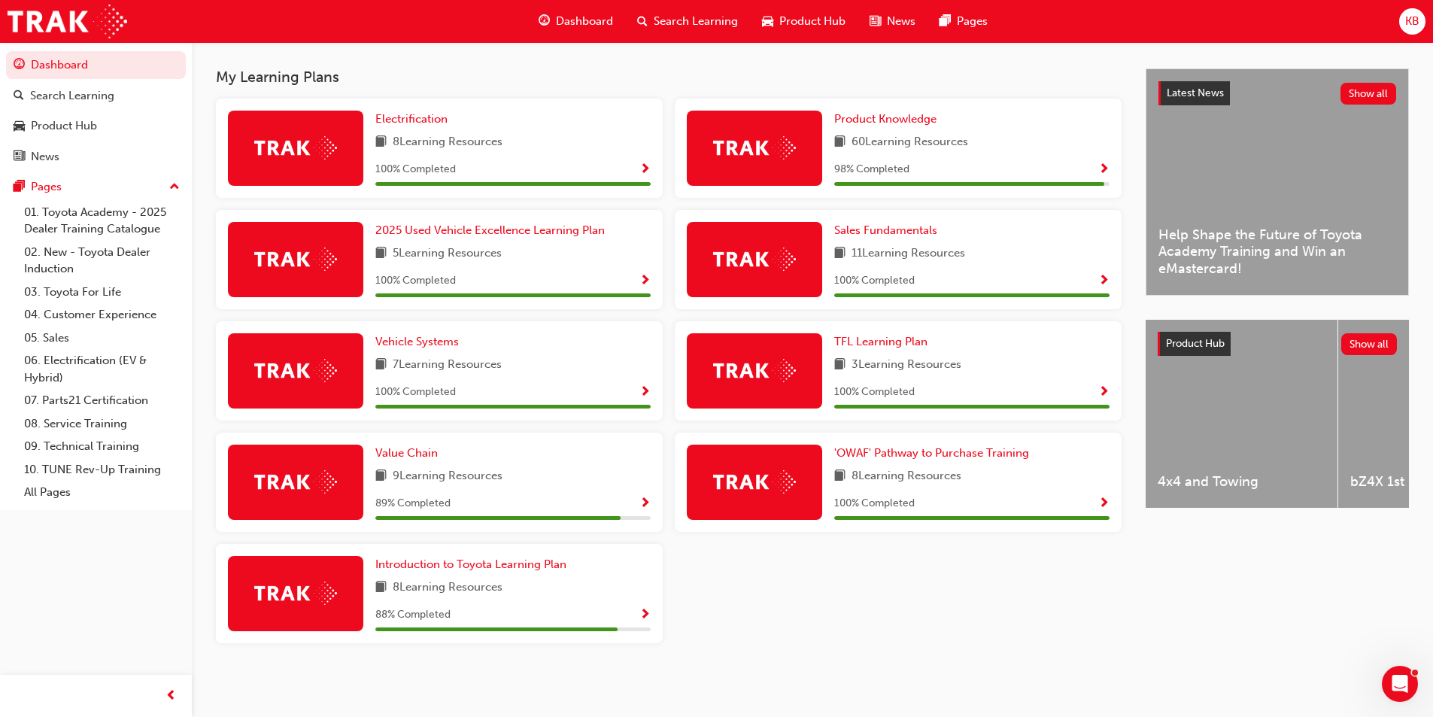
click at [643, 615] on span "Show Progress" at bounding box center [645, 616] width 11 height 14
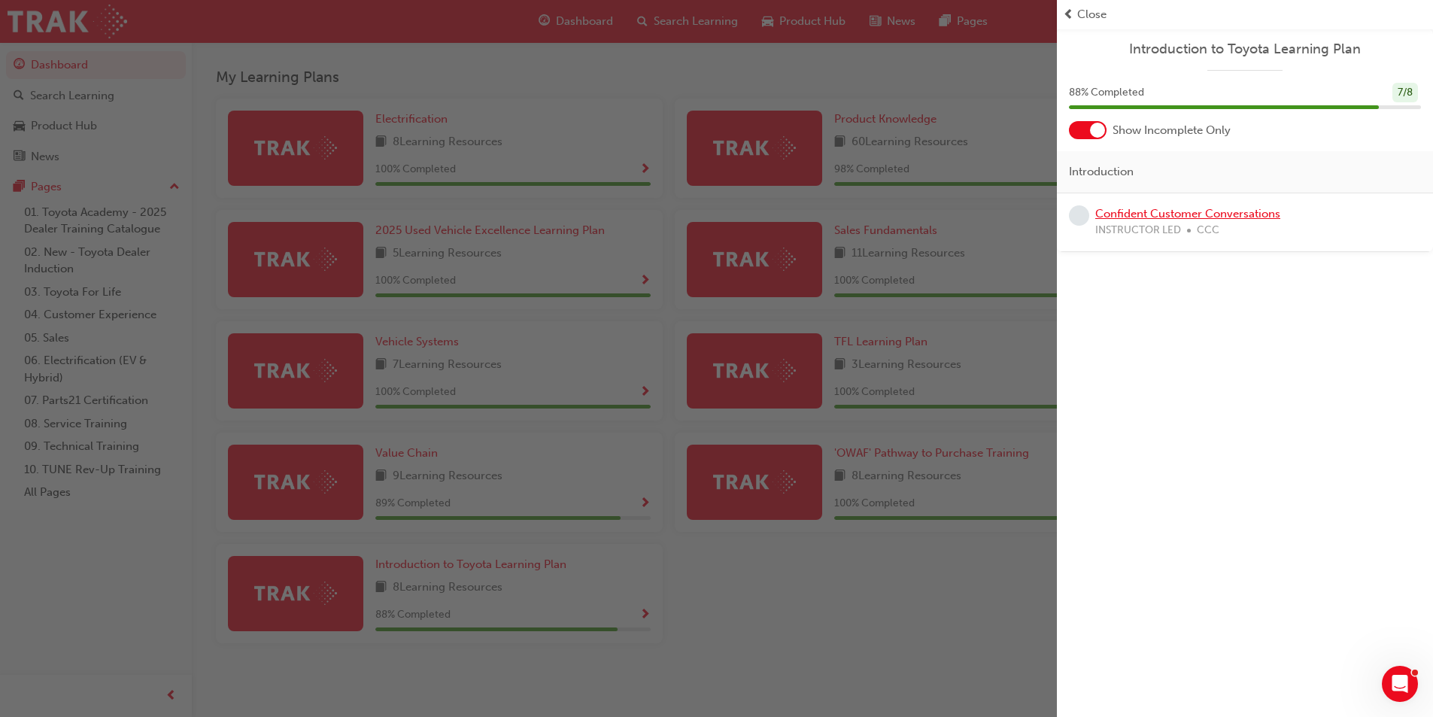
click at [1187, 214] on link "Confident Customer Conversations" at bounding box center [1188, 214] width 185 height 14
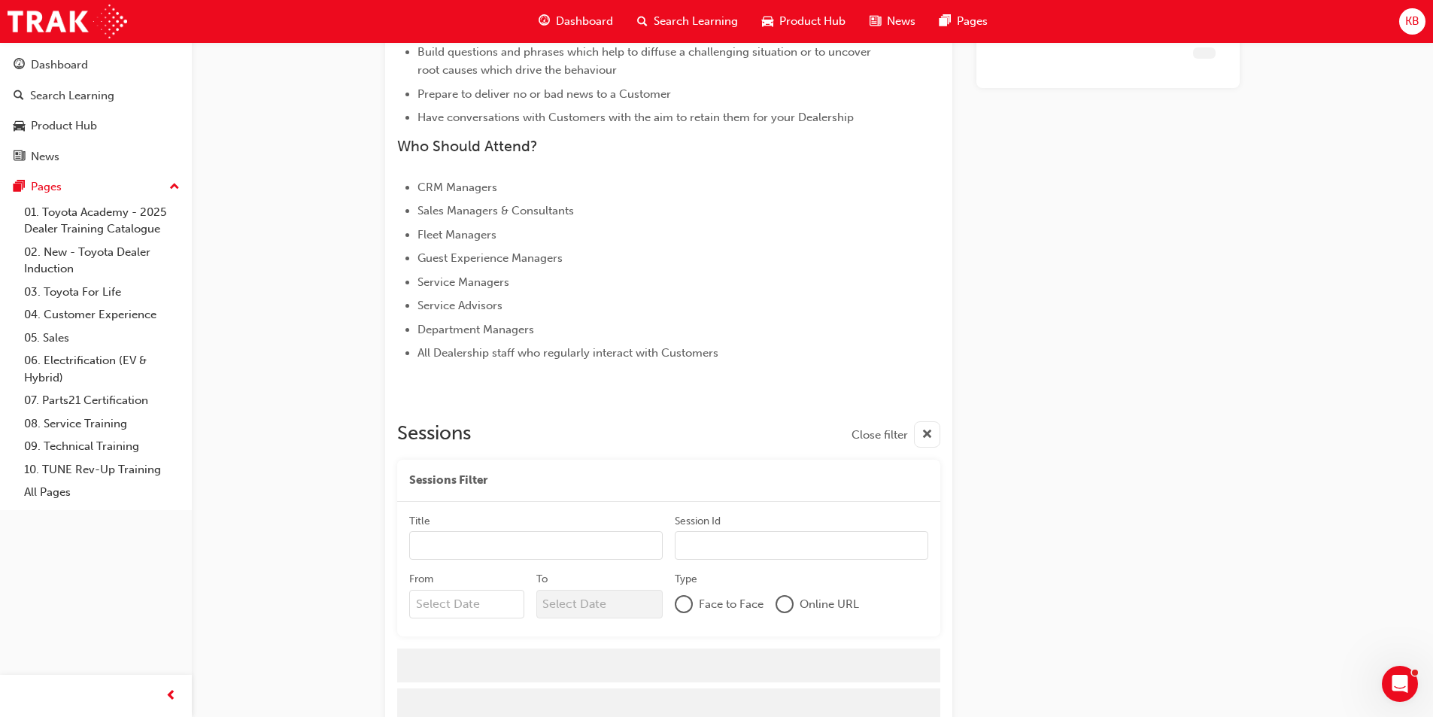
scroll to position [622, 0]
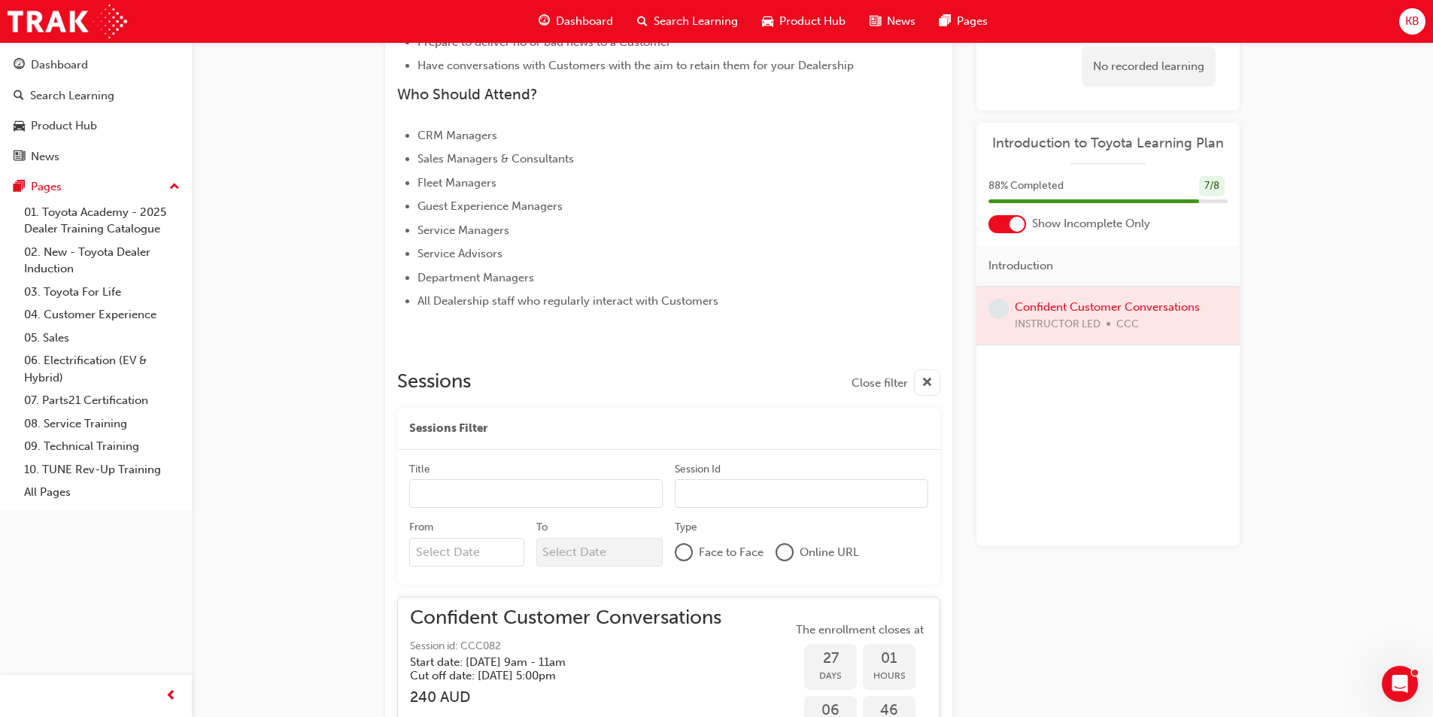
click at [1154, 306] on div at bounding box center [1108, 316] width 263 height 58
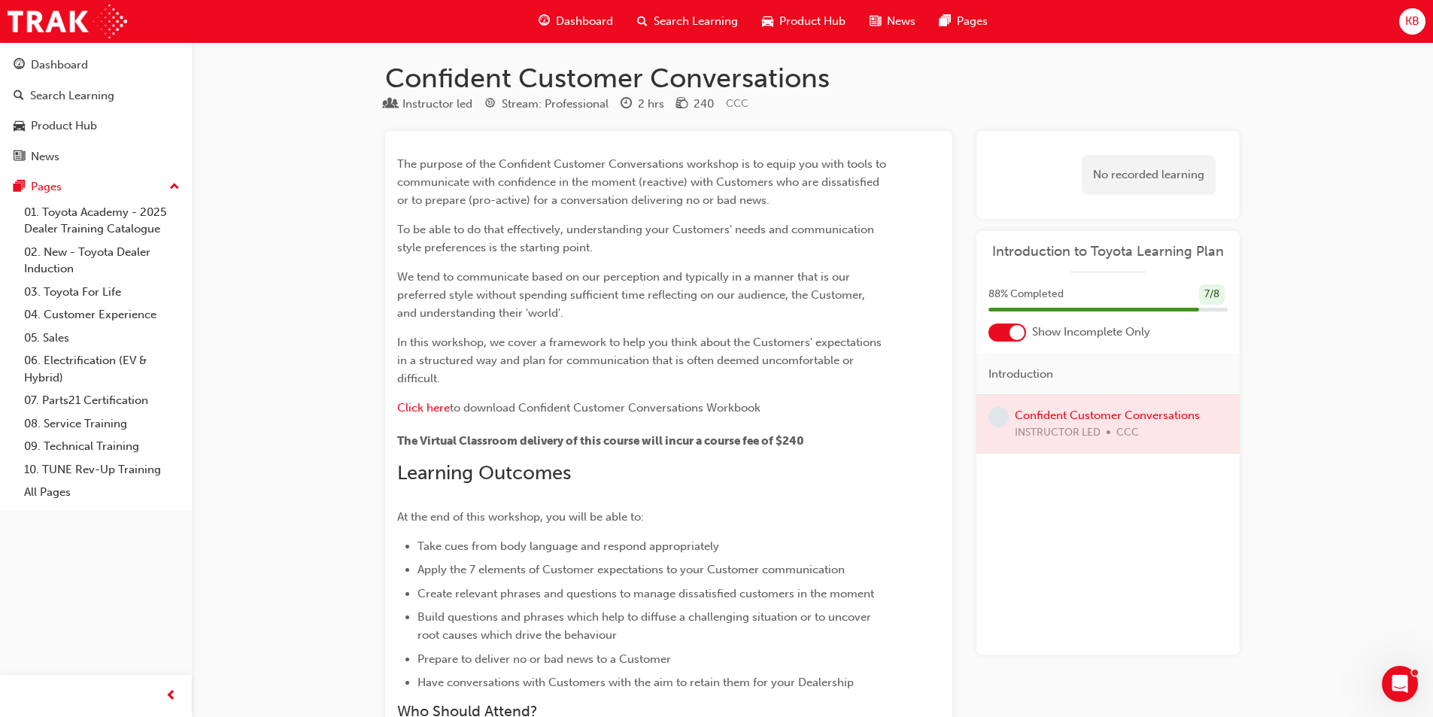
scroll to position [0, 0]
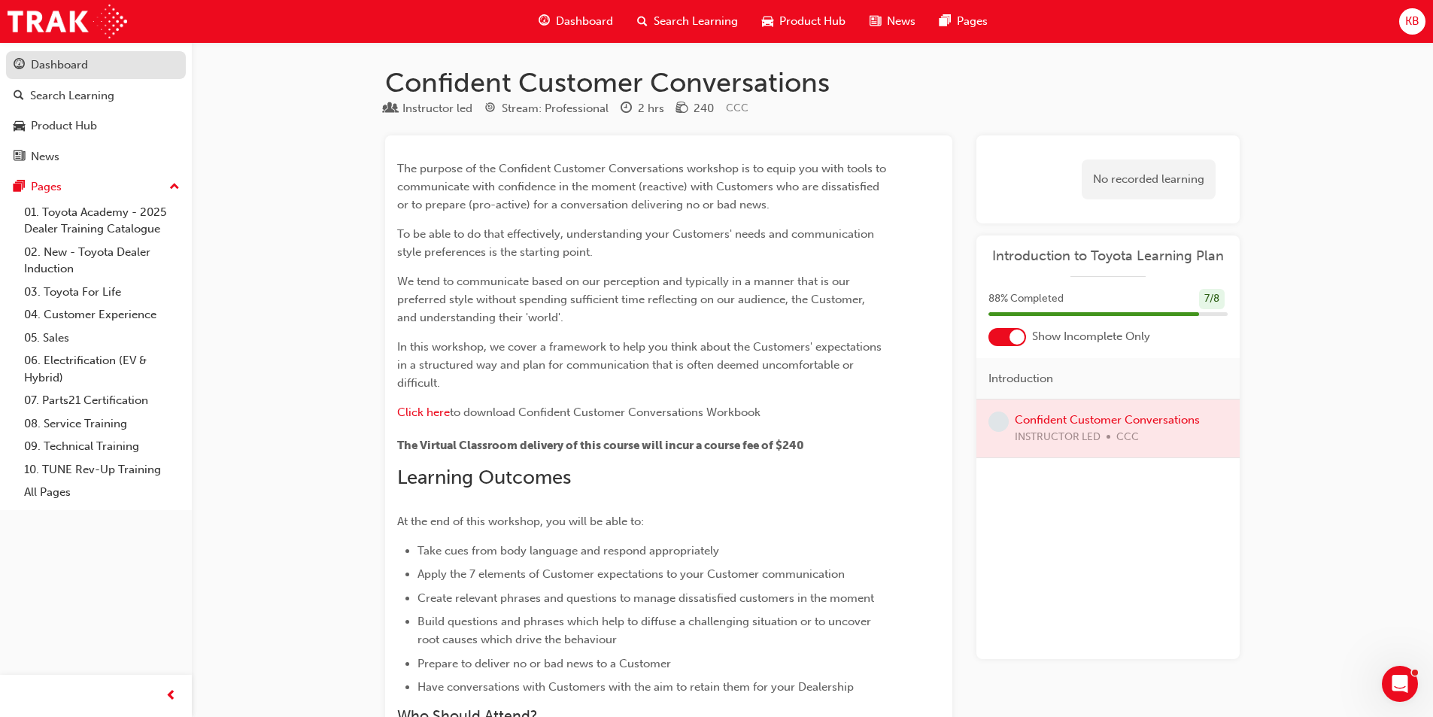
click at [44, 64] on div "Dashboard" at bounding box center [59, 64] width 57 height 17
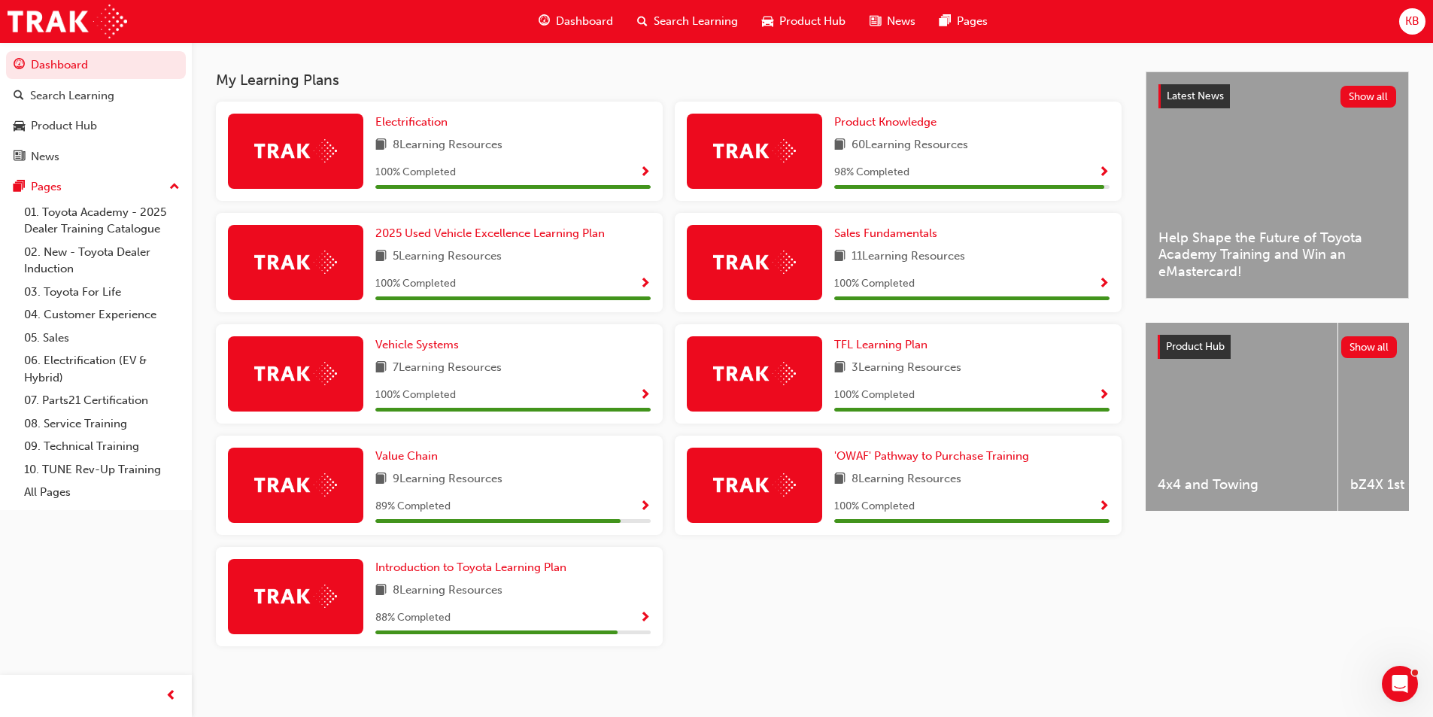
scroll to position [315, 0]
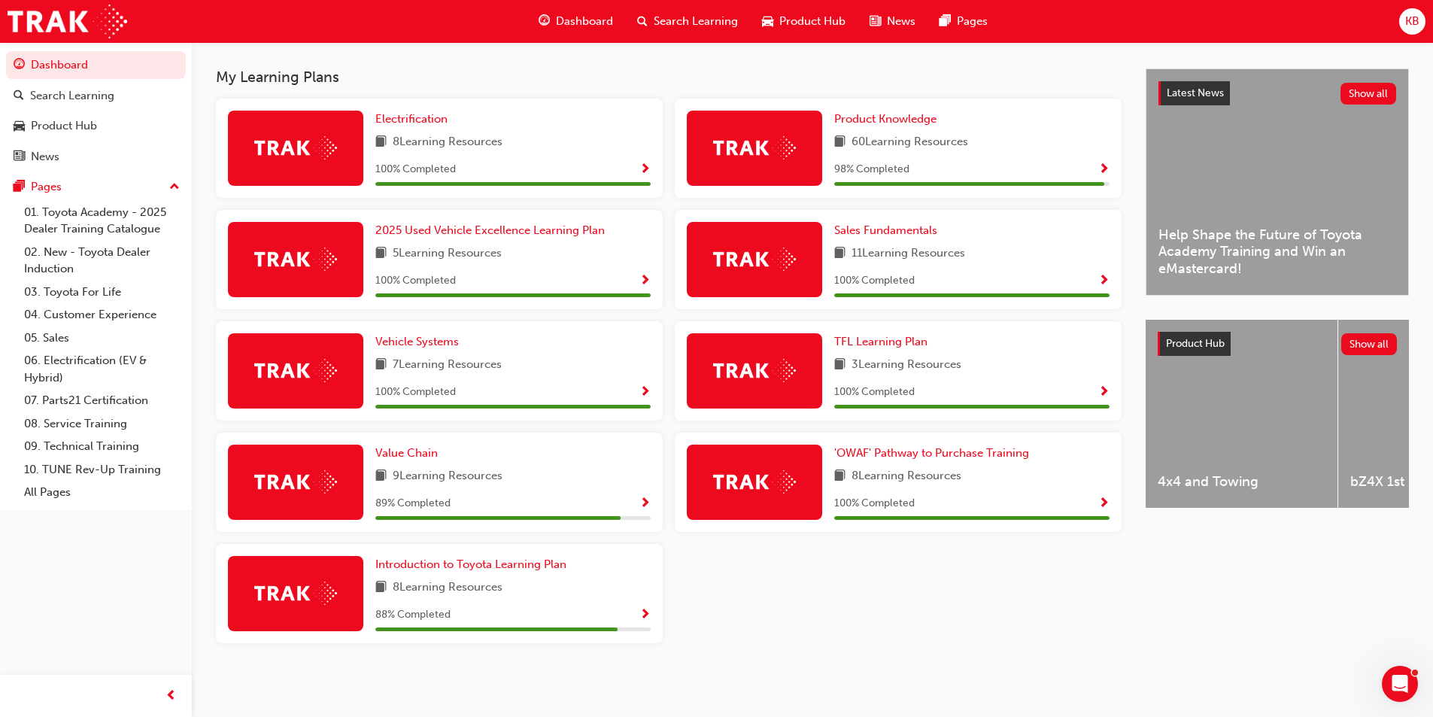
click at [648, 504] on span "Show Progress" at bounding box center [645, 504] width 11 height 14
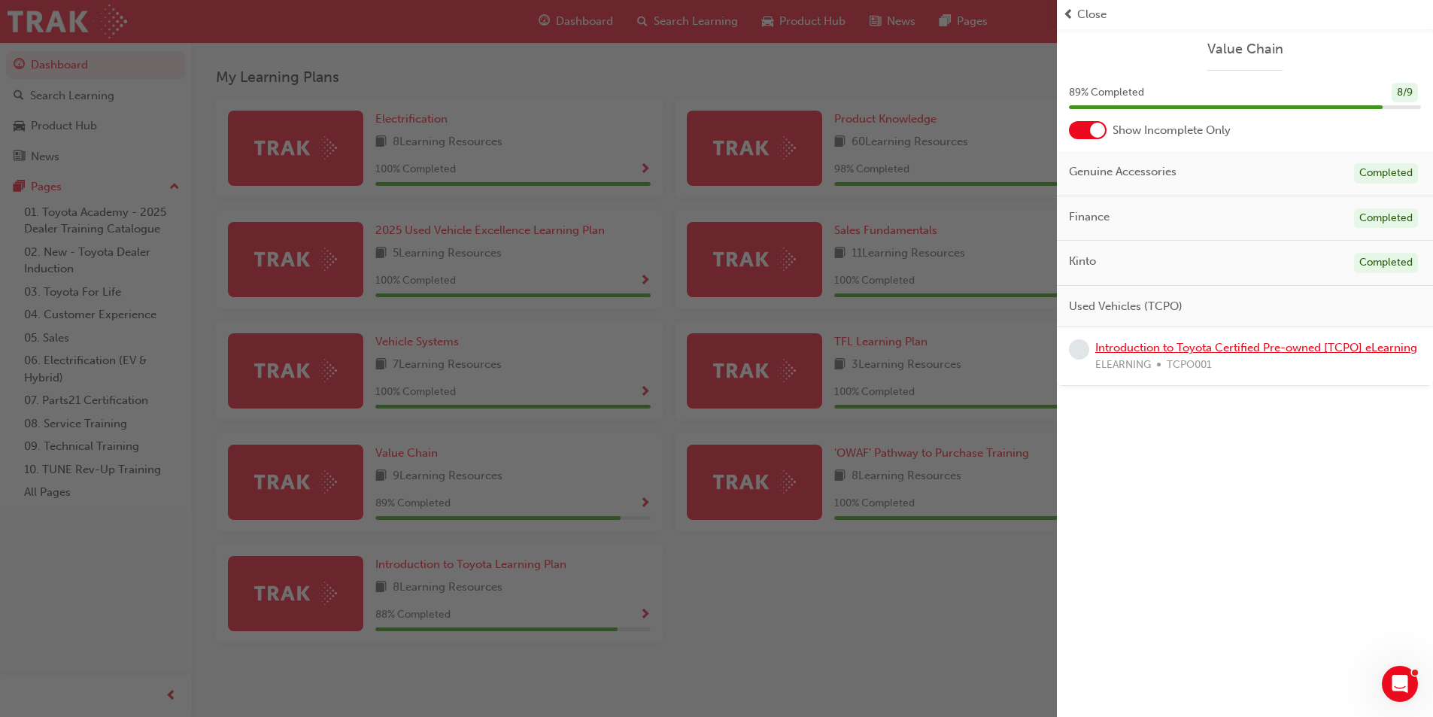
click at [1298, 348] on link "Introduction to Toyota Certified Pre-owned [TCPO] eLearning" at bounding box center [1257, 348] width 322 height 14
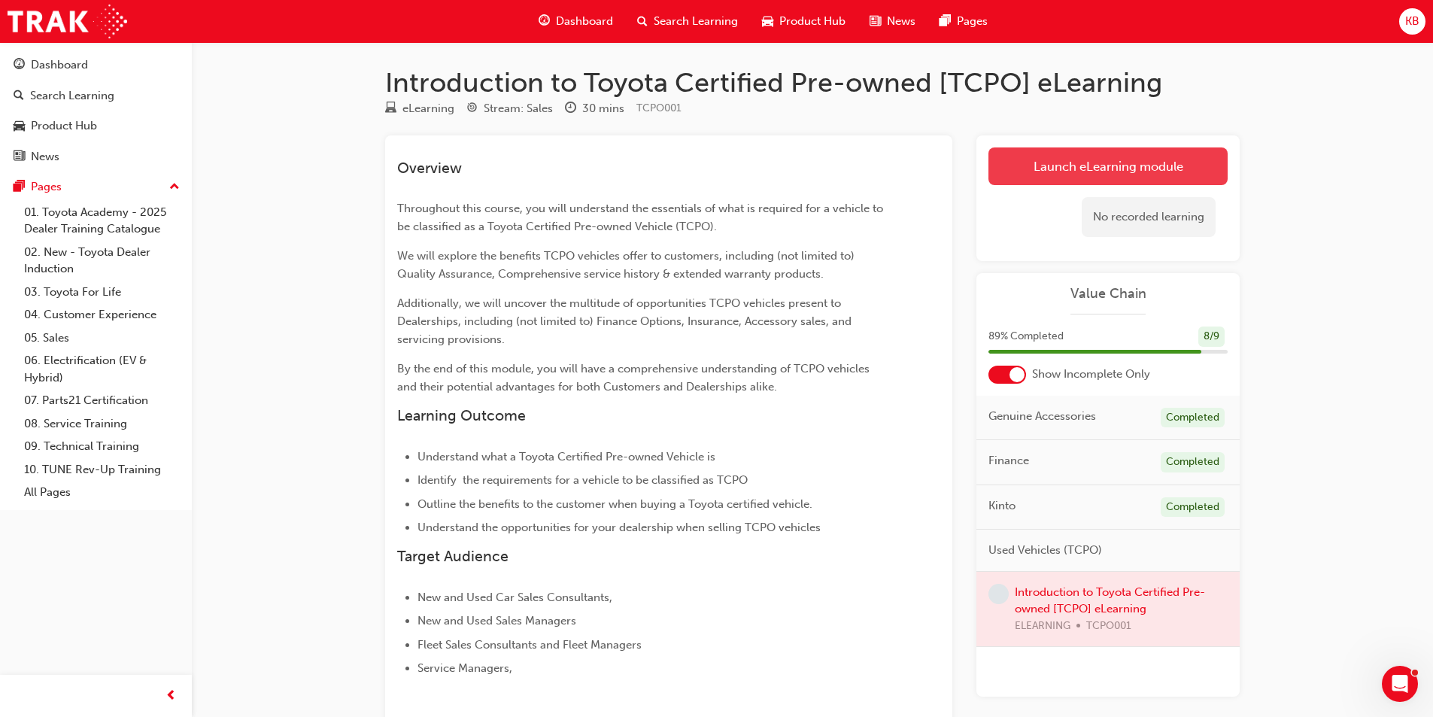
click at [1105, 169] on link "Launch eLearning module" at bounding box center [1108, 166] width 239 height 38
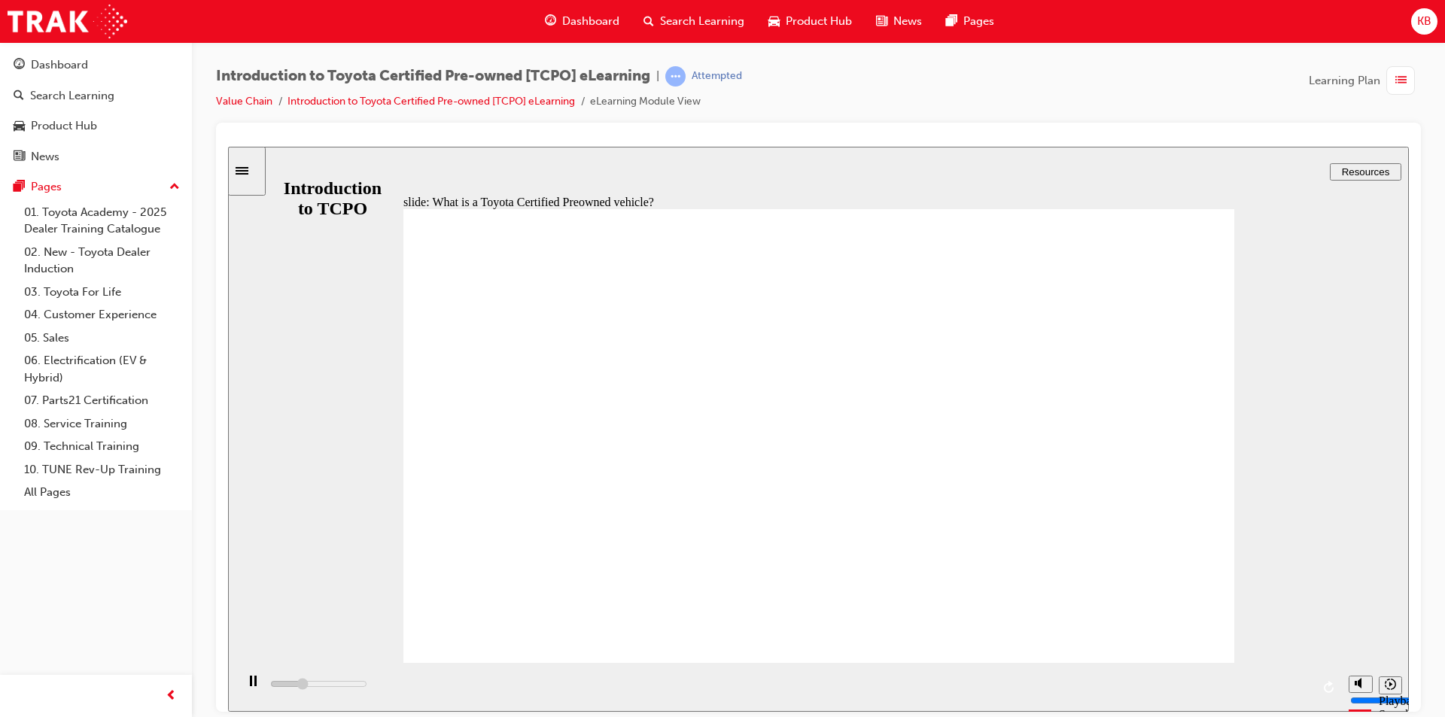
drag, startPoint x: 581, startPoint y: 489, endPoint x: 581, endPoint y: 477, distance: 12.0
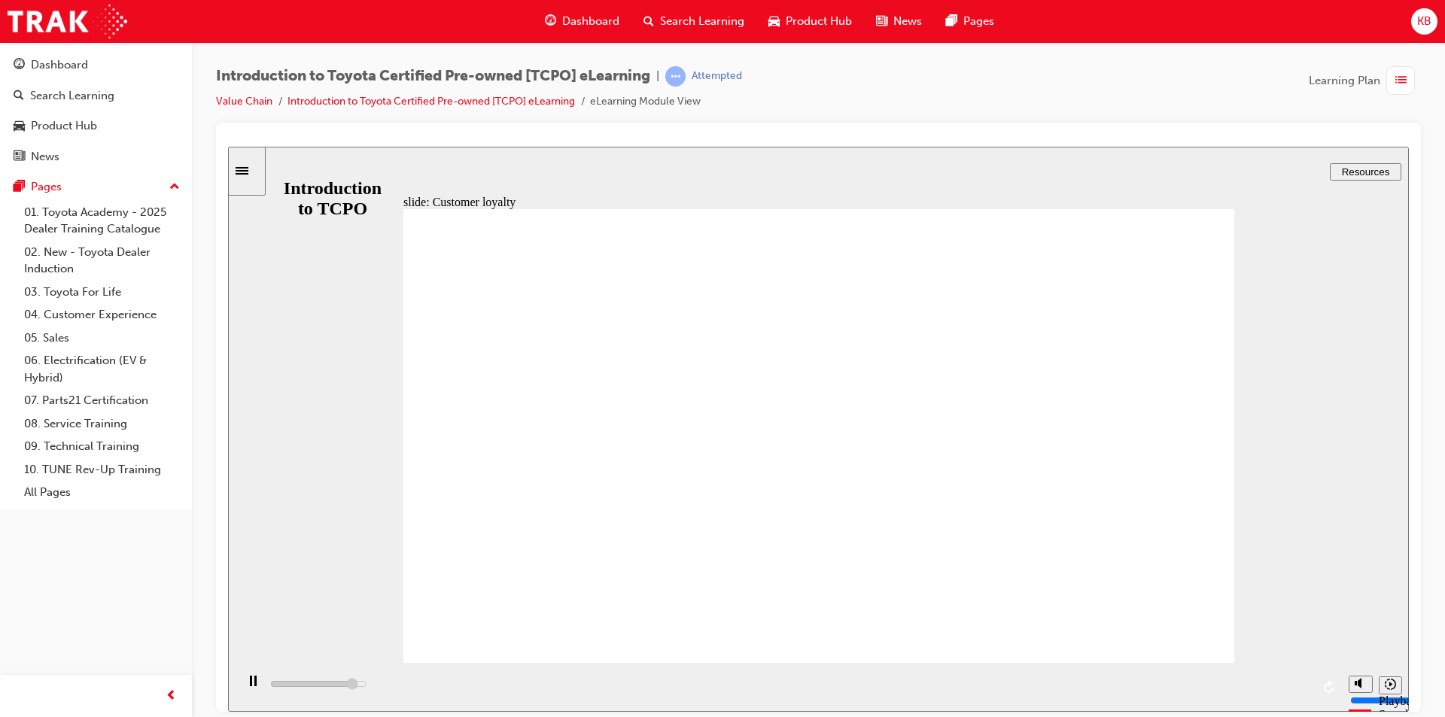
type input "31500"
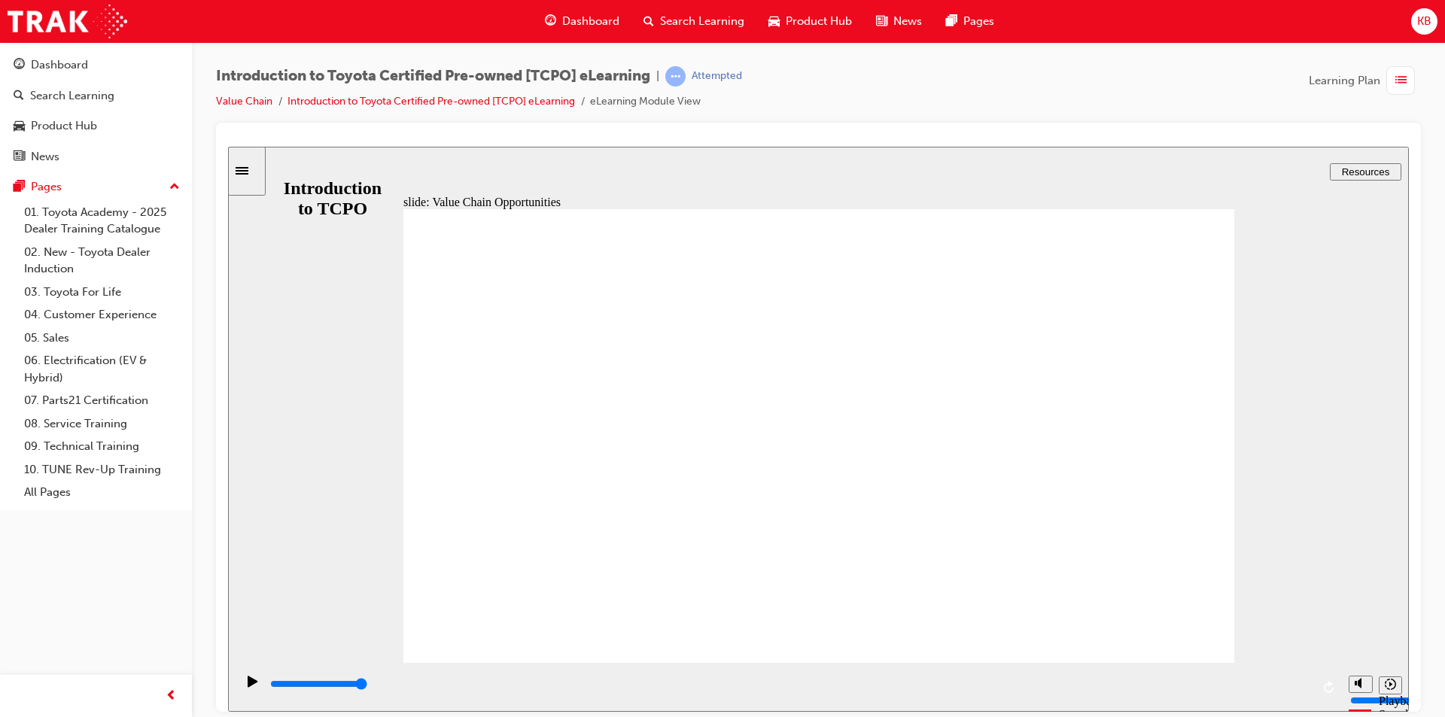
drag, startPoint x: 572, startPoint y: 426, endPoint x: 521, endPoint y: 404, distance: 55.6
drag, startPoint x: 521, startPoint y: 404, endPoint x: 560, endPoint y: 388, distance: 42.5
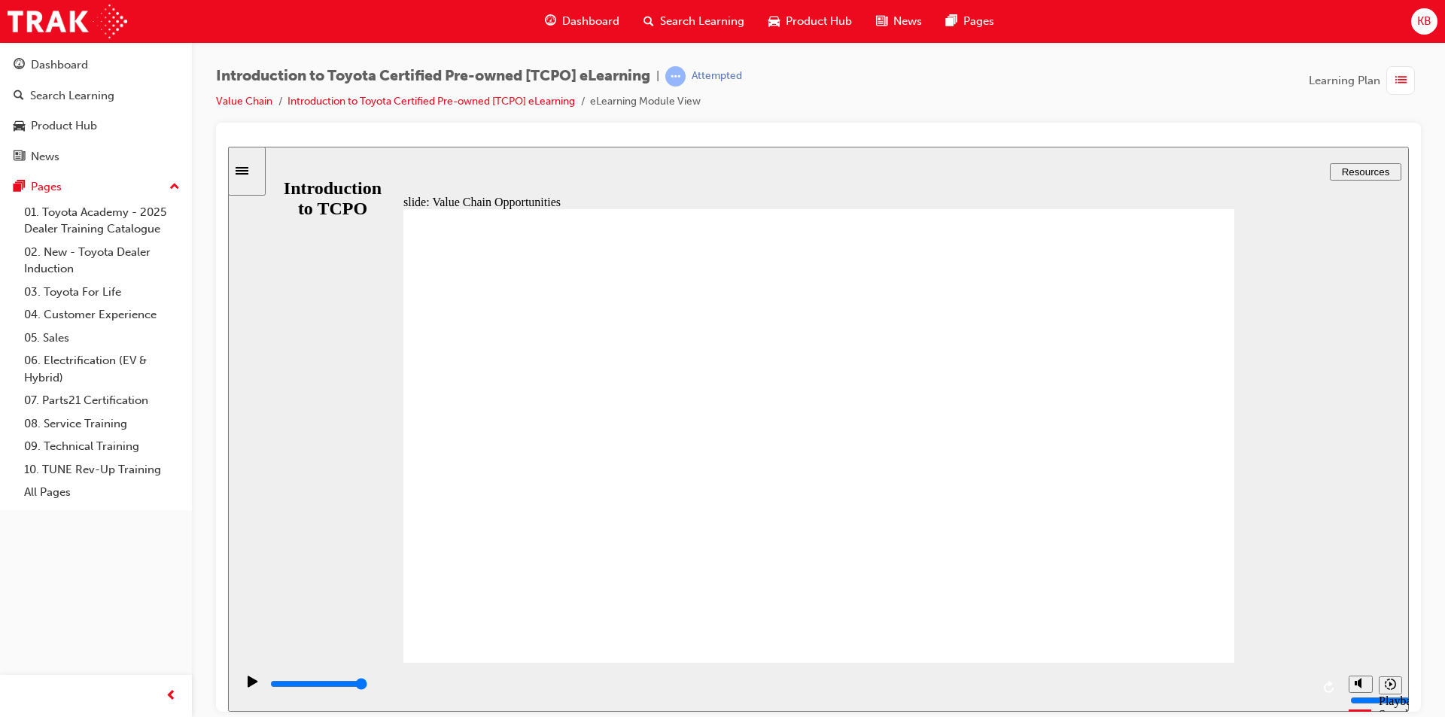
drag, startPoint x: 819, startPoint y: 266, endPoint x: 885, endPoint y: 260, distance: 66.6
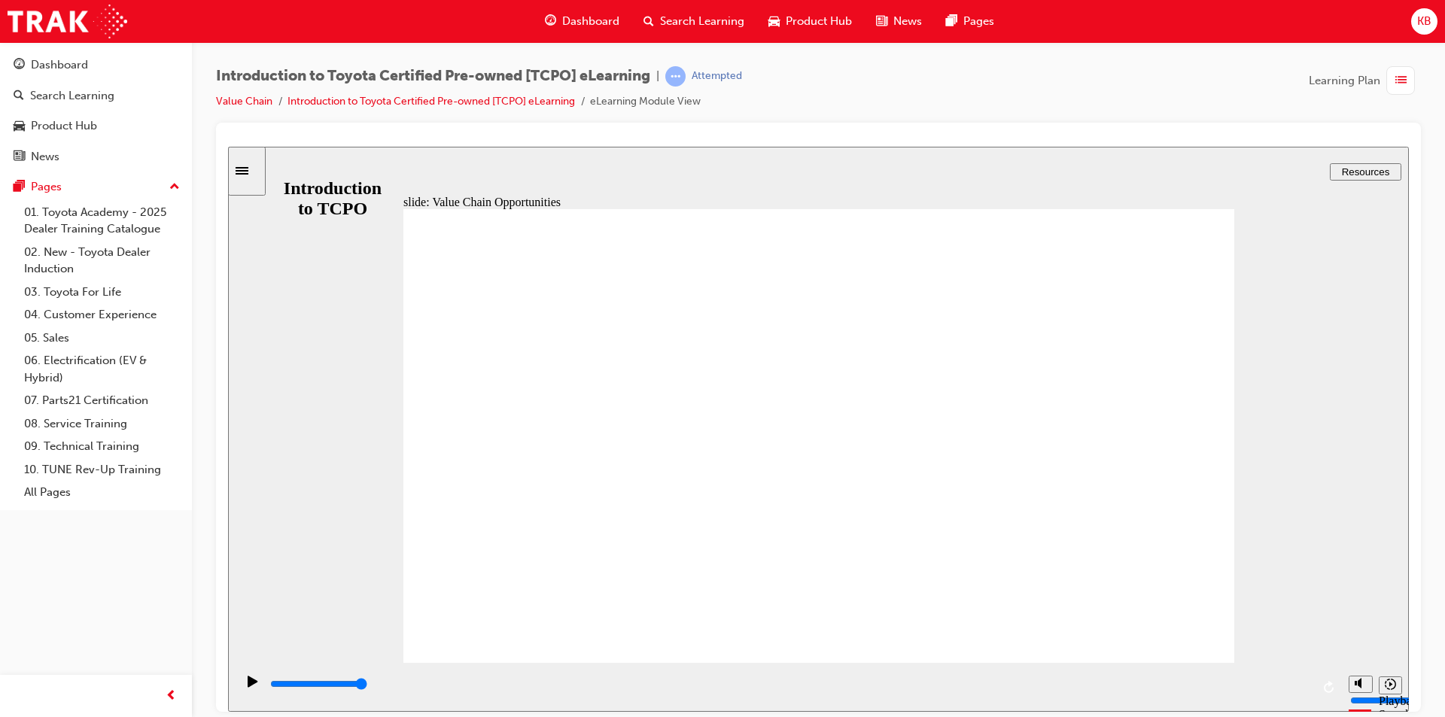
drag, startPoint x: 1180, startPoint y: 231, endPoint x: 973, endPoint y: 397, distance: 265.5
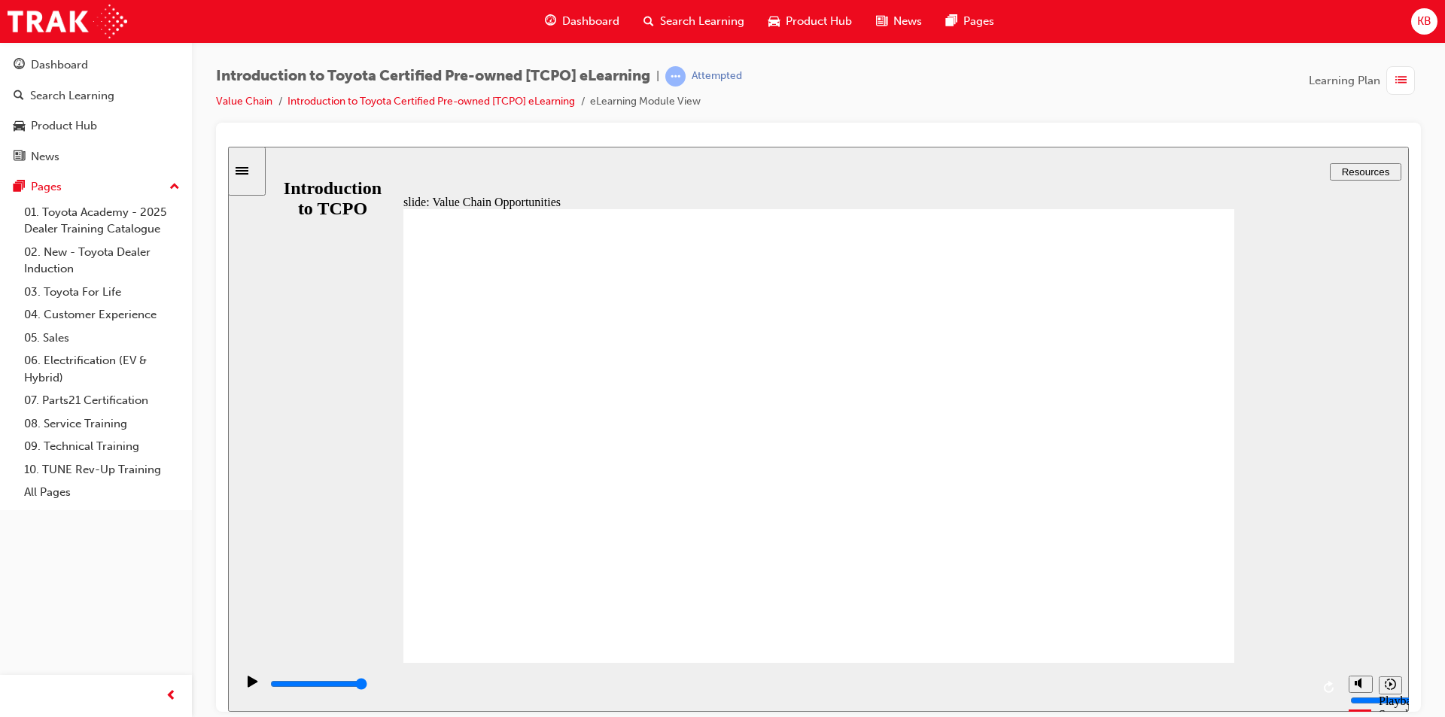
drag, startPoint x: 777, startPoint y: 511, endPoint x: 763, endPoint y: 511, distance: 14.3
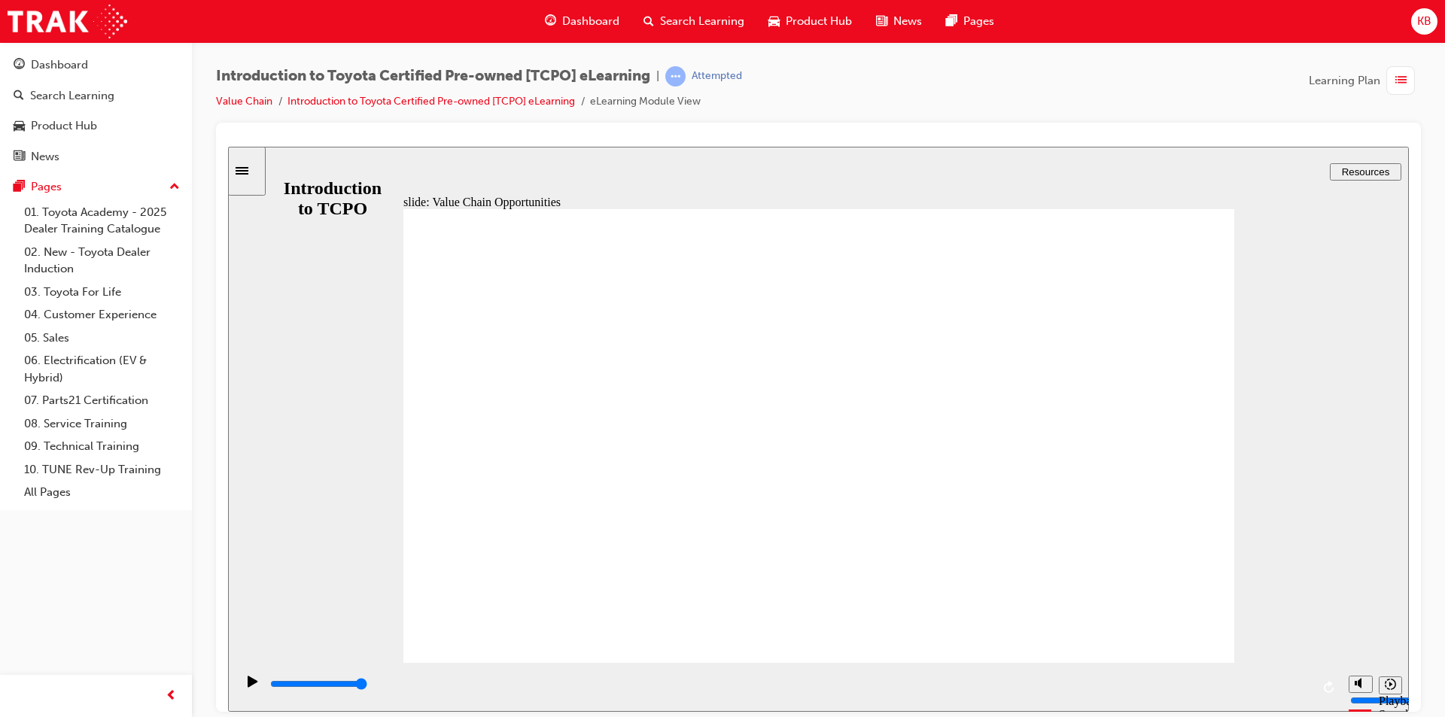
drag, startPoint x: 628, startPoint y: 531, endPoint x: 740, endPoint y: 486, distance: 121.6
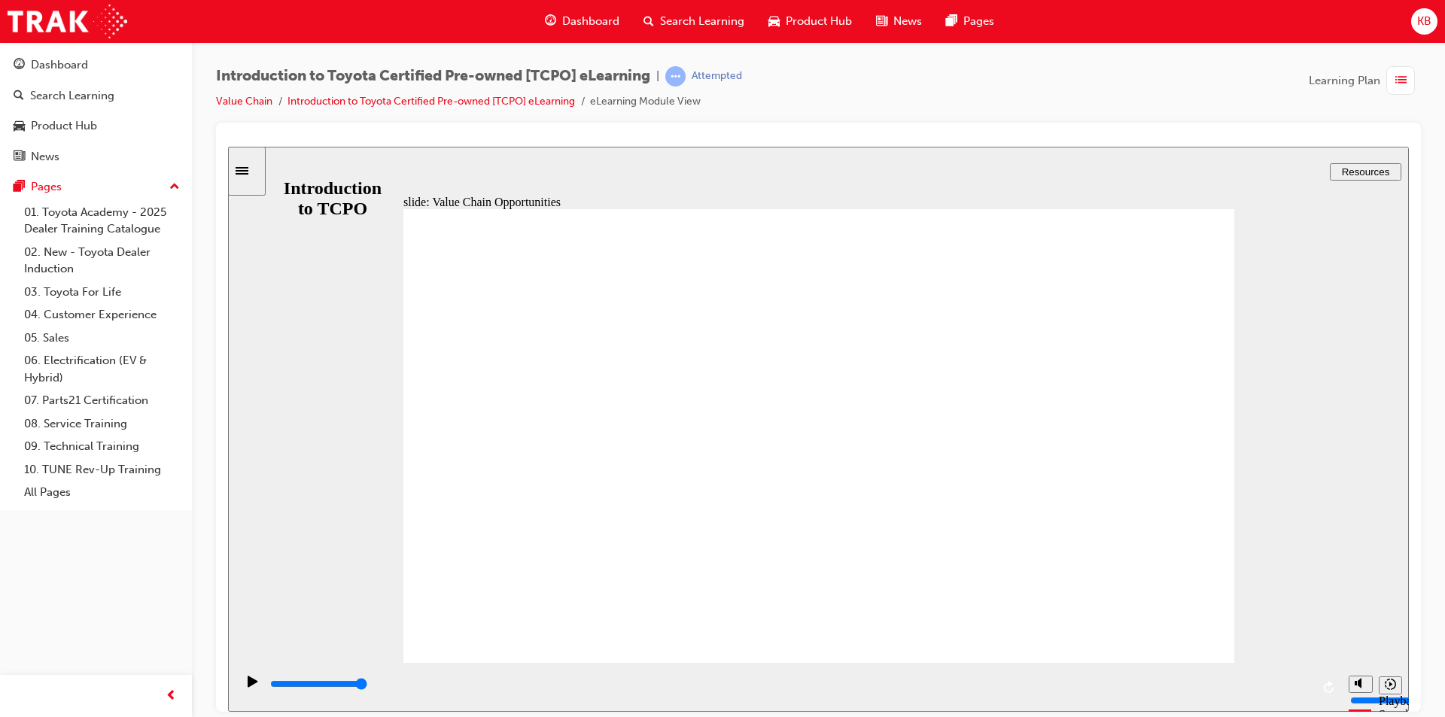
drag, startPoint x: 775, startPoint y: 310, endPoint x: 721, endPoint y: 297, distance: 55.7
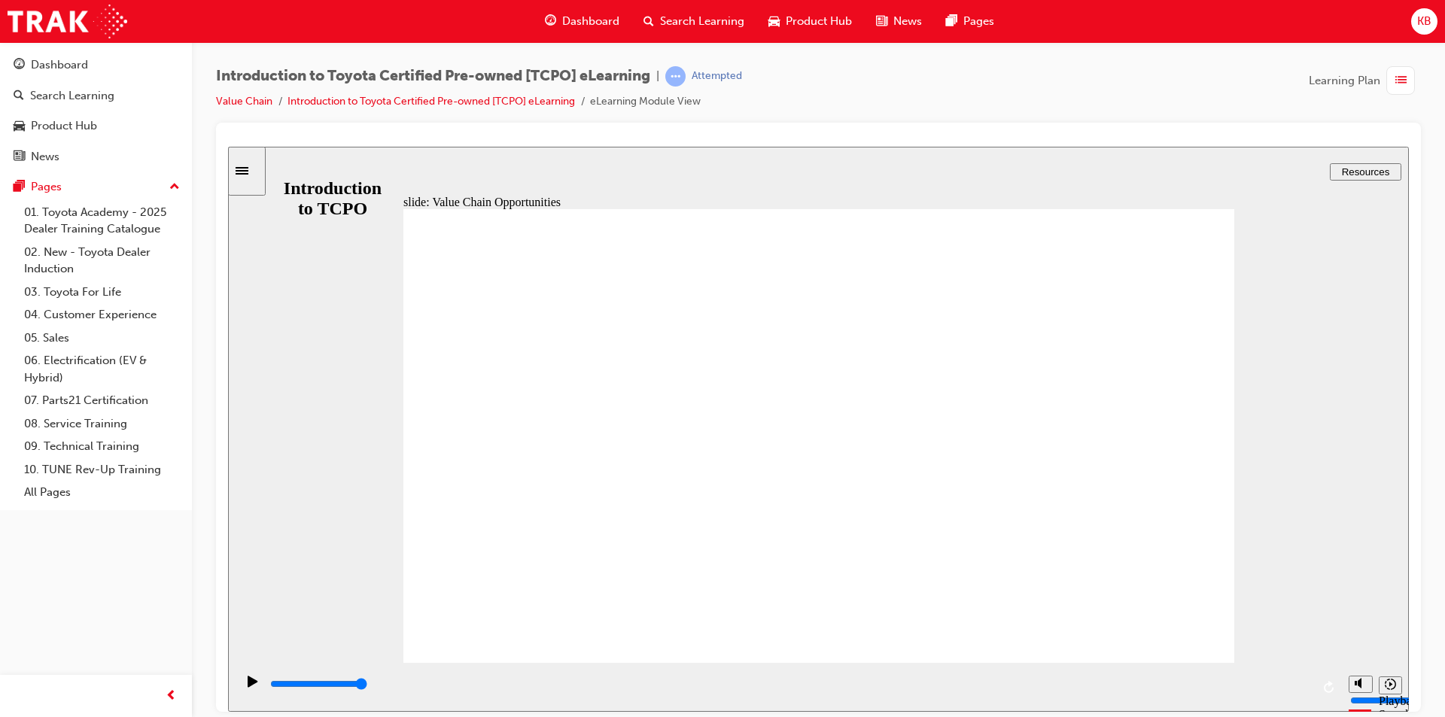
drag, startPoint x: 1058, startPoint y: 302, endPoint x: 548, endPoint y: 521, distance: 554.9
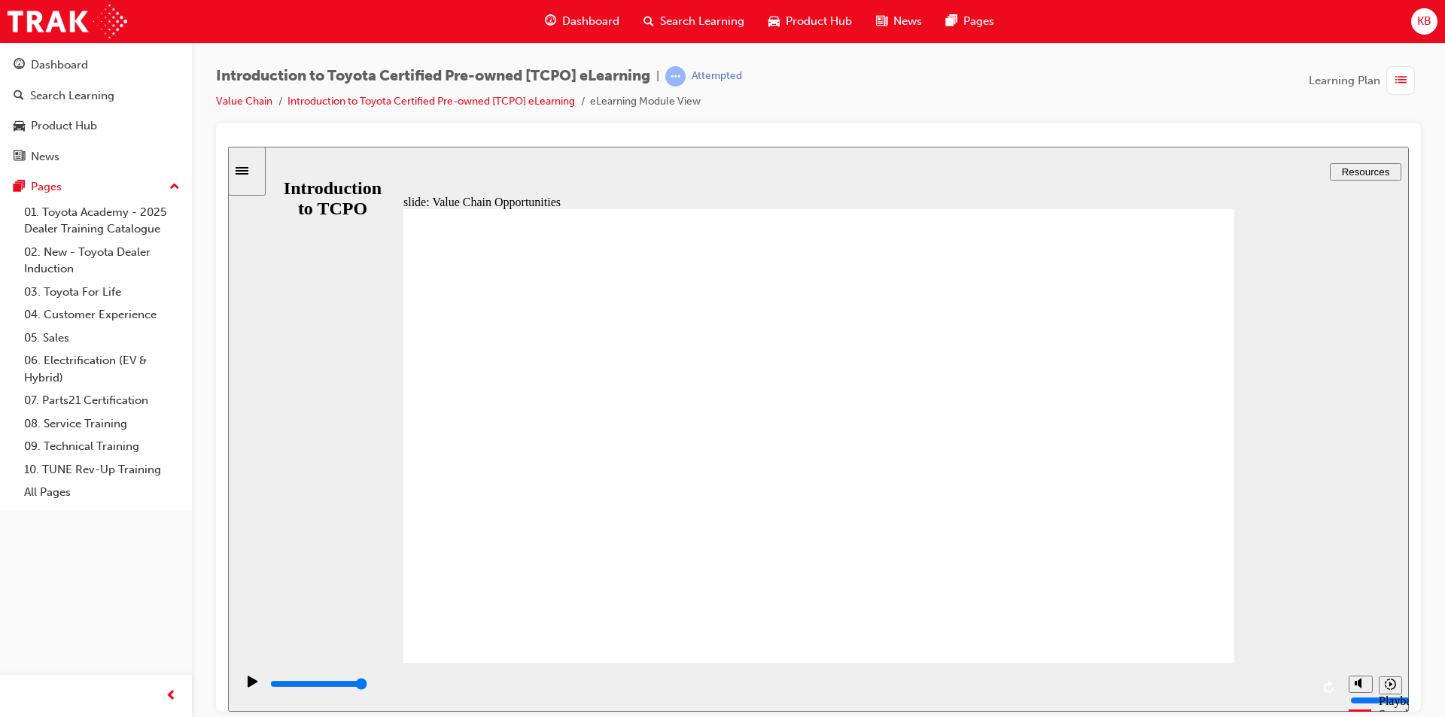
drag, startPoint x: 762, startPoint y: 479, endPoint x: 781, endPoint y: 479, distance: 18.8
drag, startPoint x: 982, startPoint y: 439, endPoint x: 1027, endPoint y: 393, distance: 64.9
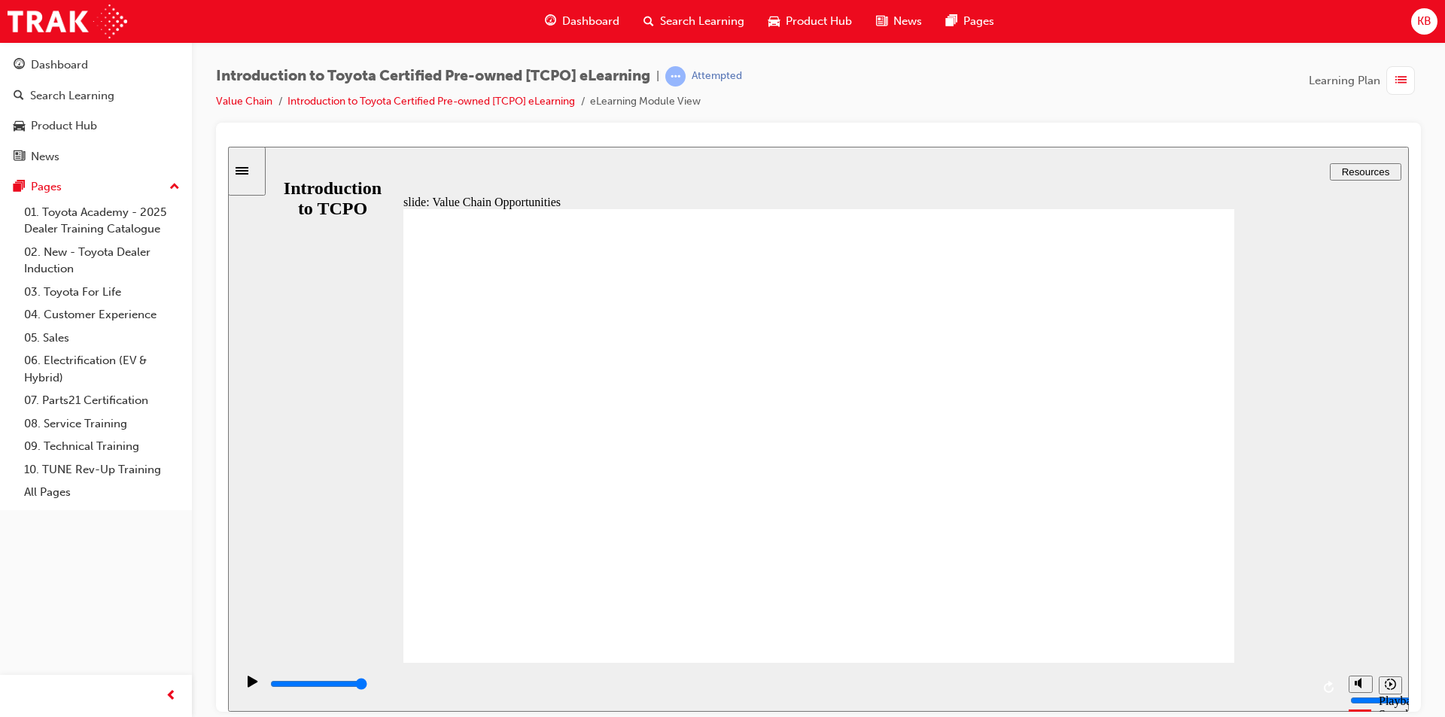
drag, startPoint x: 1087, startPoint y: 210, endPoint x: 859, endPoint y: 199, distance: 228.2
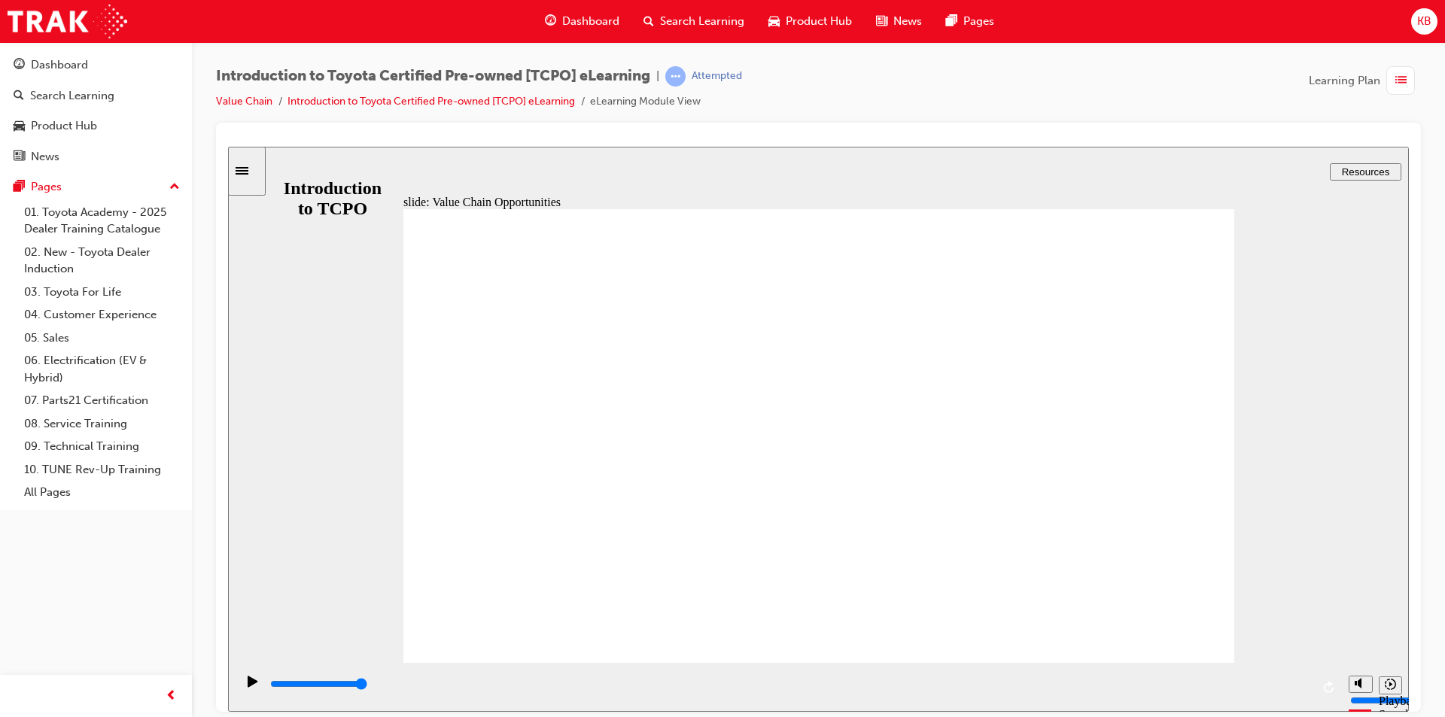
drag, startPoint x: 634, startPoint y: 217, endPoint x: 725, endPoint y: 233, distance: 91.8
drag, startPoint x: 629, startPoint y: 217, endPoint x: 465, endPoint y: 184, distance: 167.3
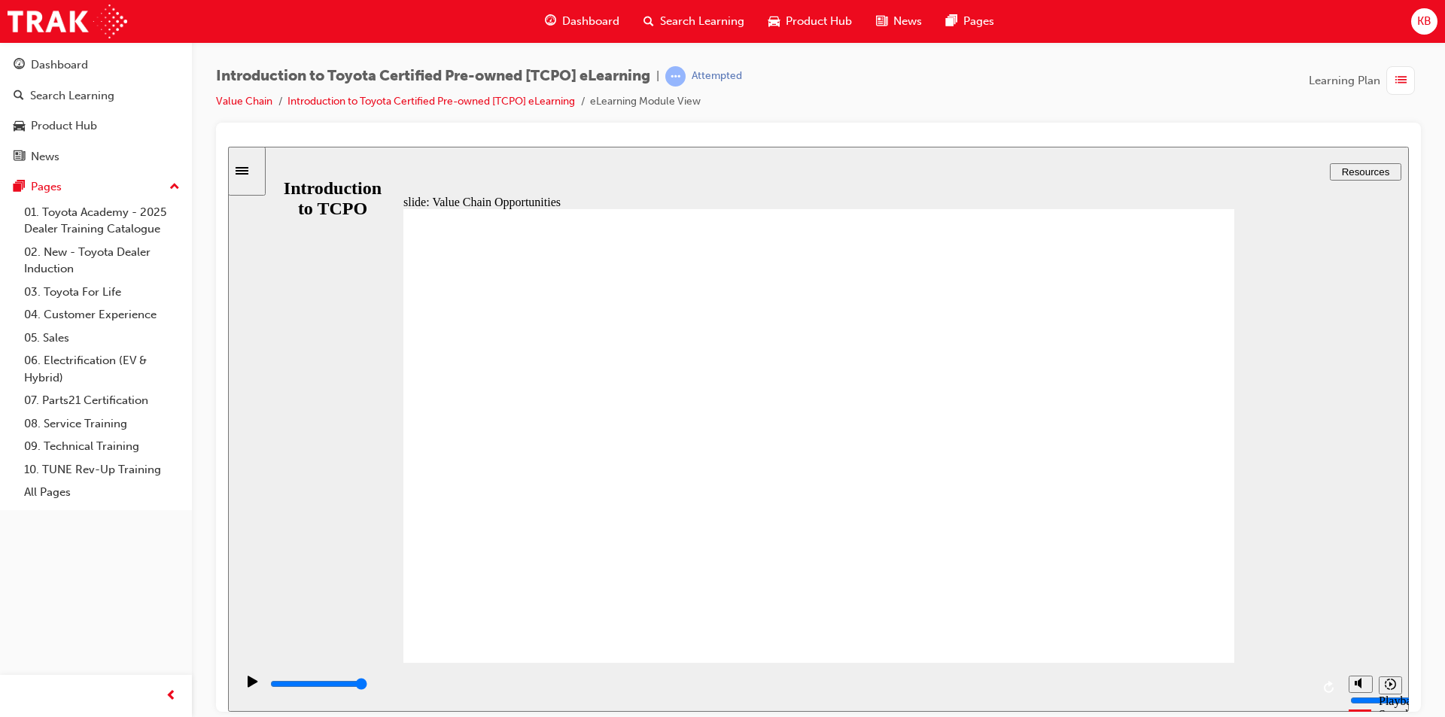
click at [312, 147] on div "slide: Value Chain Opportunities Rectangle 1 CLOSE CLOSE Finance Rectangle 4 To…" at bounding box center [818, 428] width 1181 height 565
click at [310, 168] on div "slide: Value Chain Opportunities Rectangle 1 CLOSE CLOSE Finance Rectangle 4 To…" at bounding box center [818, 428] width 1181 height 565
drag, startPoint x: 310, startPoint y: 168, endPoint x: 236, endPoint y: 184, distance: 75.6
click at [305, 172] on div "slide: Value Chain Opportunities Rectangle 1 CLOSE CLOSE Finance Rectangle 4 To…" at bounding box center [818, 428] width 1181 height 565
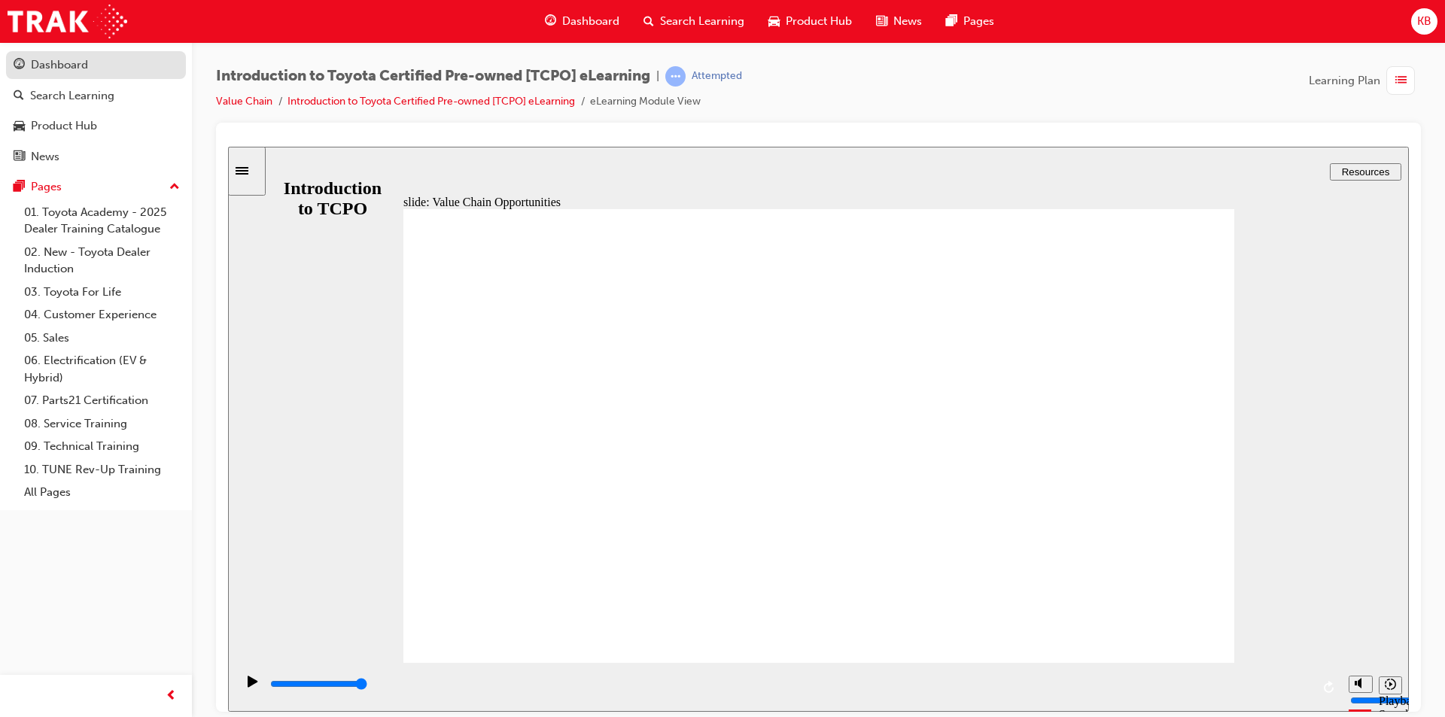
click at [64, 77] on link "Dashboard" at bounding box center [96, 65] width 180 height 28
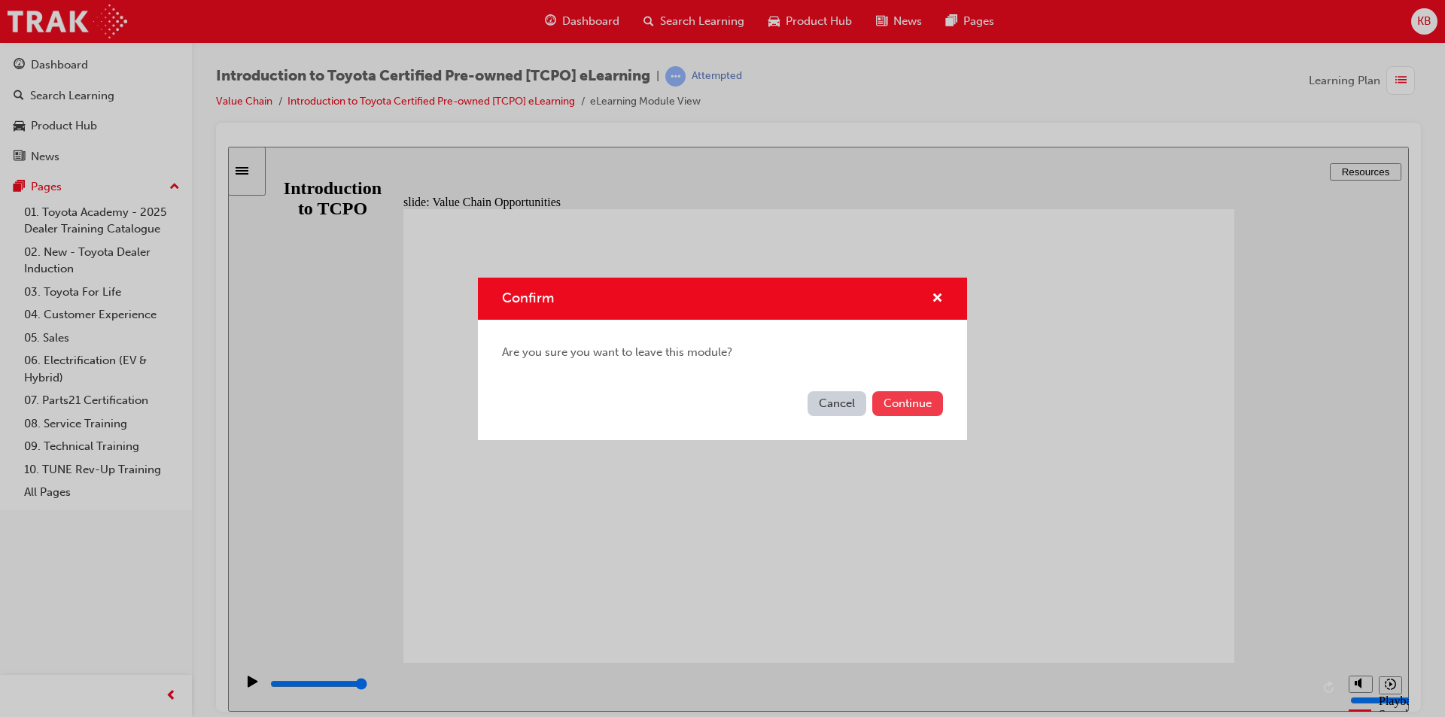
click at [914, 405] on button "Continue" at bounding box center [907, 403] width 71 height 25
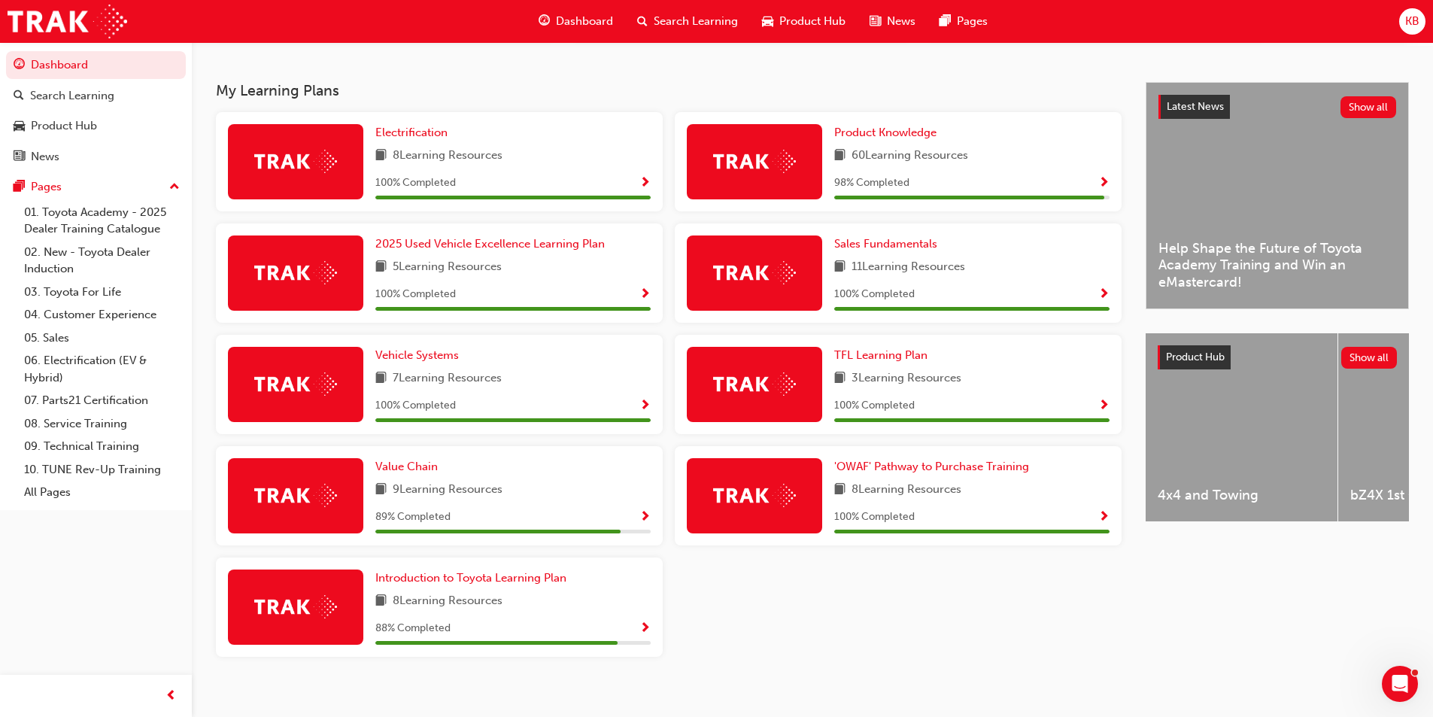
scroll to position [315, 0]
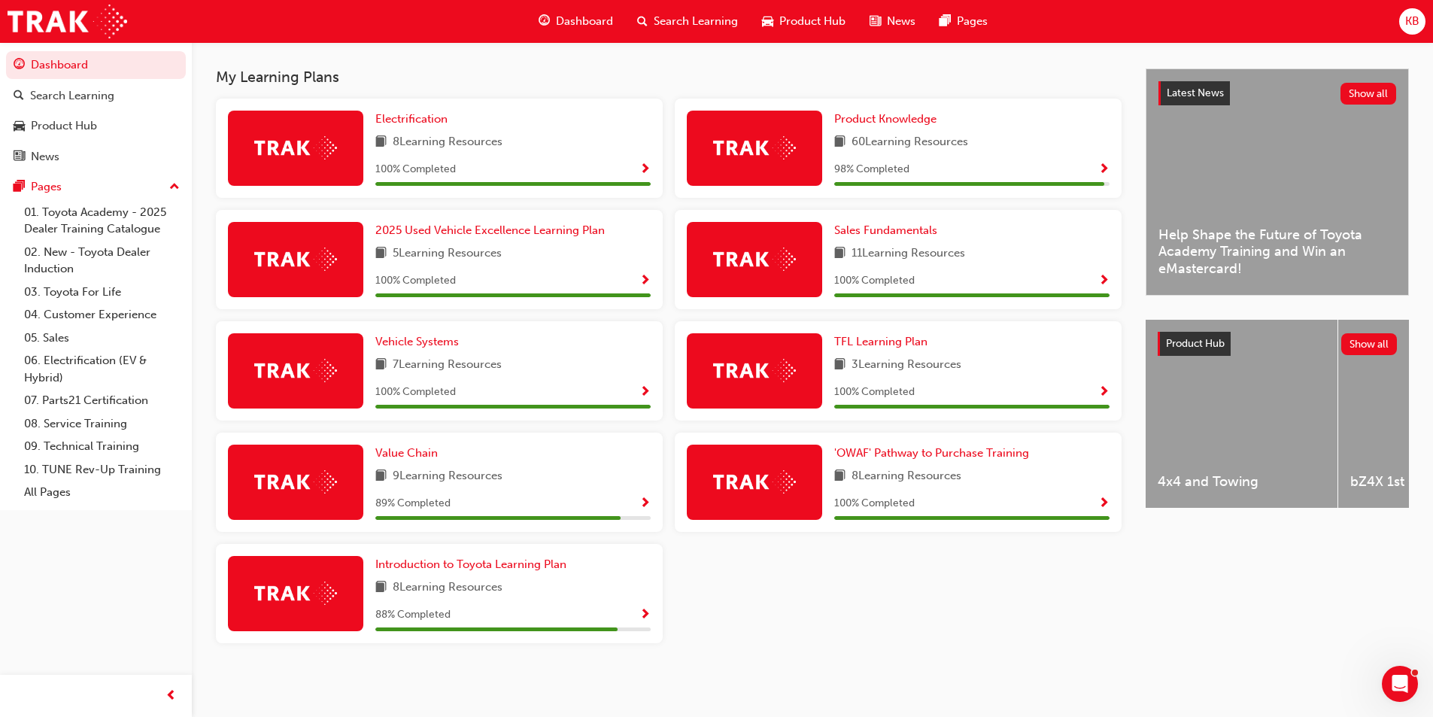
click at [643, 613] on span "Show Progress" at bounding box center [645, 616] width 11 height 14
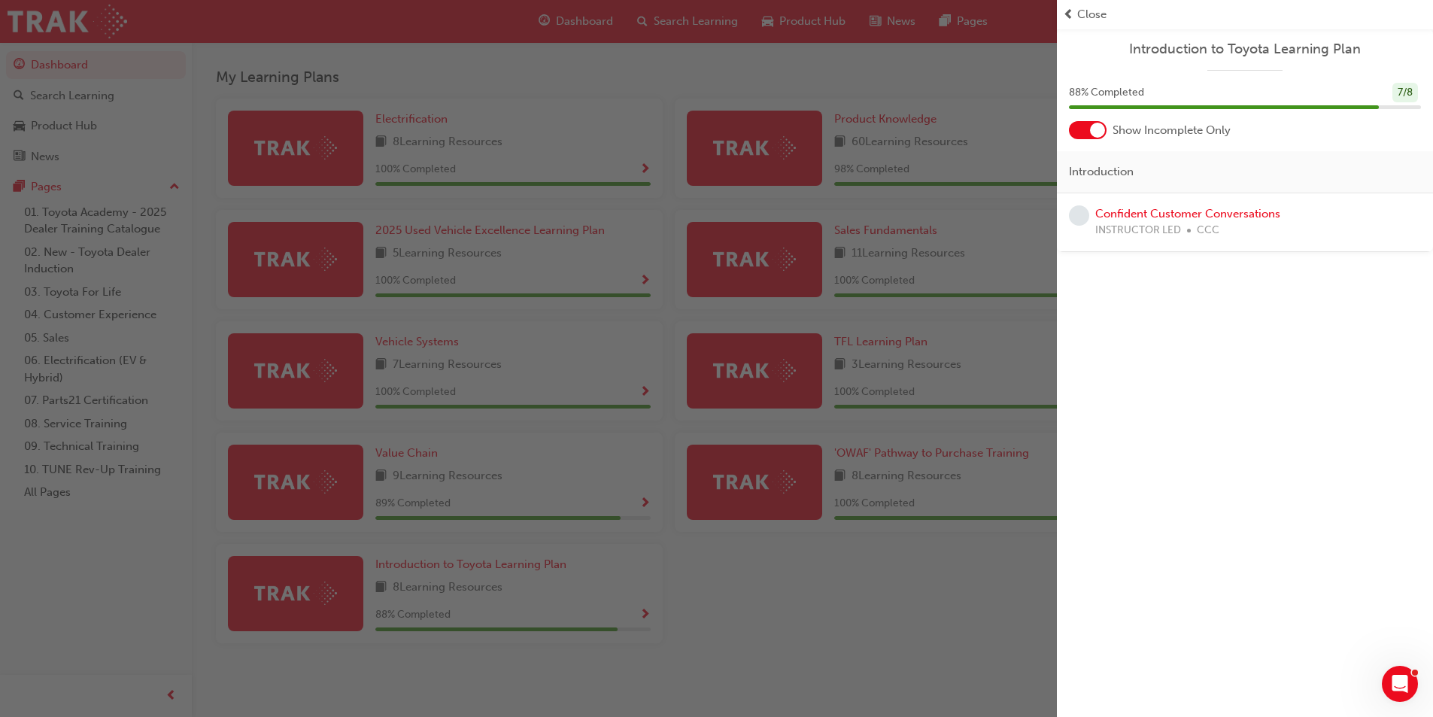
click at [1096, 130] on div at bounding box center [1097, 130] width 15 height 15
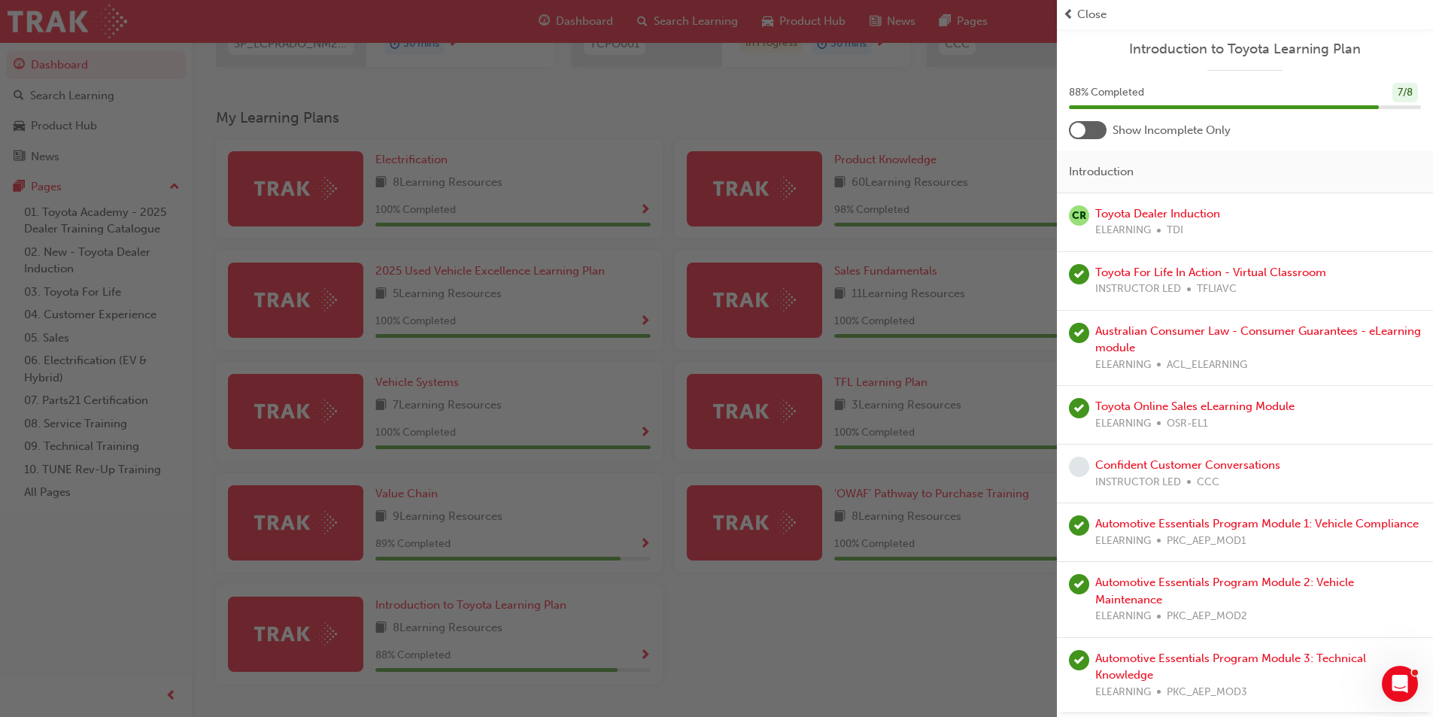
scroll to position [239, 0]
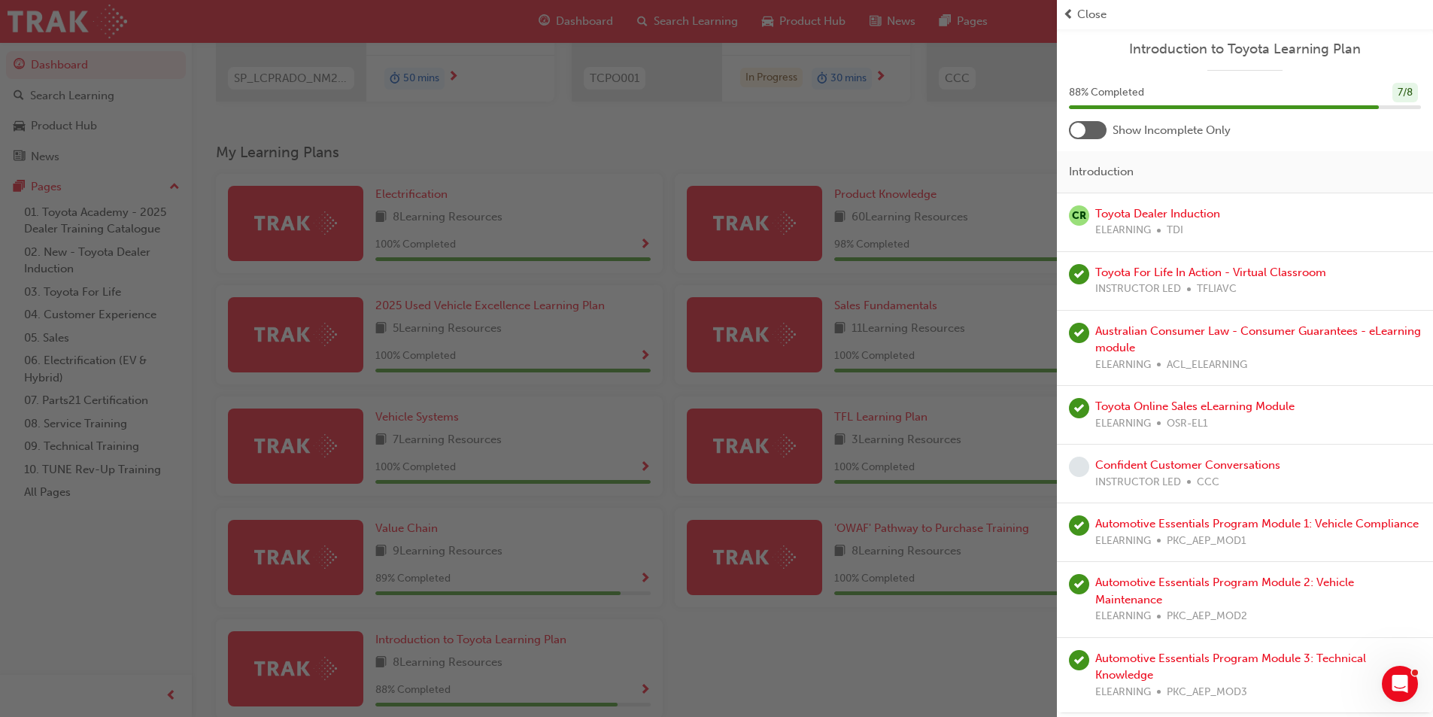
drag, startPoint x: 1093, startPoint y: 19, endPoint x: 534, endPoint y: 464, distance: 714.4
click at [1092, 19] on span "Close" at bounding box center [1092, 14] width 29 height 17
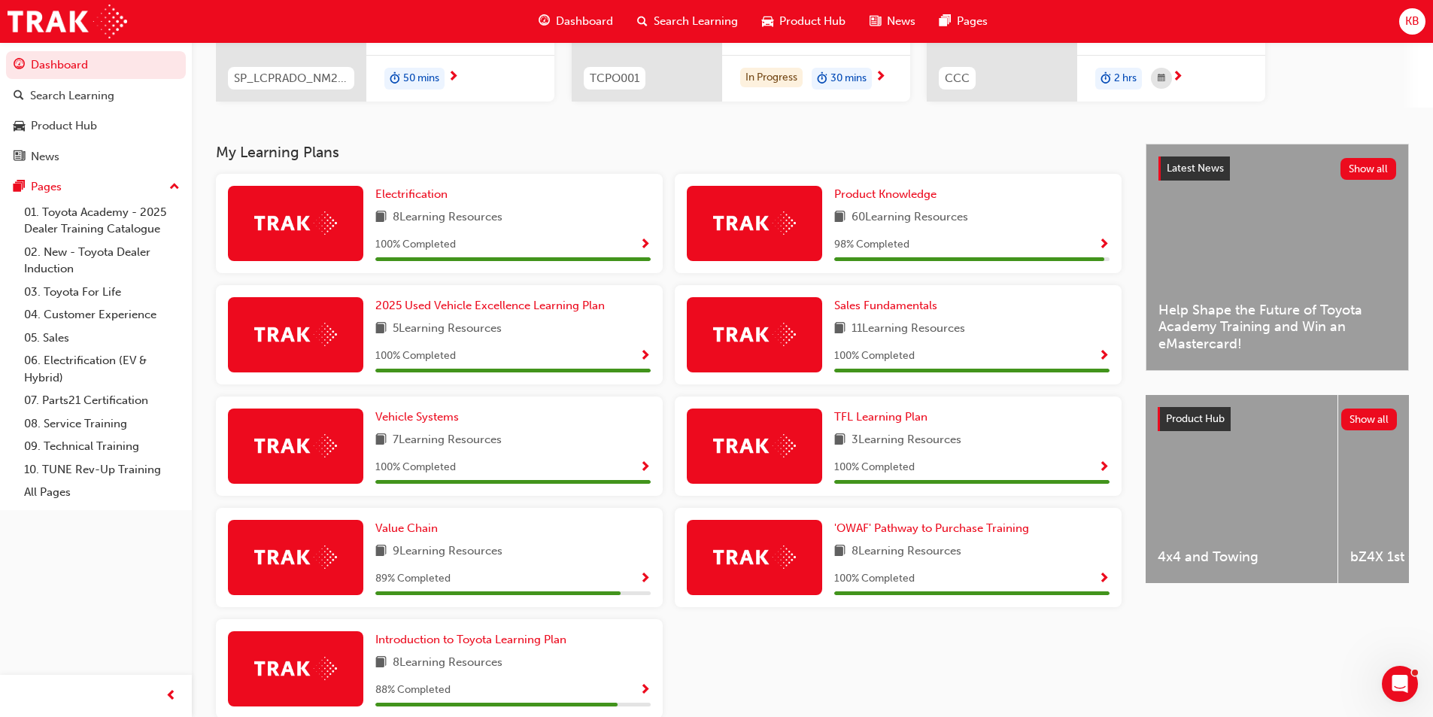
click at [645, 579] on span "Show Progress" at bounding box center [645, 580] width 11 height 14
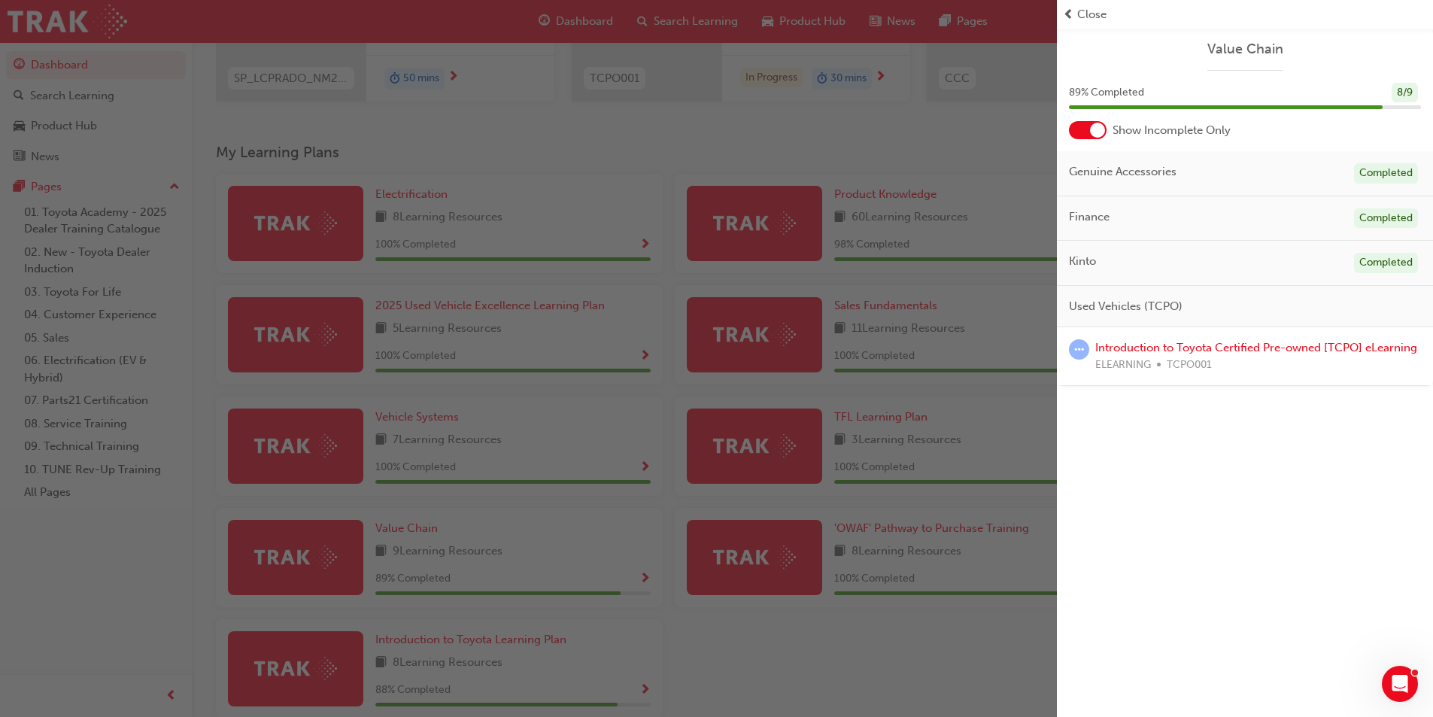
click at [1083, 5] on div "Close" at bounding box center [1245, 14] width 376 height 29
click at [1084, 11] on span "Close" at bounding box center [1092, 14] width 29 height 17
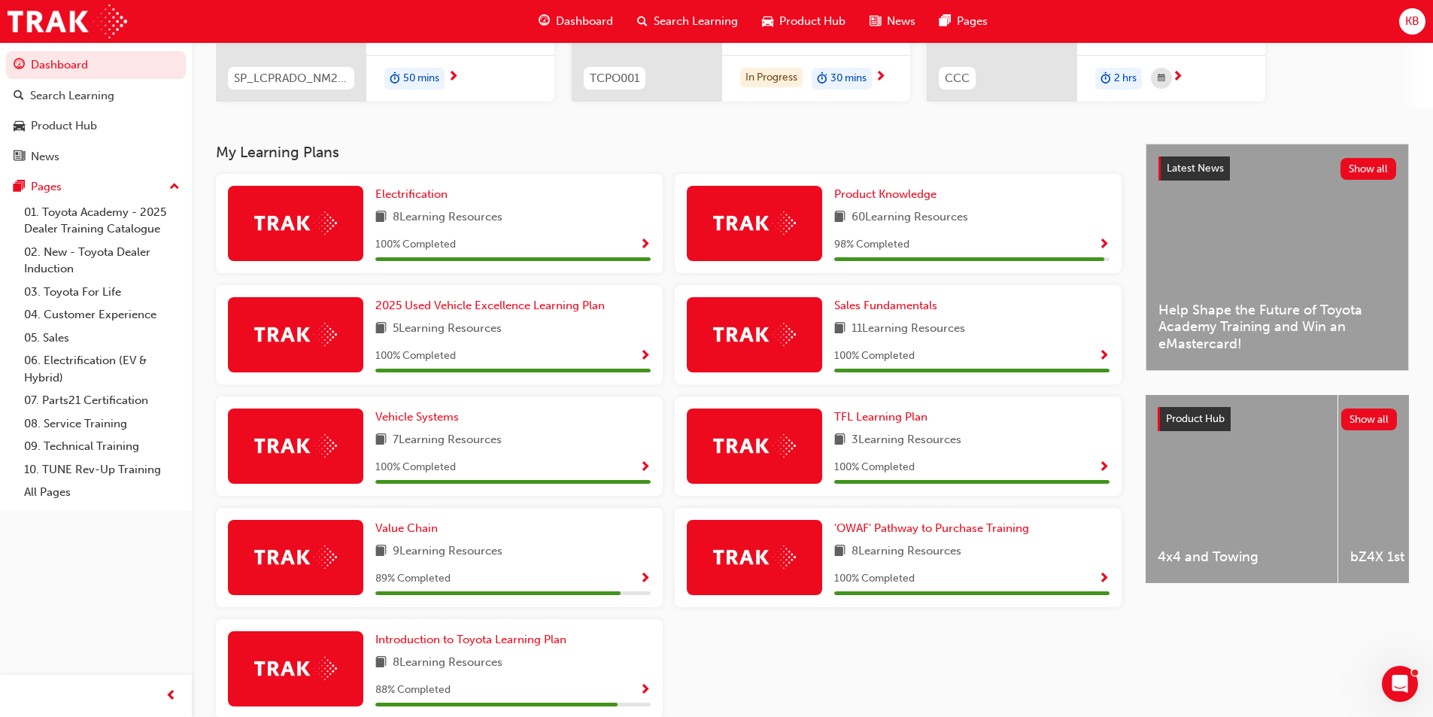
click at [1106, 245] on span "Show Progress" at bounding box center [1104, 246] width 11 height 14
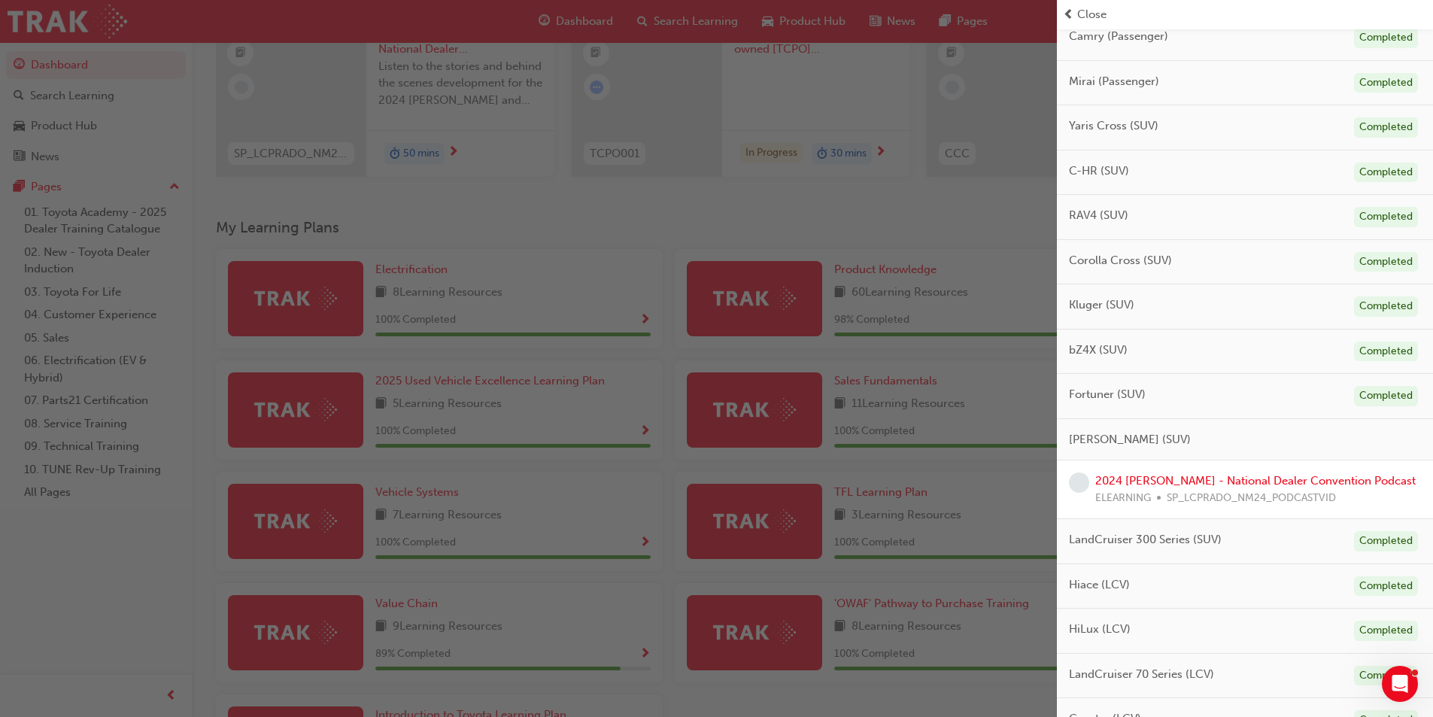
scroll to position [226, 0]
click at [1272, 479] on link "2024 [PERSON_NAME] - National Dealer Convention Podcast" at bounding box center [1256, 480] width 321 height 14
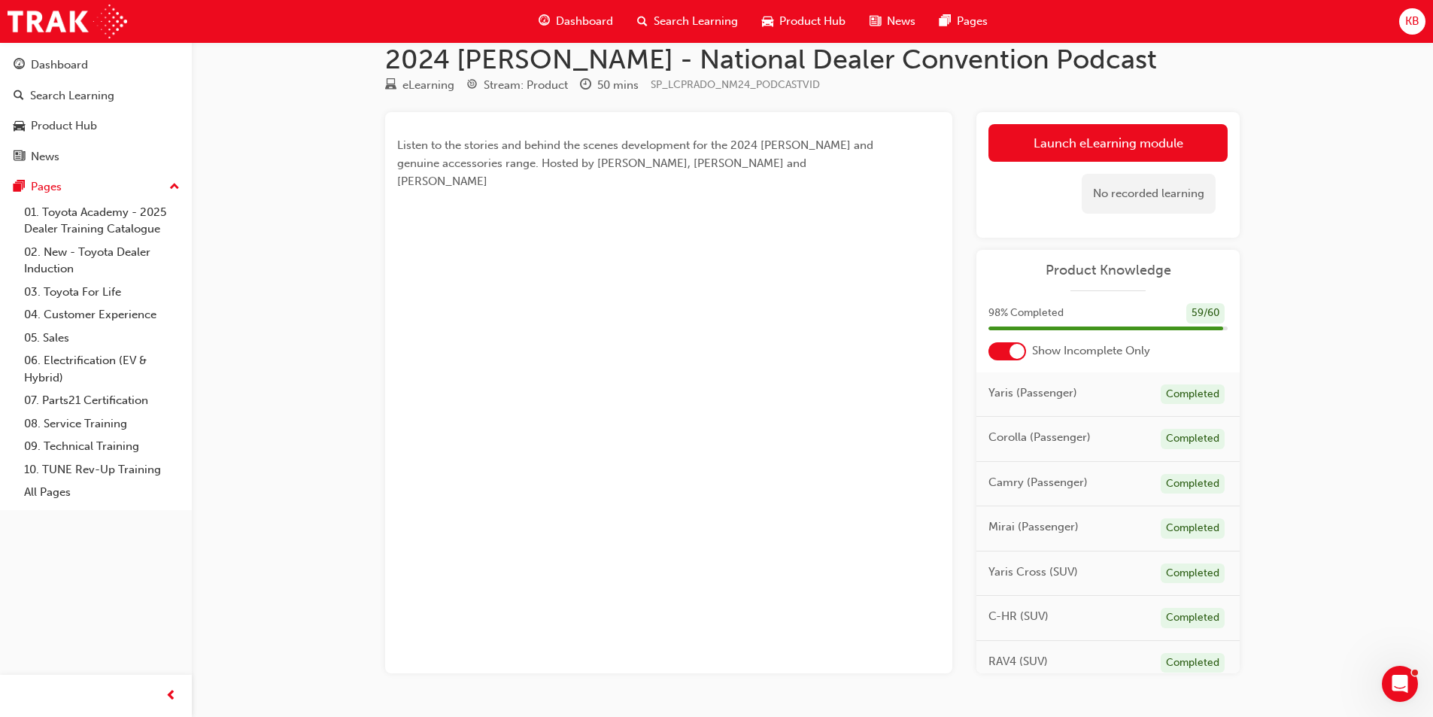
scroll to position [65, 0]
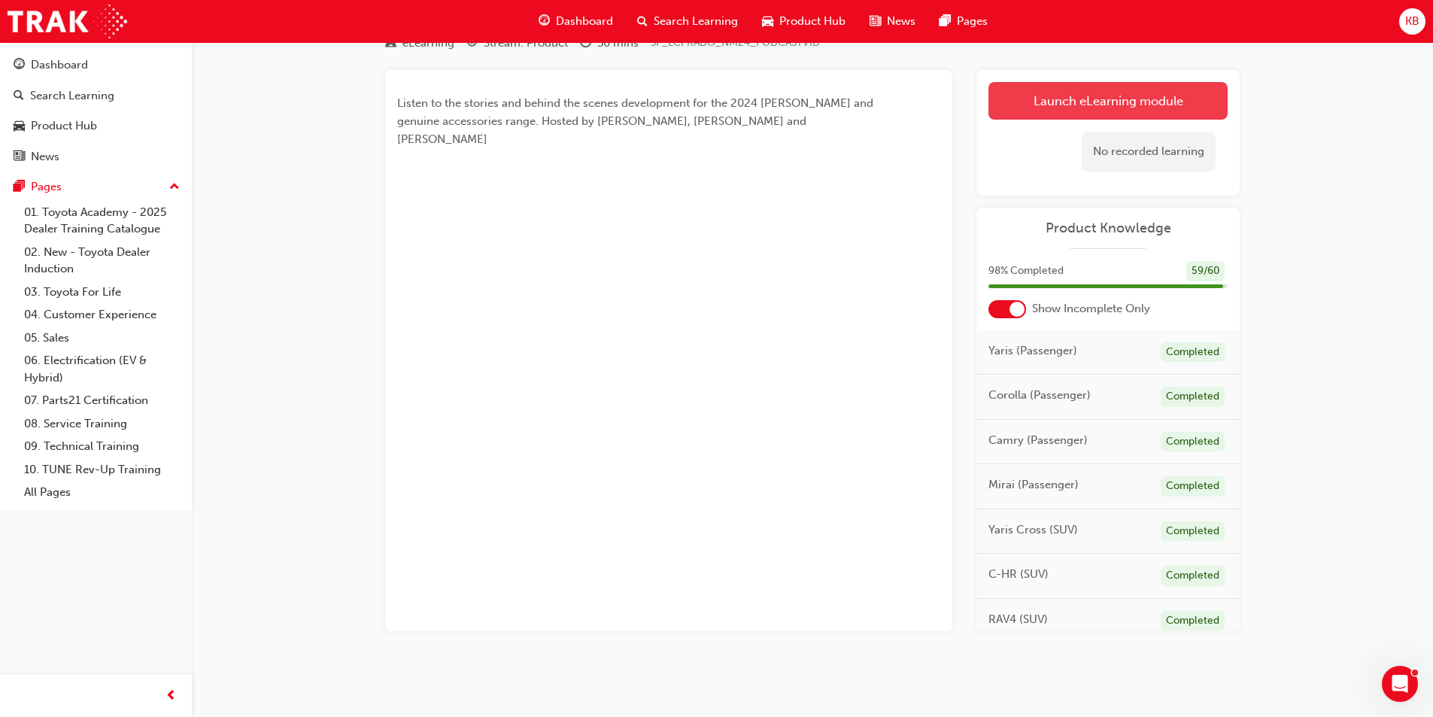
click at [1051, 102] on link "Launch eLearning module" at bounding box center [1108, 101] width 239 height 38
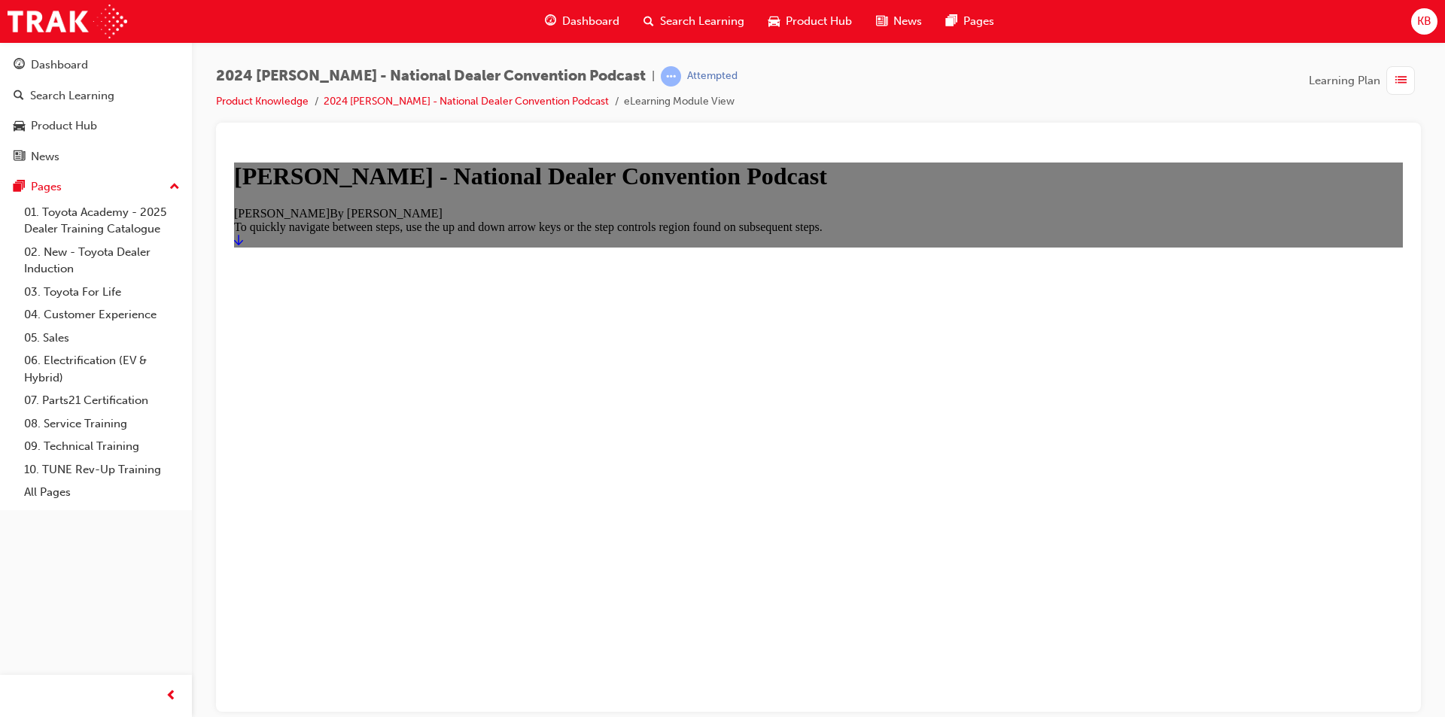
click at [243, 246] on link "Start" at bounding box center [238, 239] width 9 height 13
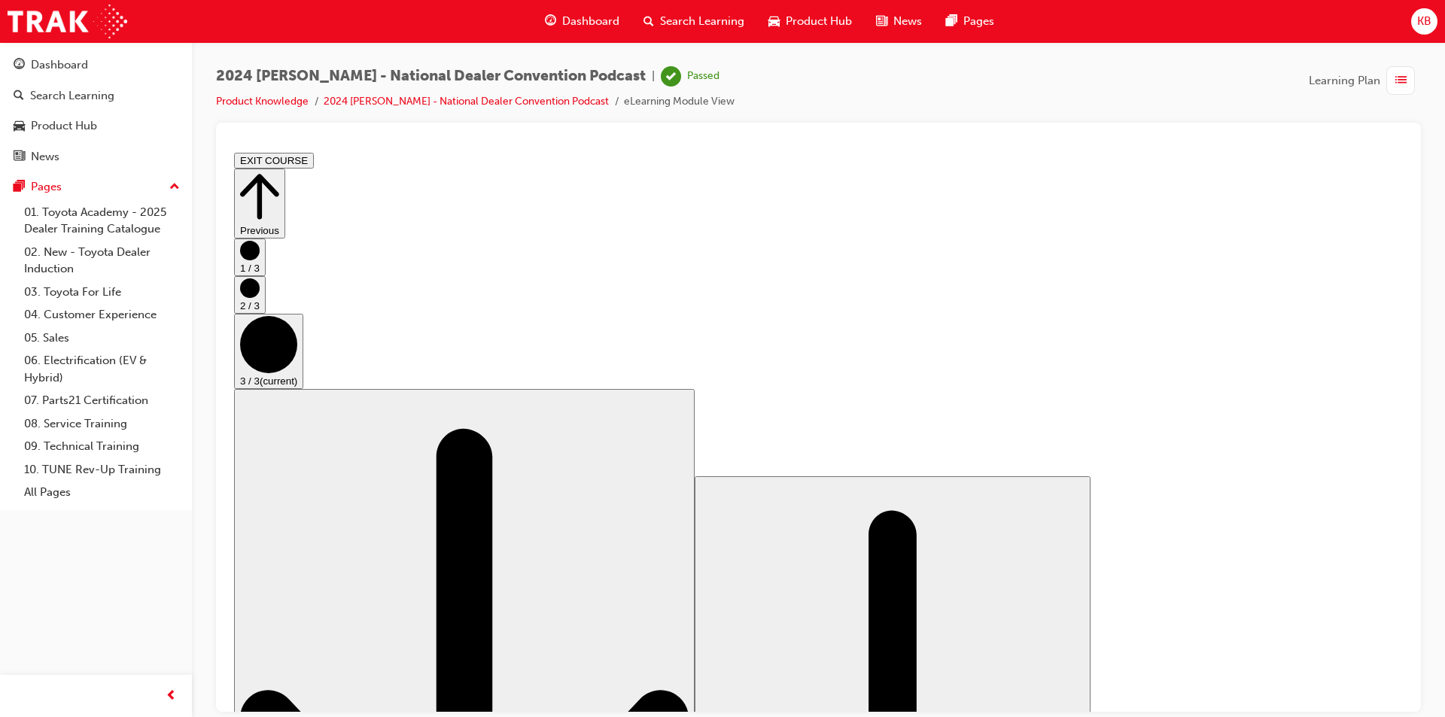
click at [279, 187] on icon "Step controls" at bounding box center [259, 196] width 39 height 52
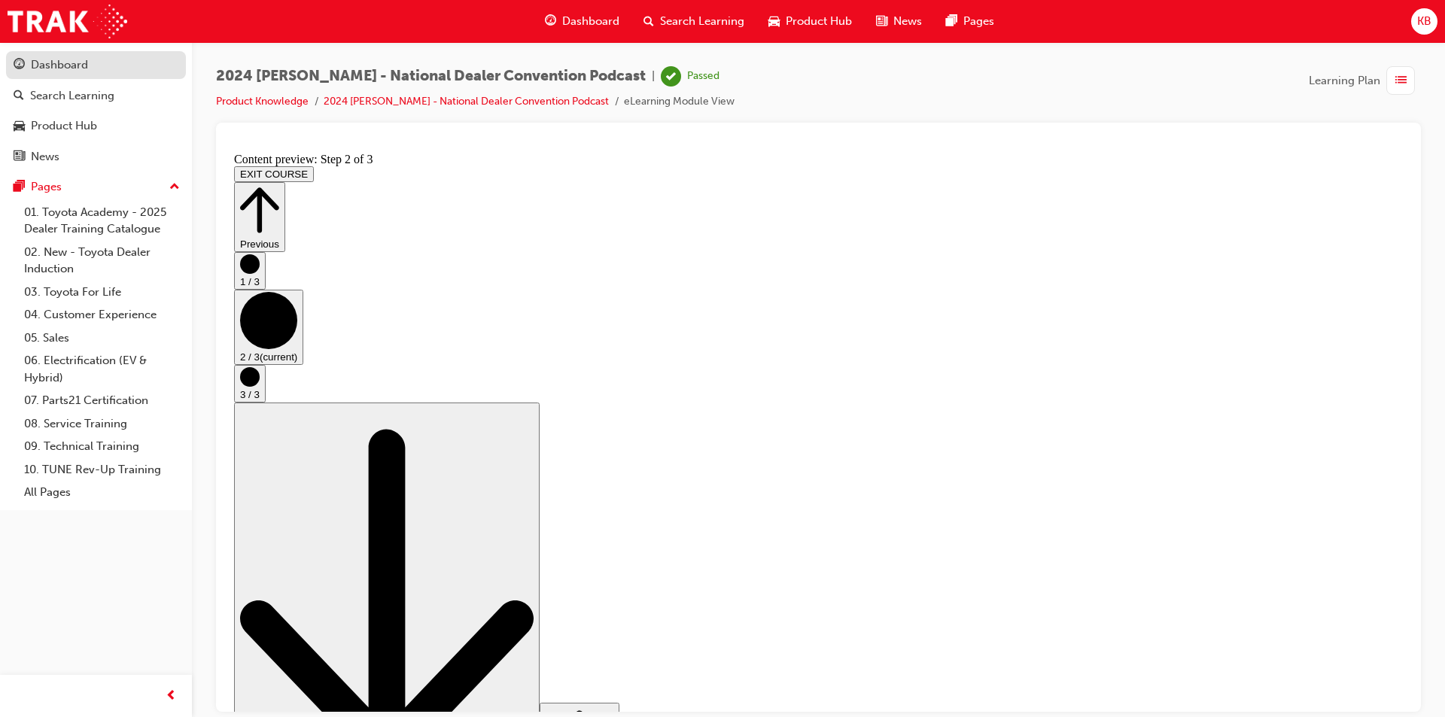
click at [71, 70] on div "Dashboard" at bounding box center [59, 64] width 57 height 17
